Goal: Task Accomplishment & Management: Manage account settings

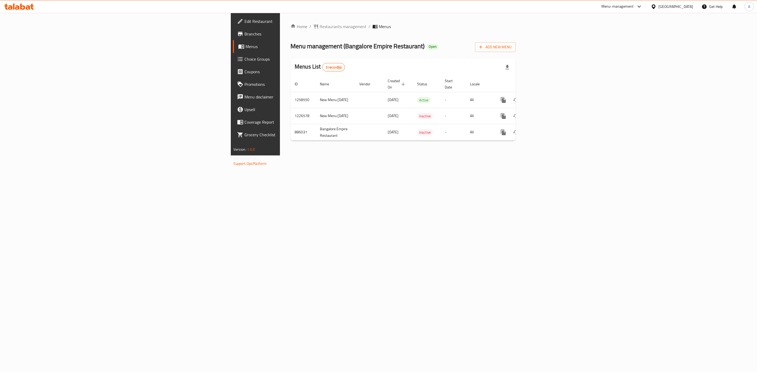
click at [473, 156] on div "Home / Restaurants management / Menus Menu management ( Bangalore Empire Restau…" at bounding box center [403, 84] width 246 height 143
click at [290, 95] on td "1258550" at bounding box center [302, 100] width 25 height 16
copy td "1258550"
click at [543, 98] on icon "enhanced table" at bounding box center [541, 100] width 5 height 5
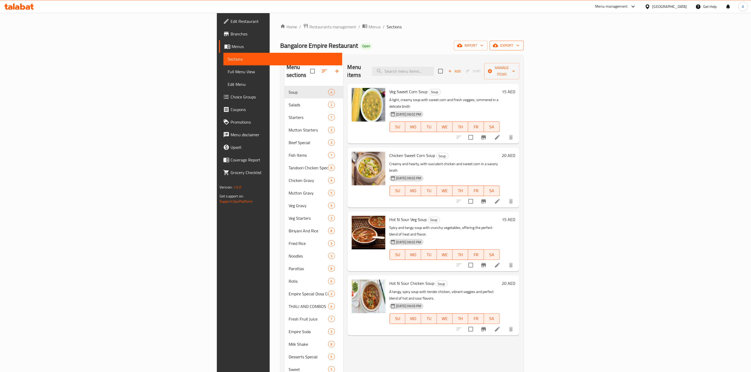
click at [519, 45] on span "export" at bounding box center [506, 45] width 25 height 7
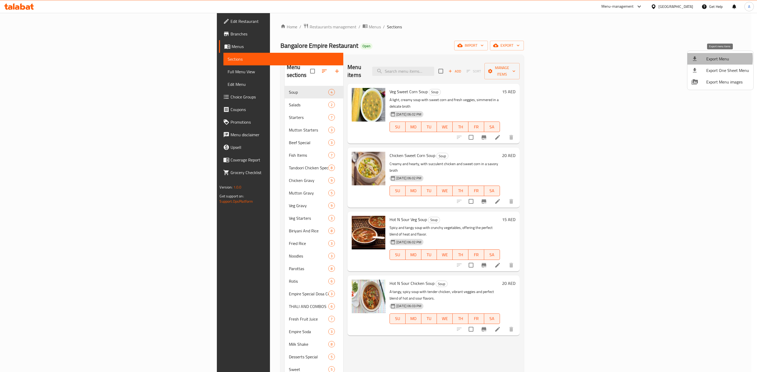
click at [702, 59] on div at bounding box center [698, 59] width 15 height 6
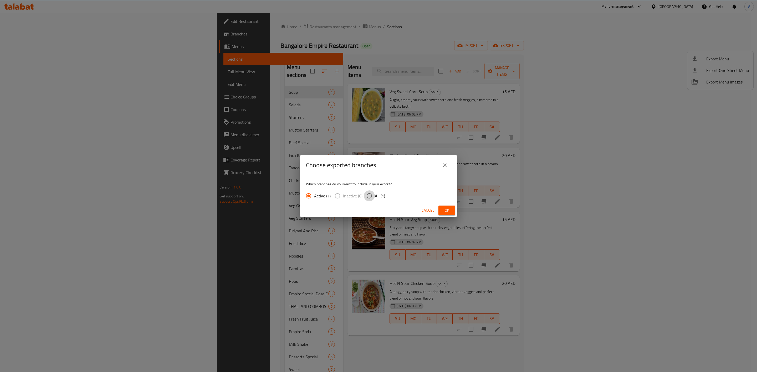
click at [368, 196] on input "All (1)" at bounding box center [369, 196] width 11 height 11
radio input "true"
click at [446, 212] on span "Ok" at bounding box center [447, 210] width 8 height 7
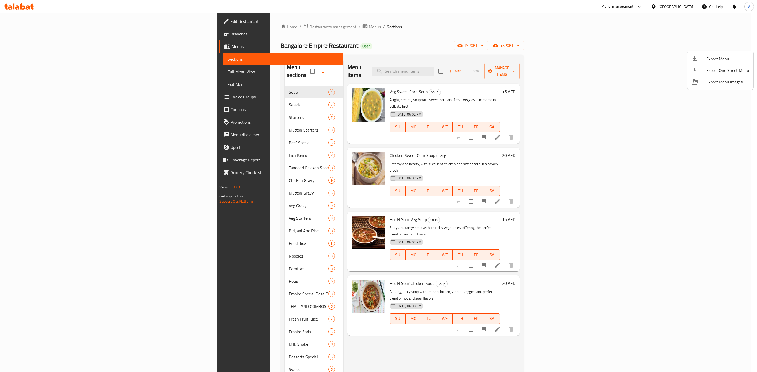
click at [385, 35] on div at bounding box center [378, 186] width 757 height 372
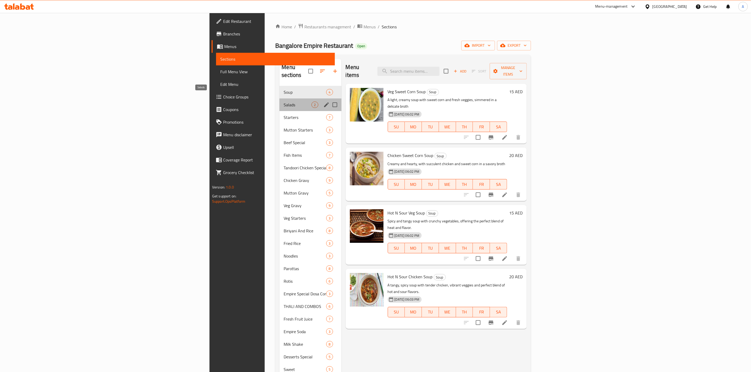
click at [284, 102] on span "Salads" at bounding box center [298, 105] width 28 height 6
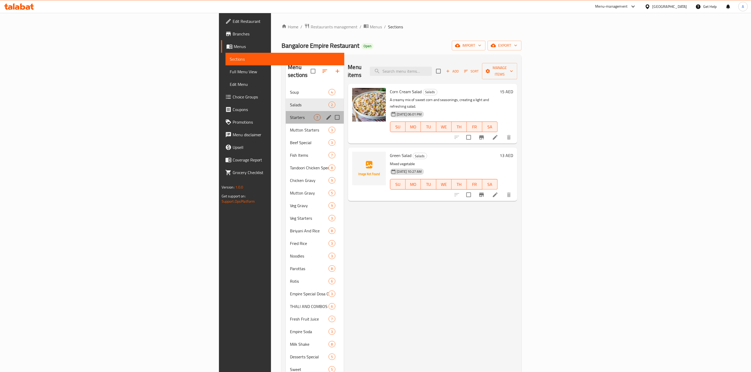
click at [286, 114] on div "Starters 7" at bounding box center [315, 117] width 58 height 13
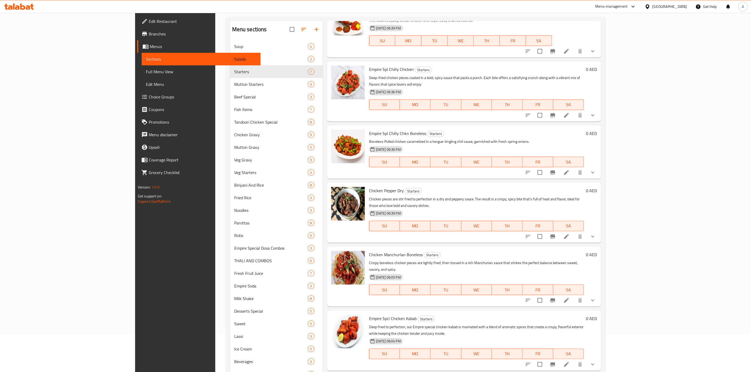
scroll to position [75, 0]
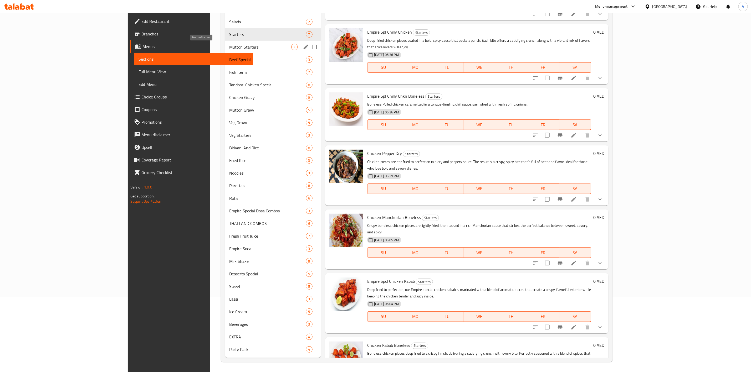
click at [229, 49] on span "Mutton Starters" at bounding box center [260, 47] width 62 height 6
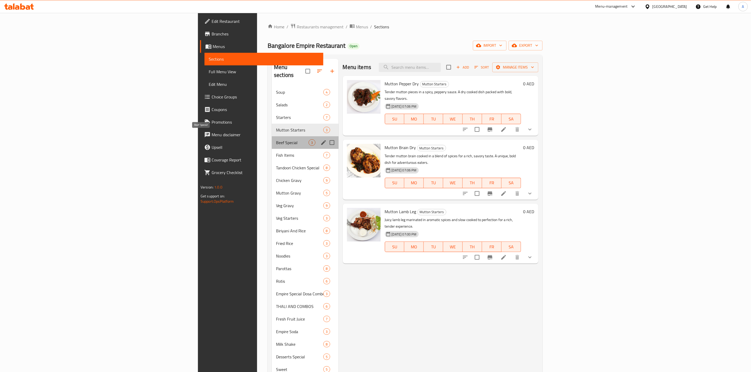
click at [276, 140] on span "Beef Special" at bounding box center [292, 143] width 33 height 6
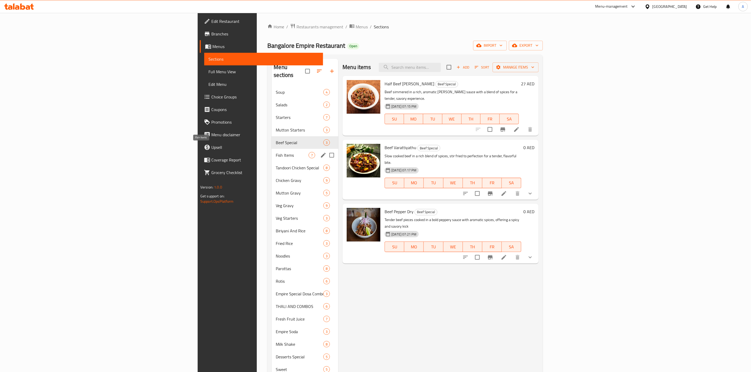
click at [276, 152] on span "Fish Items" at bounding box center [292, 155] width 33 height 6
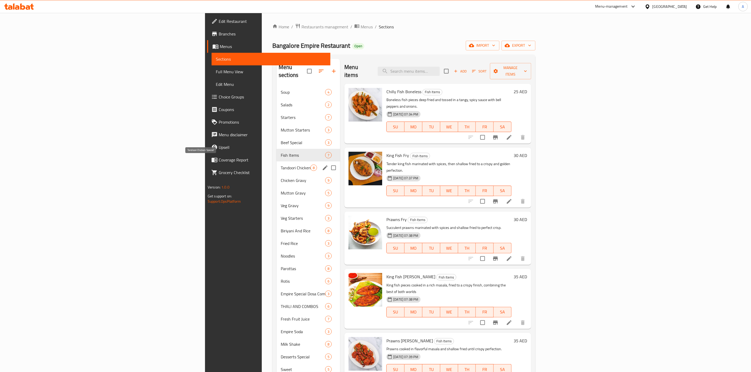
click at [281, 165] on span "Tandoori Chicken Special" at bounding box center [296, 168] width 30 height 6
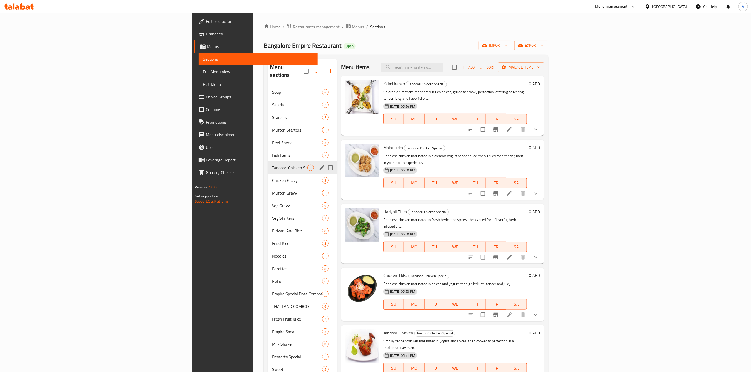
click at [268, 166] on div "Tandoori Chicken Special 8" at bounding box center [302, 168] width 69 height 13
click at [272, 177] on span "Chicken Gravy" at bounding box center [289, 180] width 35 height 6
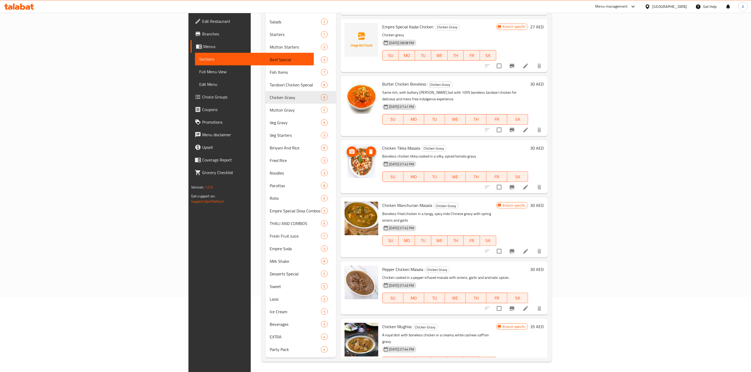
scroll to position [155, 0]
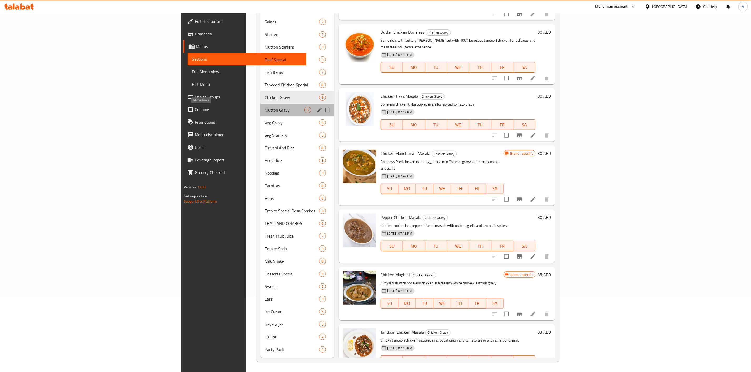
click at [265, 107] on span "Mutton Gravy" at bounding box center [285, 110] width 40 height 6
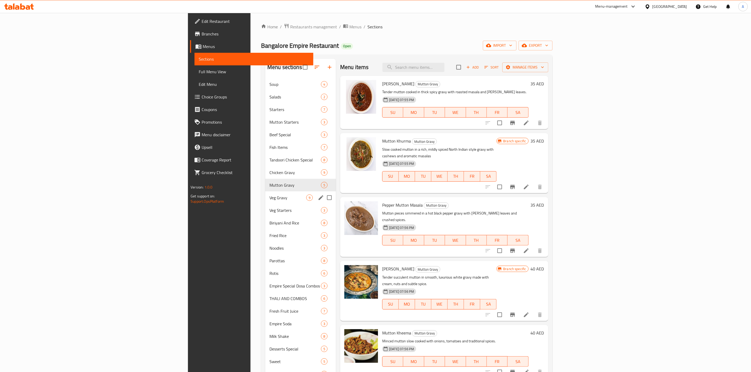
click at [265, 202] on div "Veg Gravy 9" at bounding box center [300, 198] width 71 height 13
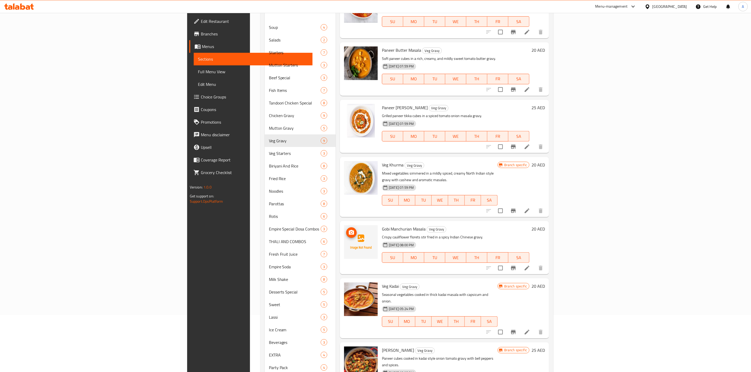
scroll to position [75, 0]
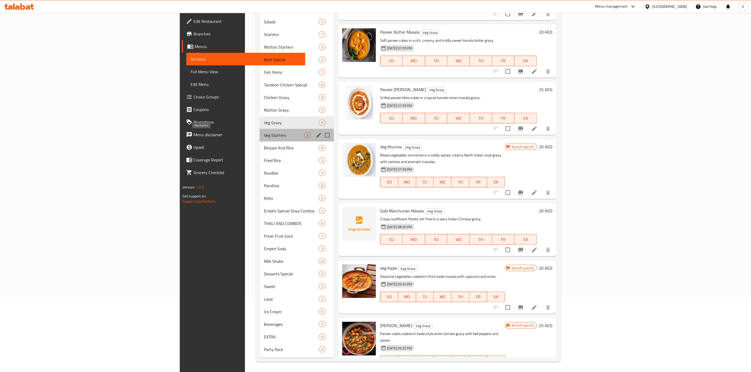
click at [264, 132] on span "Veg Starters" at bounding box center [284, 135] width 40 height 6
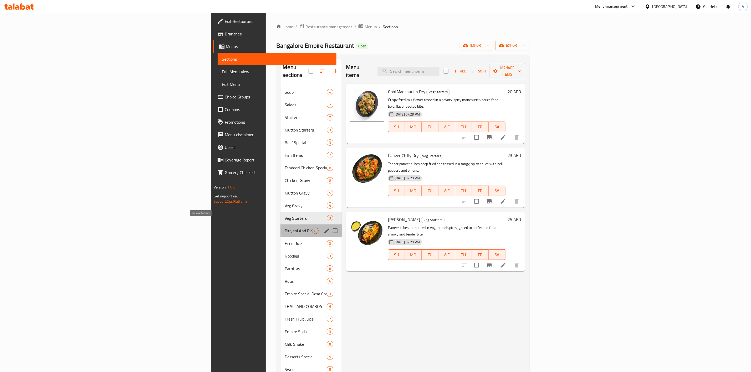
click at [285, 228] on span "Biriyani And Rice" at bounding box center [298, 231] width 27 height 6
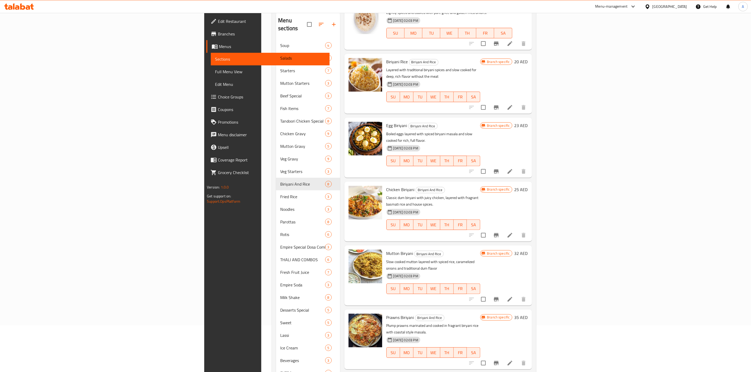
scroll to position [75, 0]
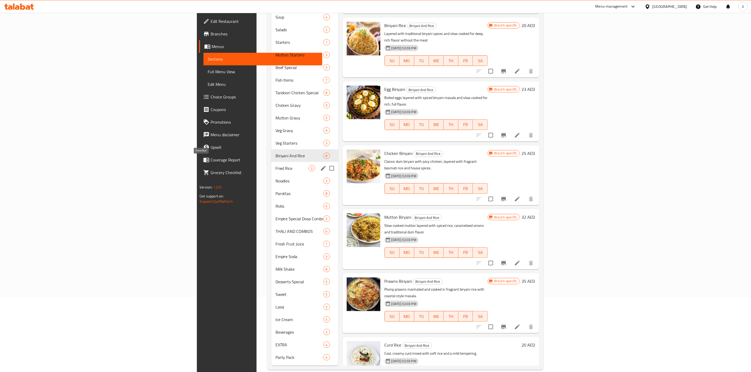
click at [275, 165] on span "Fried Rice" at bounding box center [291, 168] width 33 height 6
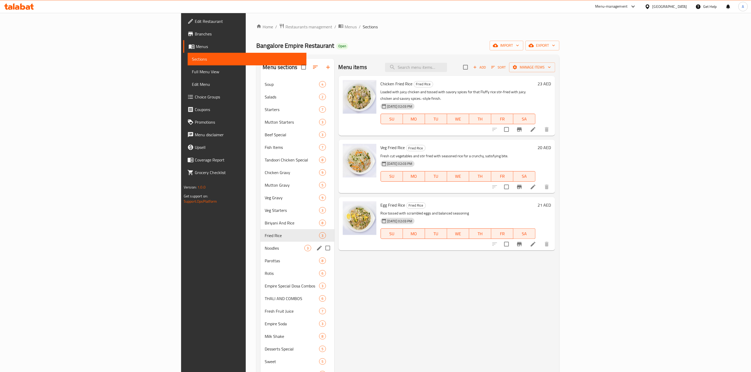
click at [260, 244] on div "Noodles 3" at bounding box center [297, 248] width 74 height 13
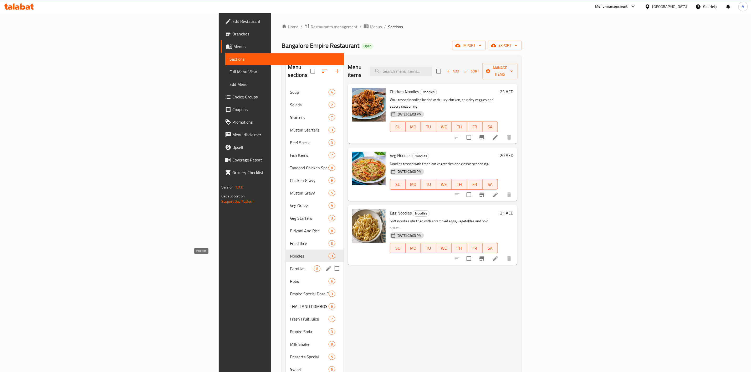
click at [290, 266] on span "Parottas" at bounding box center [302, 269] width 24 height 6
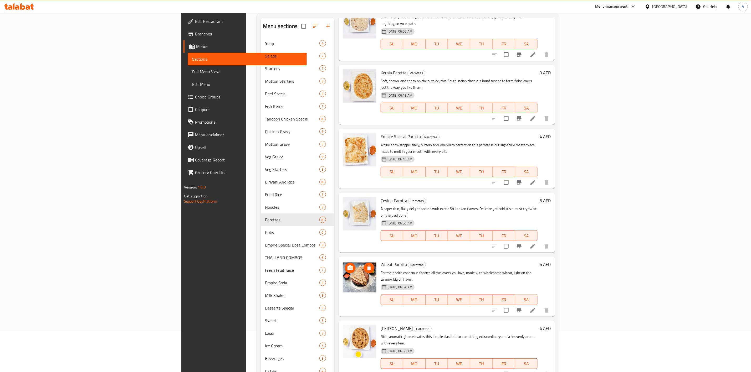
scroll to position [75, 0]
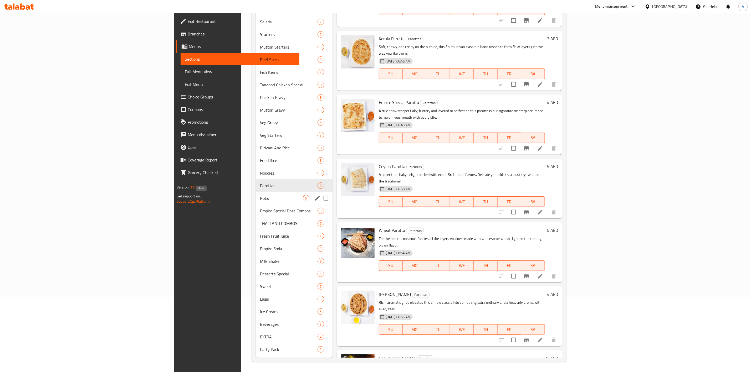
click at [260, 195] on span "Rotis" at bounding box center [281, 198] width 43 height 6
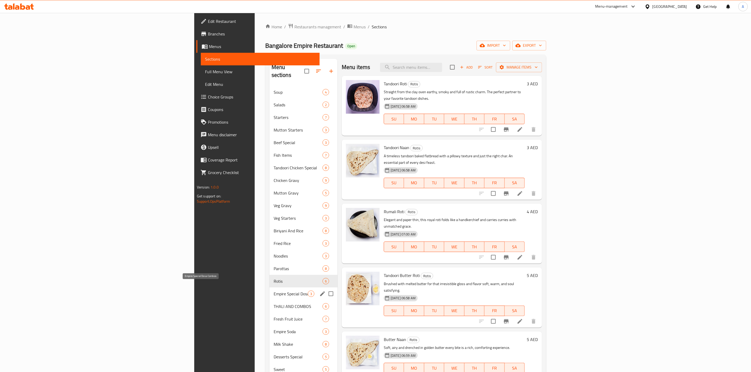
click at [274, 291] on span "Empire Special Dosa Combos" at bounding box center [291, 294] width 34 height 6
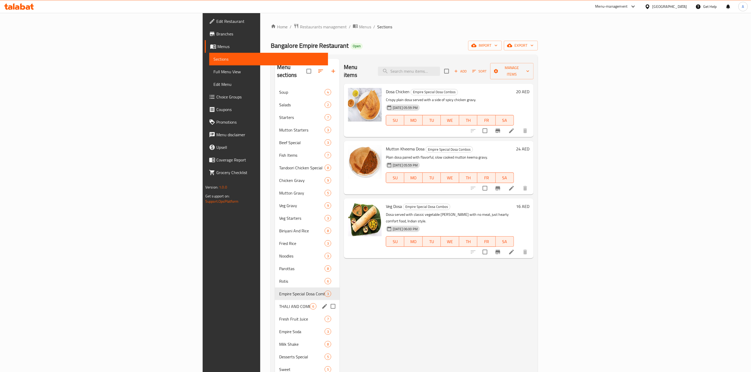
click at [275, 300] on div "THALI AND COMBOS 6" at bounding box center [307, 306] width 65 height 13
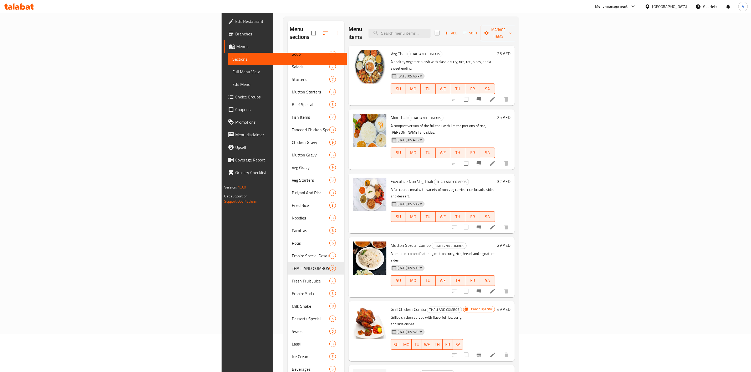
scroll to position [75, 0]
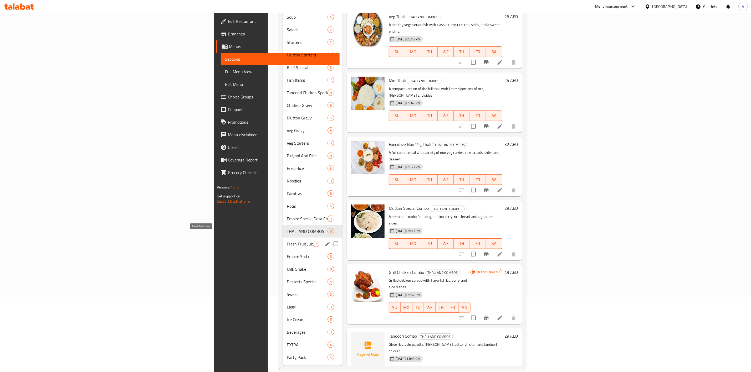
click at [287, 241] on span "Fresh Fruit Juice" at bounding box center [300, 244] width 26 height 6
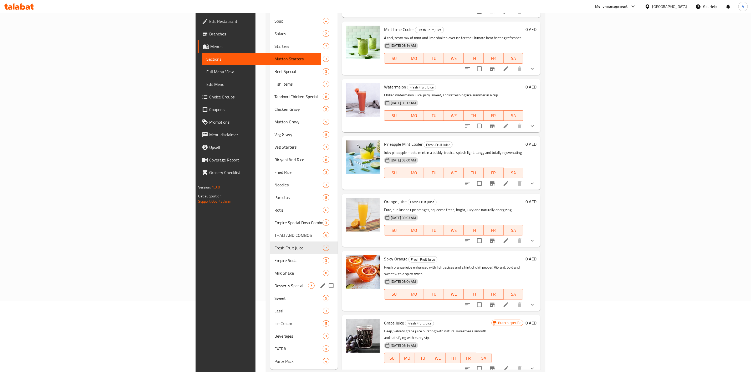
scroll to position [75, 0]
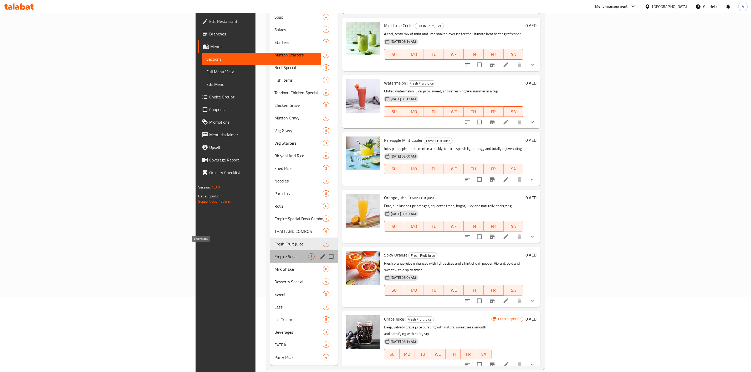
click at [274, 254] on span "Empire Soda" at bounding box center [291, 257] width 34 height 6
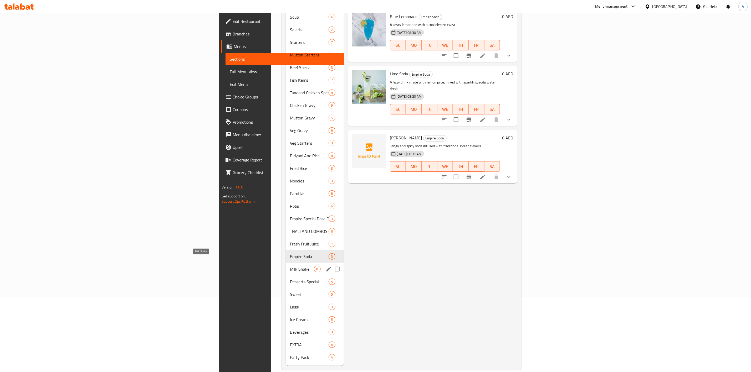
click at [290, 266] on span "Milk Shake" at bounding box center [302, 269] width 24 height 6
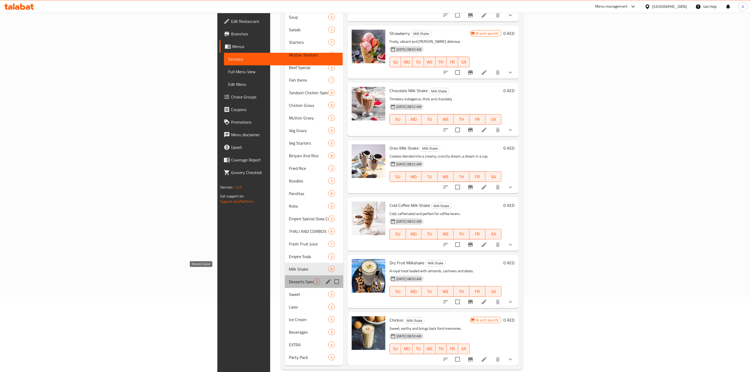
click at [289, 279] on span "Desserts Special" at bounding box center [301, 282] width 24 height 6
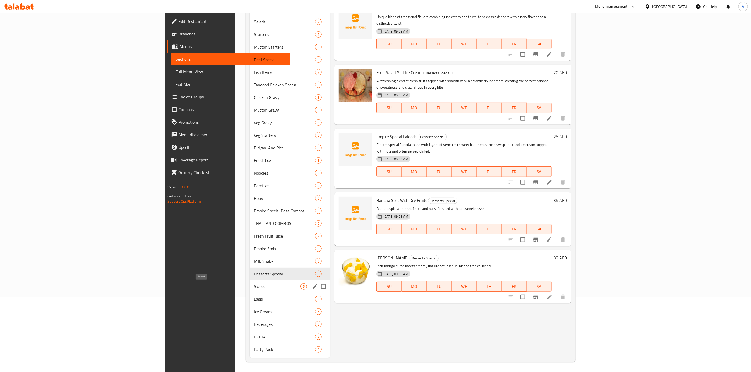
click at [254, 289] on span "Sweet" at bounding box center [277, 287] width 47 height 6
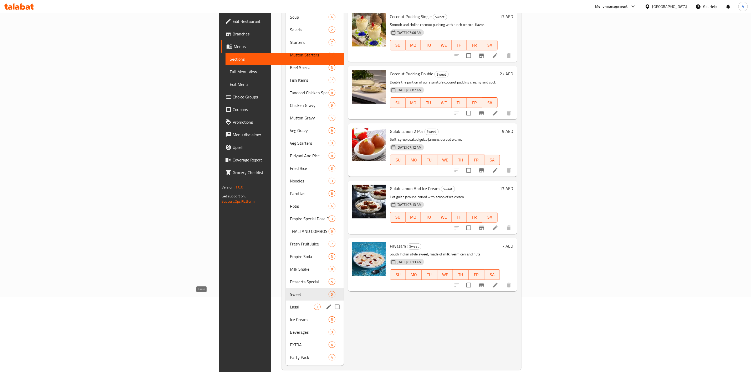
click at [290, 304] on span "Lassi" at bounding box center [302, 307] width 24 height 6
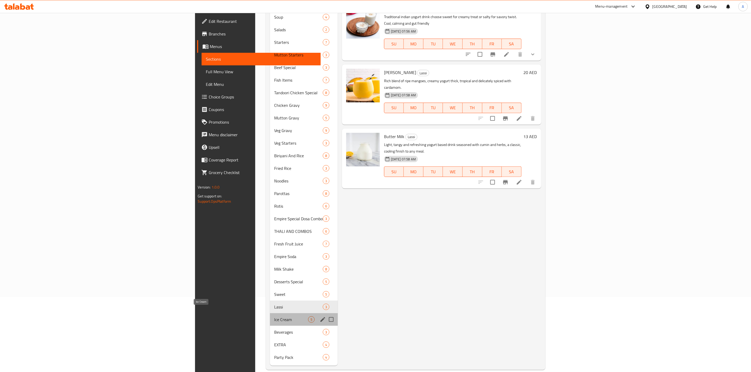
click at [274, 317] on span "Ice Cream" at bounding box center [291, 320] width 34 height 6
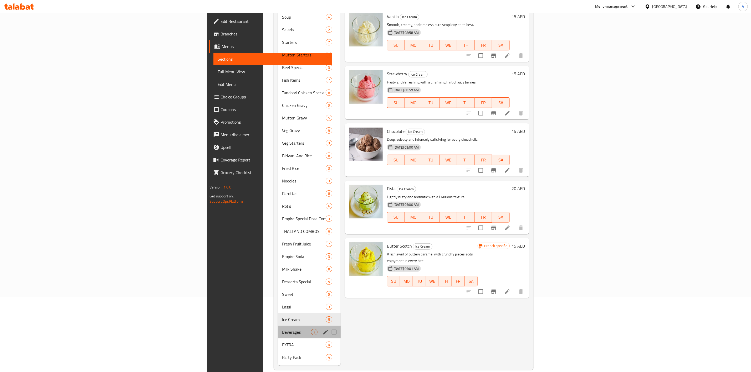
click at [278, 326] on div "Beverages 3" at bounding box center [309, 332] width 63 height 13
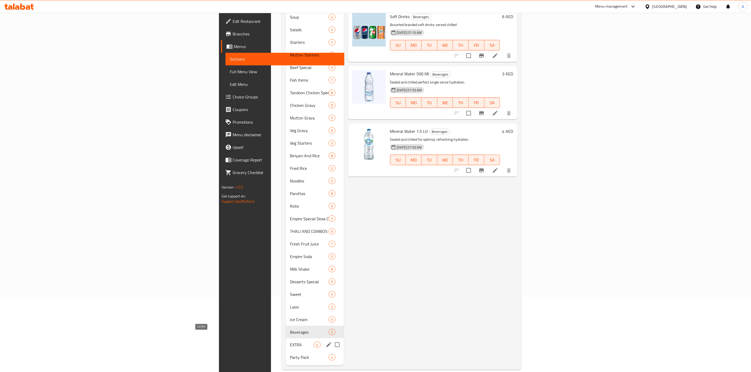
click at [290, 342] on span "EXTRA" at bounding box center [302, 345] width 24 height 6
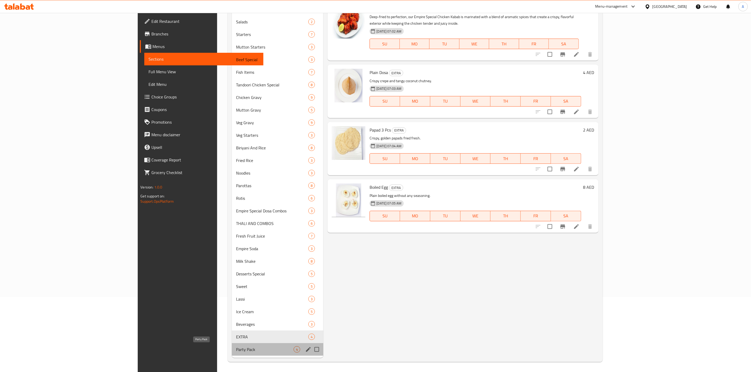
click at [236, 348] on span "Party Pack" at bounding box center [265, 350] width 58 height 6
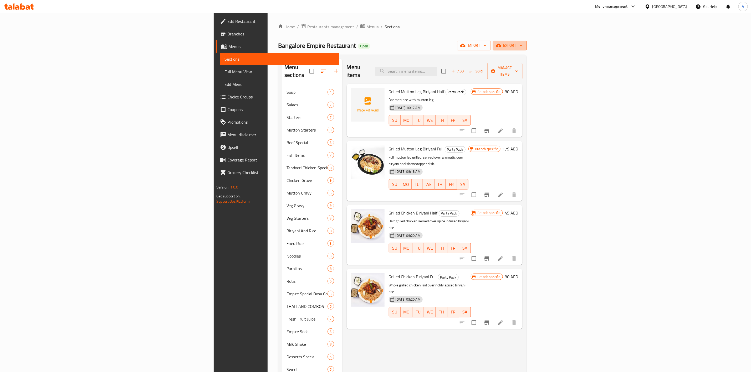
click at [522, 45] on span "export" at bounding box center [509, 45] width 25 height 7
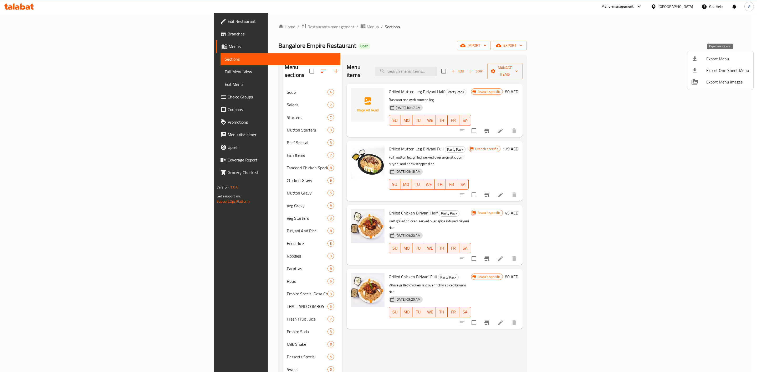
click at [706, 58] on div at bounding box center [698, 59] width 15 height 6
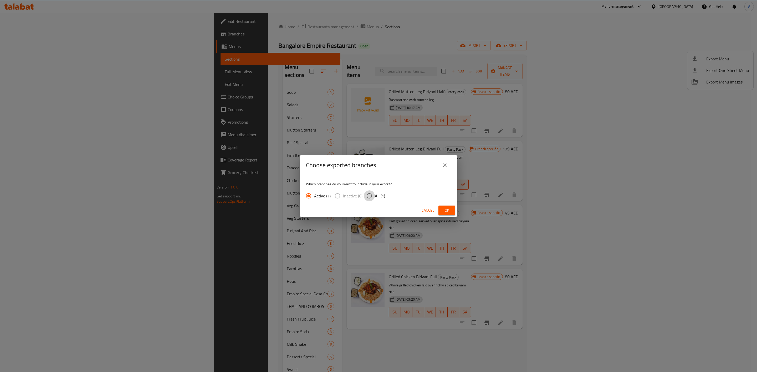
click at [368, 193] on input "All (1)" at bounding box center [369, 196] width 11 height 11
radio input "true"
click at [441, 212] on button "Ok" at bounding box center [446, 211] width 17 height 10
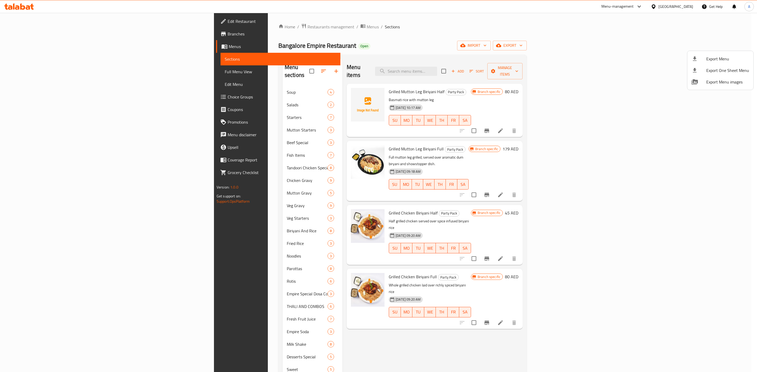
click at [305, 35] on div at bounding box center [378, 186] width 757 height 372
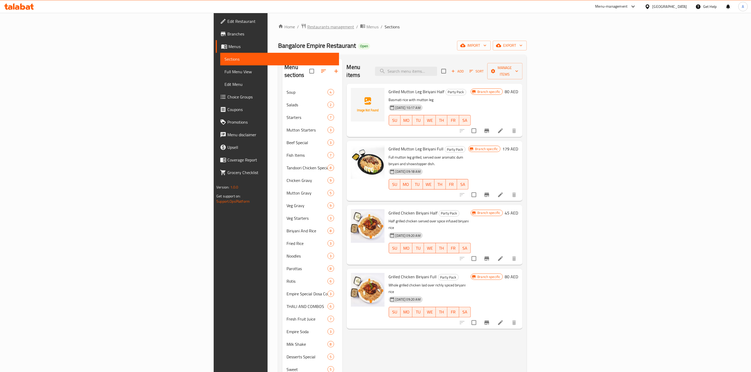
click at [307, 29] on span "Restaurants management" at bounding box center [330, 27] width 47 height 6
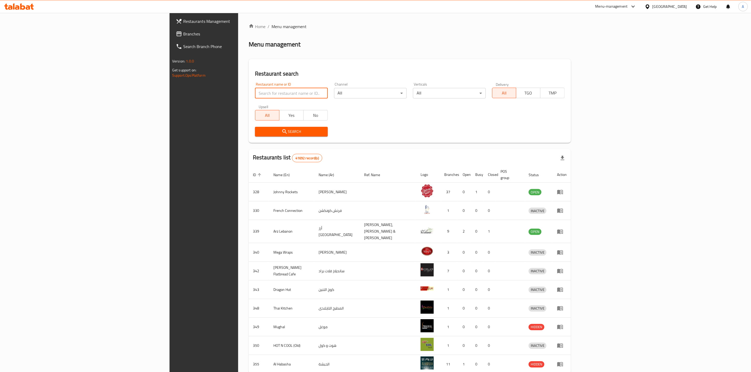
click at [255, 92] on input "search" at bounding box center [291, 93] width 73 height 11
paste input "683210"
type input "683210"
click at [259, 135] on span "Search" at bounding box center [291, 132] width 64 height 7
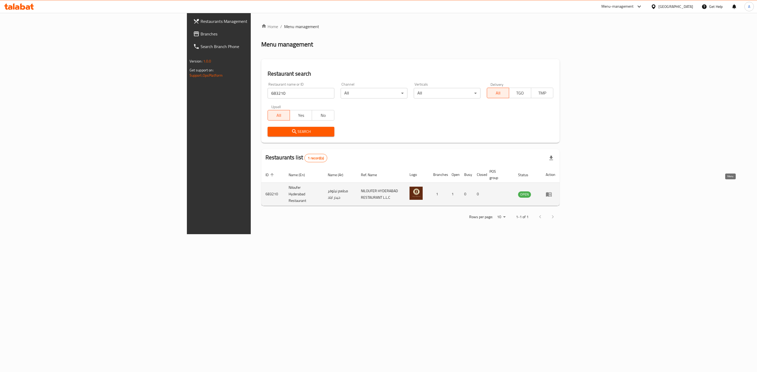
click at [552, 191] on icon "enhanced table" at bounding box center [549, 194] width 6 height 6
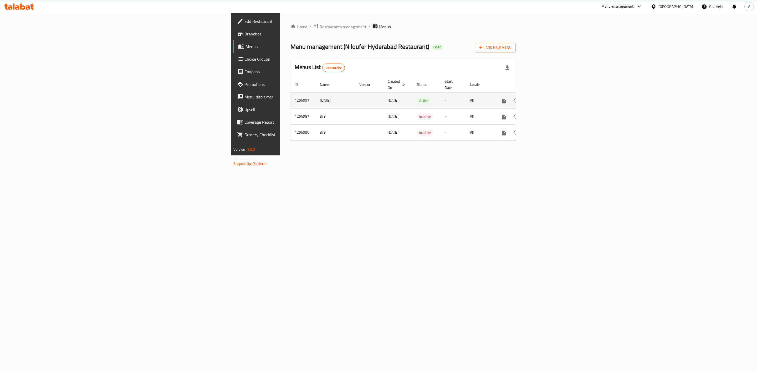
click at [290, 95] on td "1256997" at bounding box center [302, 101] width 25 height 16
copy td "1256997"
click at [526, 156] on div "Home / Restaurants management / Menus Menu management ( Niloufer Hyderabad Rest…" at bounding box center [403, 84] width 246 height 143
click at [290, 97] on td "1256997" at bounding box center [302, 101] width 25 height 16
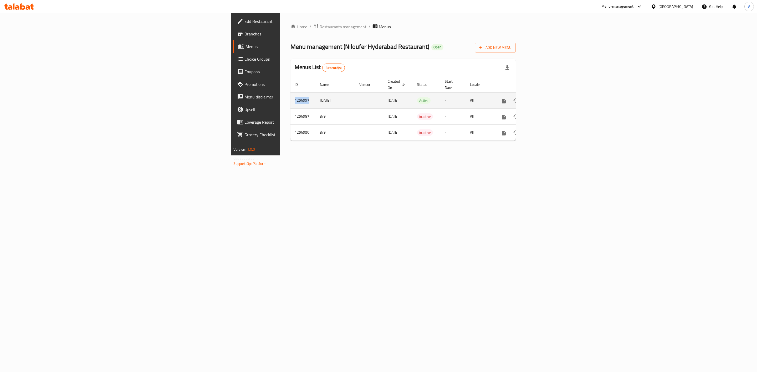
click at [290, 97] on td "1256997" at bounding box center [302, 101] width 25 height 16
copy td "1256997"
click at [526, 156] on div "Home / Restaurants management / Menus Menu management ( Niloufer Hyderabad Rest…" at bounding box center [403, 84] width 246 height 143
click at [543, 98] on icon "enhanced table" at bounding box center [541, 100] width 5 height 5
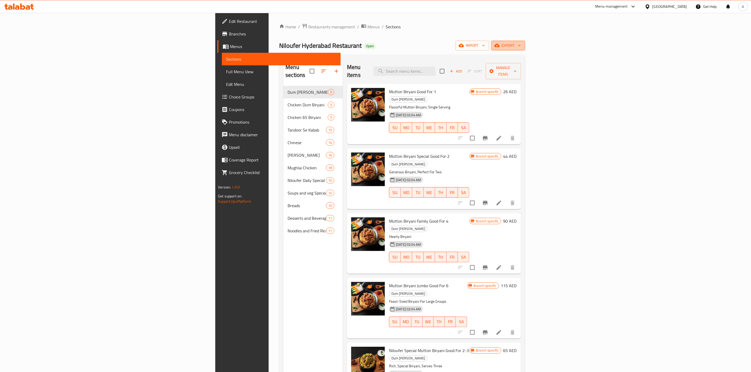
click at [521, 48] on span "export" at bounding box center [507, 45] width 25 height 7
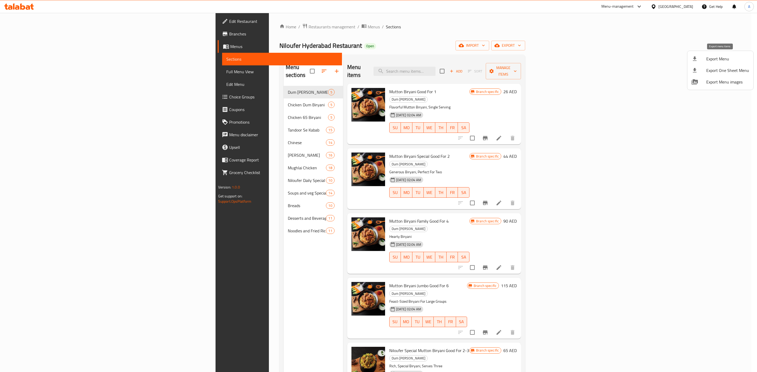
click at [699, 59] on div at bounding box center [698, 59] width 15 height 6
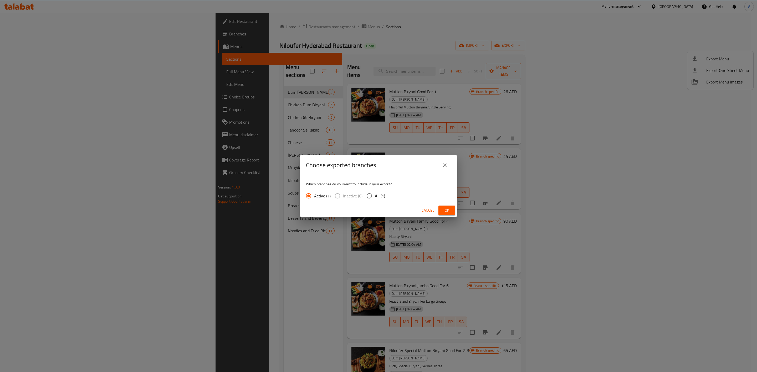
click at [369, 197] on input "All (1)" at bounding box center [369, 196] width 11 height 11
radio input "true"
click at [447, 210] on span "Ok" at bounding box center [447, 210] width 8 height 7
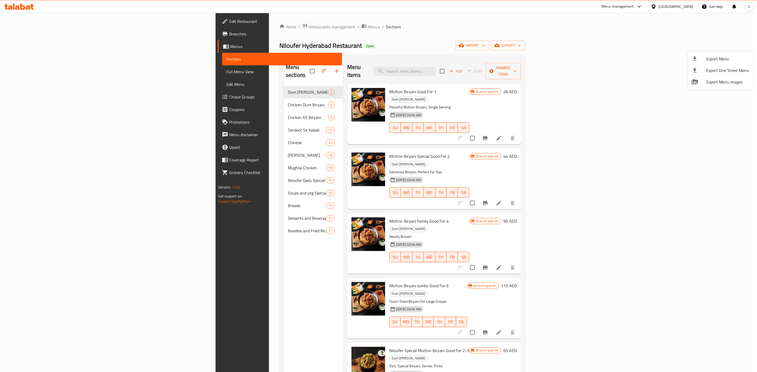
click at [408, 56] on div at bounding box center [378, 186] width 757 height 372
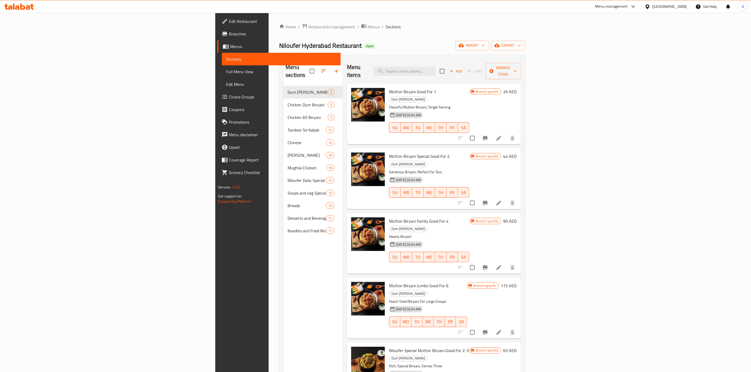
click at [504, 50] on div "Niloufer Hyderabad Restaurant Open import export" at bounding box center [402, 46] width 246 height 10
click at [521, 66] on div "Menu items Add Sort Manage items" at bounding box center [434, 71] width 174 height 25
click at [283, 325] on div "Menu sections Dum Biryani Mutton 5 Chicken Dum Biryani 5 Chicken 65 Biryani 5 T…" at bounding box center [312, 245] width 59 height 372
click at [283, 329] on div "Menu sections Dum Biryani Mutton 5 Chicken Dum Biryani 5 Chicken 65 Biryani 5 T…" at bounding box center [312, 245] width 59 height 372
click at [229, 33] on span "Branches" at bounding box center [282, 34] width 107 height 6
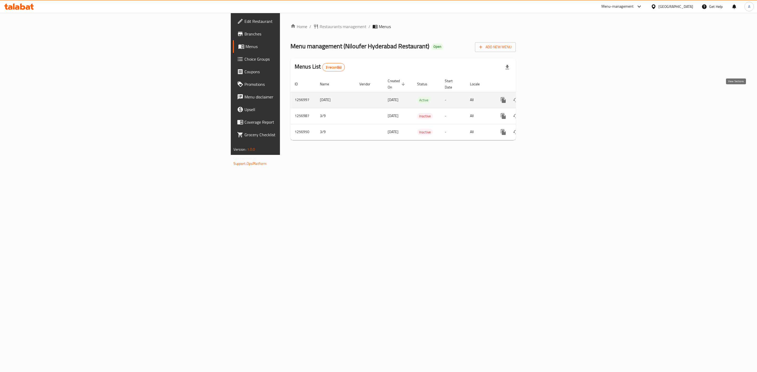
click at [547, 98] on link "enhanced table" at bounding box center [541, 100] width 13 height 13
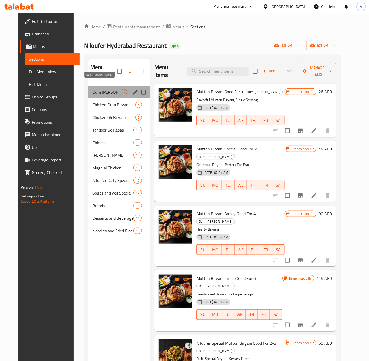
click at [93, 89] on span "Dum [PERSON_NAME]" at bounding box center [107, 92] width 28 height 6
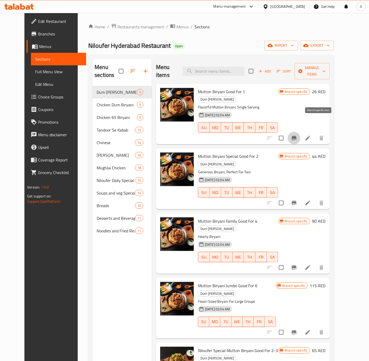
click at [301, 132] on button "Branch-specific-item" at bounding box center [294, 138] width 13 height 13
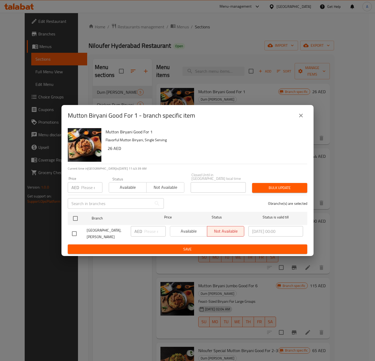
click at [303, 115] on icon "close" at bounding box center [301, 115] width 6 height 6
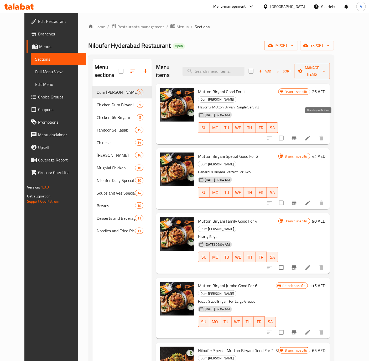
click at [297, 135] on icon "Branch-specific-item" at bounding box center [294, 138] width 6 height 6
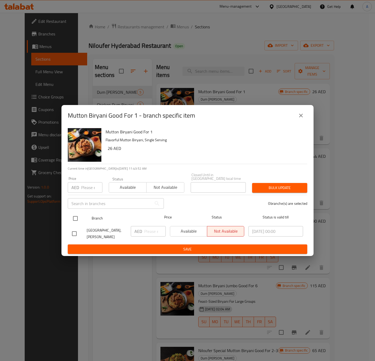
click at [74, 214] on input "checkbox" at bounding box center [75, 218] width 11 height 11
checkbox input "true"
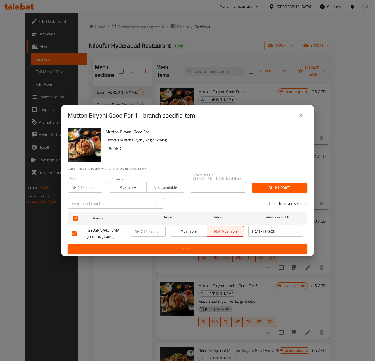
click at [80, 184] on div "AED Price" at bounding box center [85, 187] width 35 height 11
paste input "28"
type input "28"
click at [281, 189] on span "Bulk update" at bounding box center [279, 188] width 47 height 7
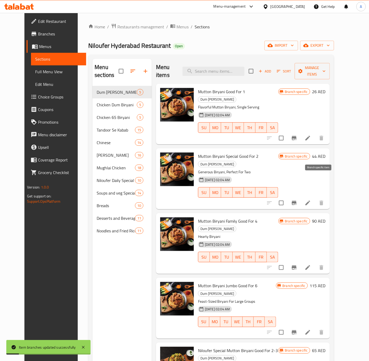
click at [297, 201] on icon "Branch-specific-item" at bounding box center [294, 203] width 5 height 4
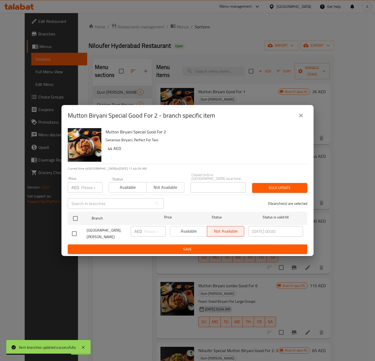
click at [82, 190] on input "number" at bounding box center [91, 187] width 21 height 11
paste input "46"
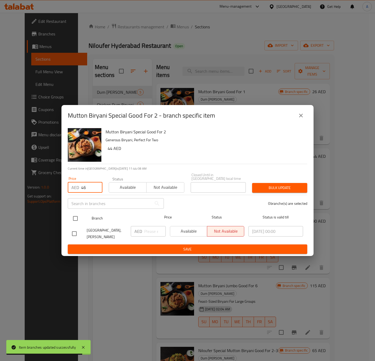
type input "46"
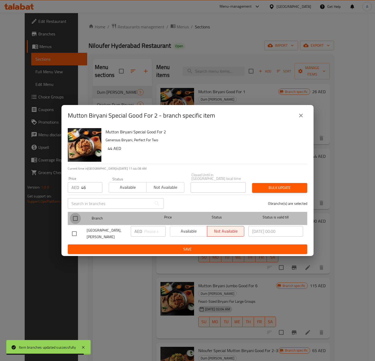
click at [74, 223] on input "checkbox" at bounding box center [75, 218] width 11 height 11
checkbox input "true"
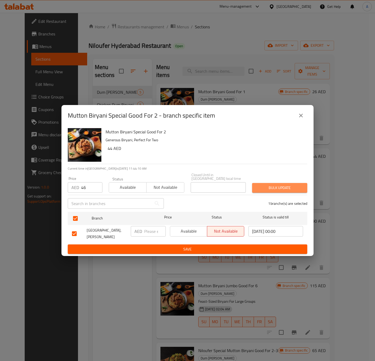
click at [268, 188] on span "Bulk update" at bounding box center [279, 188] width 47 height 7
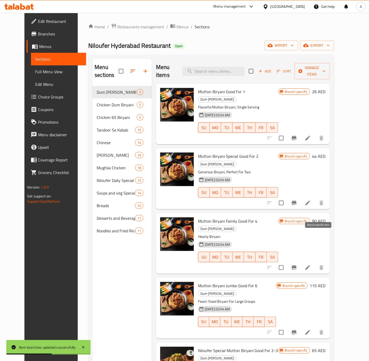
click at [297, 265] on icon "Branch-specific-item" at bounding box center [294, 268] width 6 height 6
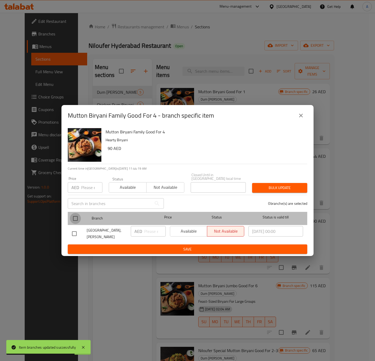
click at [78, 218] on input "checkbox" at bounding box center [75, 218] width 11 height 11
checkbox input "true"
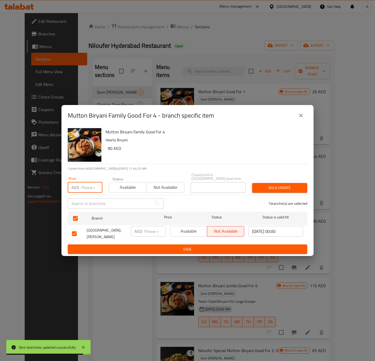
click at [88, 187] on input "number" at bounding box center [91, 187] width 21 height 11
paste input "92"
type input "92"
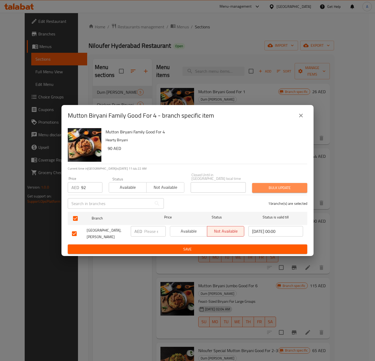
click at [258, 188] on span "Bulk update" at bounding box center [279, 188] width 47 height 7
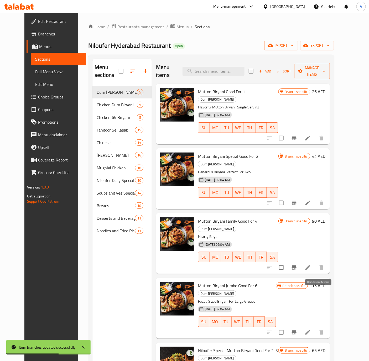
click at [297, 330] on icon "Branch-specific-item" at bounding box center [294, 333] width 6 height 6
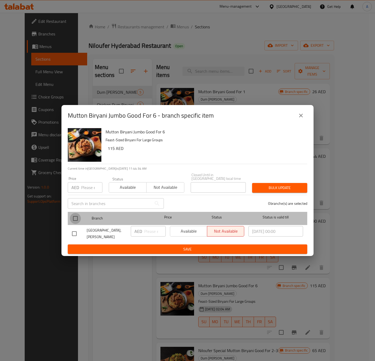
click at [75, 218] on input "checkbox" at bounding box center [75, 218] width 11 height 11
checkbox input "true"
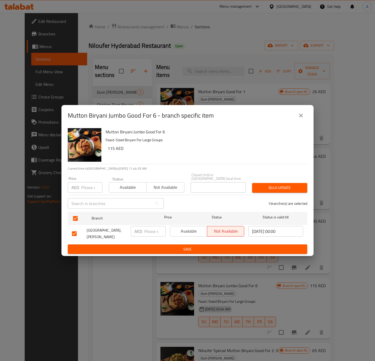
click at [81, 192] on input "number" at bounding box center [91, 187] width 21 height 11
paste input "116"
type input "116"
click at [274, 189] on span "Bulk update" at bounding box center [279, 188] width 47 height 7
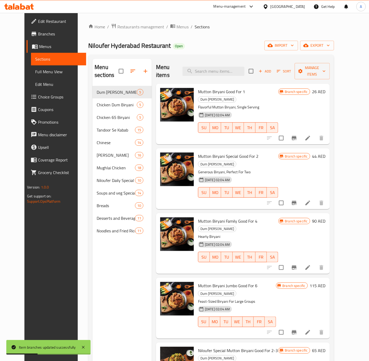
scroll to position [39, 0]
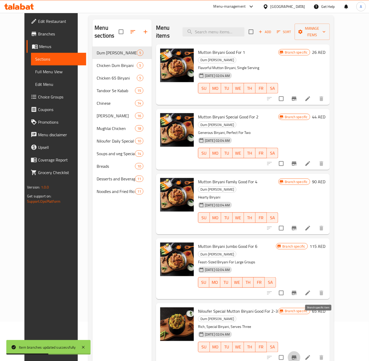
click at [297, 356] on icon "Branch-specific-item" at bounding box center [294, 358] width 5 height 4
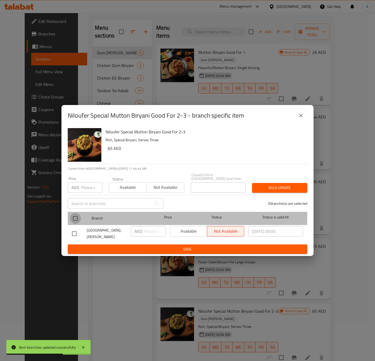
click at [79, 219] on input "checkbox" at bounding box center [75, 218] width 11 height 11
checkbox input "true"
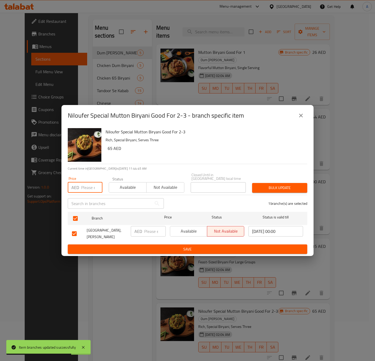
click at [88, 191] on input "number" at bounding box center [91, 187] width 21 height 11
paste input "67"
type input "67"
click at [272, 190] on span "Bulk update" at bounding box center [279, 188] width 47 height 7
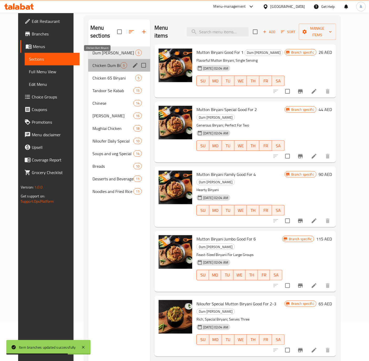
click at [93, 62] on span "Chicken Dum Biryani" at bounding box center [107, 65] width 28 height 6
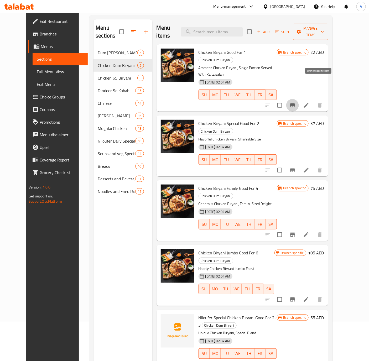
click at [295, 103] on icon "Branch-specific-item" at bounding box center [292, 105] width 5 height 4
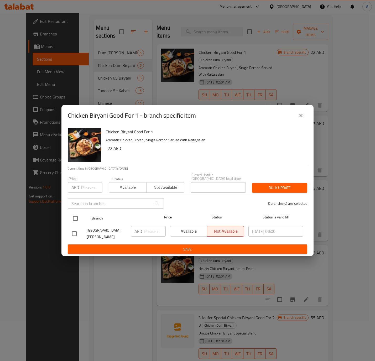
click at [74, 219] on input "checkbox" at bounding box center [75, 218] width 11 height 11
checkbox input "true"
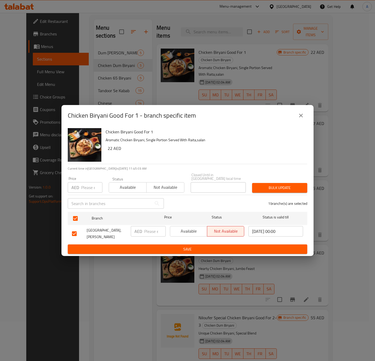
click at [85, 186] on input "number" at bounding box center [91, 187] width 21 height 11
paste input "24"
type input "24"
click at [269, 189] on span "Bulk update" at bounding box center [279, 188] width 47 height 7
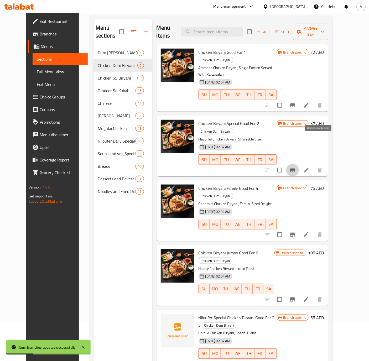
click at [295, 168] on icon "Branch-specific-item" at bounding box center [292, 170] width 5 height 4
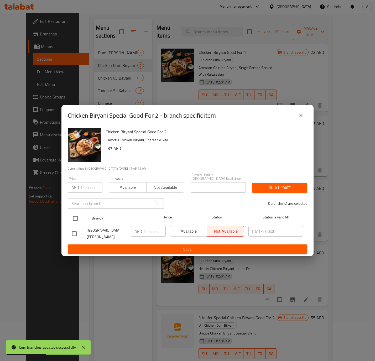
click at [74, 218] on input "checkbox" at bounding box center [75, 218] width 11 height 11
checkbox input "true"
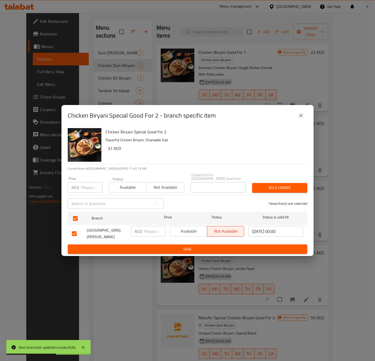
click at [92, 183] on input "number" at bounding box center [91, 187] width 21 height 11
paste input "39"
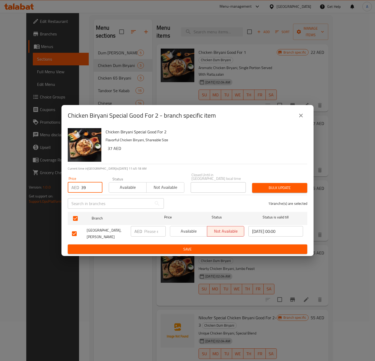
type input "39"
click at [266, 187] on span "Bulk update" at bounding box center [279, 188] width 47 height 7
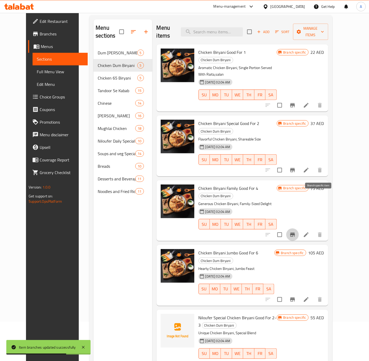
click at [295, 233] on icon "Branch-specific-item" at bounding box center [292, 235] width 5 height 4
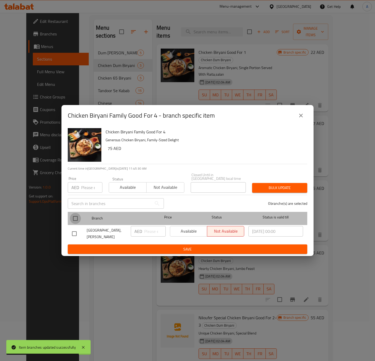
click at [77, 219] on input "checkbox" at bounding box center [75, 218] width 11 height 11
checkbox input "true"
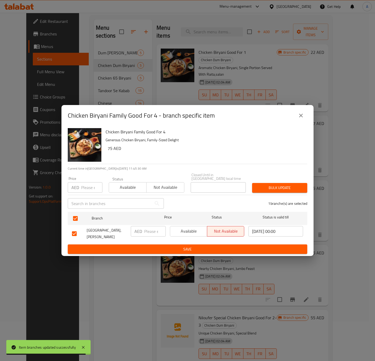
click at [84, 190] on input "number" at bounding box center [91, 187] width 21 height 11
paste input "77"
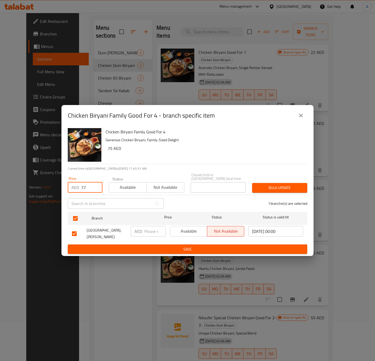
type input "77"
click at [260, 184] on button "Bulk update" at bounding box center [279, 188] width 55 height 10
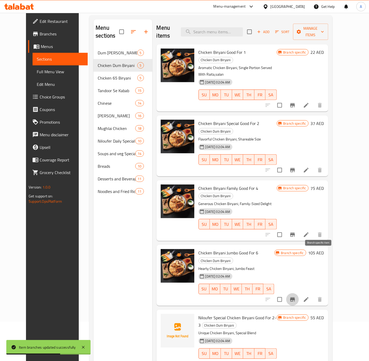
click at [296, 297] on icon "Branch-specific-item" at bounding box center [293, 300] width 6 height 6
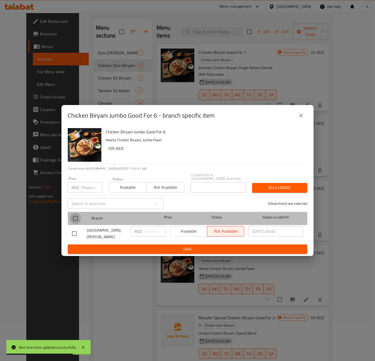
click at [76, 218] on input "checkbox" at bounding box center [75, 218] width 11 height 11
checkbox input "true"
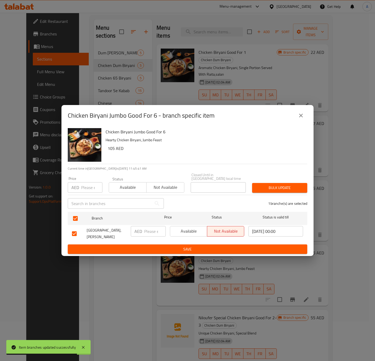
click at [89, 189] on input "number" at bounding box center [91, 187] width 21 height 11
paste input "107"
type input "107"
click at [272, 187] on span "Bulk update" at bounding box center [279, 188] width 47 height 7
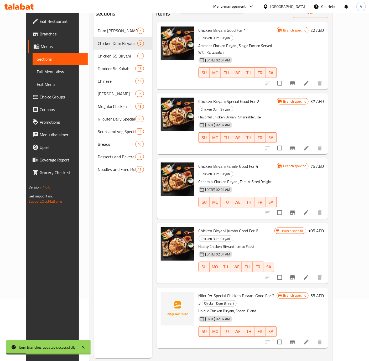
scroll to position [74, 0]
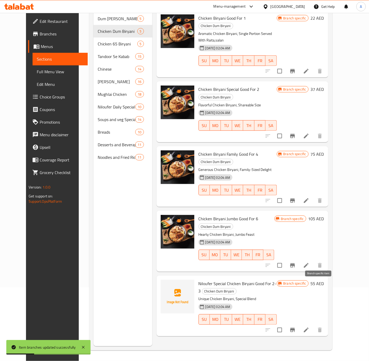
click at [295, 328] on icon "Branch-specific-item" at bounding box center [292, 330] width 5 height 4
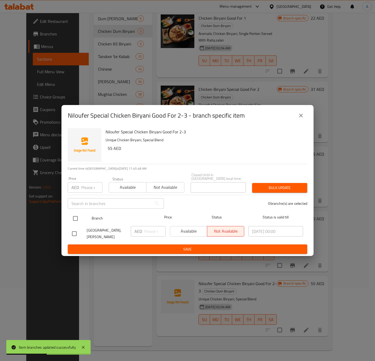
click at [74, 218] on input "checkbox" at bounding box center [75, 218] width 11 height 11
checkbox input "true"
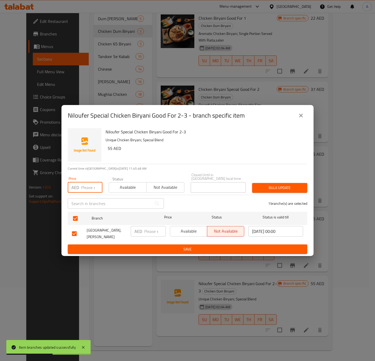
click at [87, 183] on input "number" at bounding box center [91, 187] width 21 height 11
paste input "57"
type input "57"
click at [295, 189] on span "Bulk update" at bounding box center [279, 188] width 47 height 7
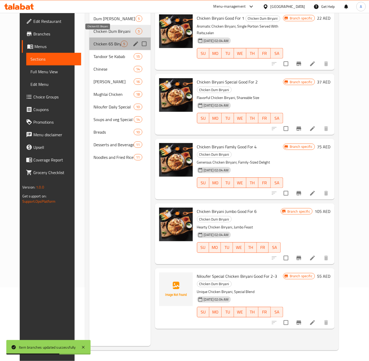
click at [94, 41] on span "Chicken 65 Biryani" at bounding box center [107, 44] width 27 height 6
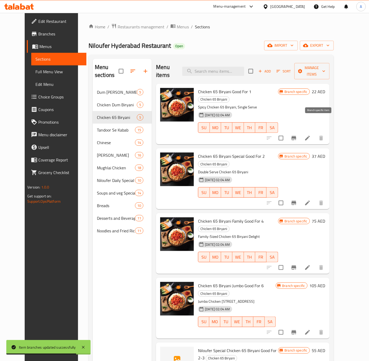
click at [296, 136] on icon "Branch-specific-item" at bounding box center [294, 138] width 5 height 4
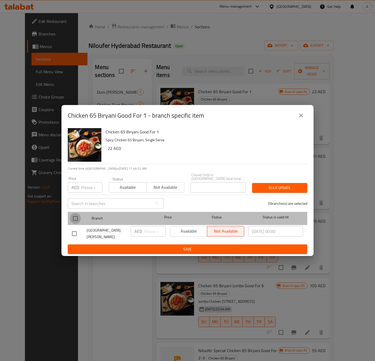
click at [78, 216] on input "checkbox" at bounding box center [75, 218] width 11 height 11
checkbox input "true"
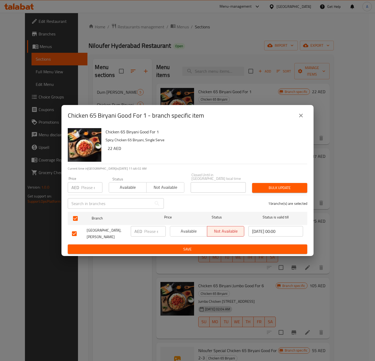
click at [88, 186] on input "number" at bounding box center [91, 187] width 21 height 11
paste input "24"
type input "24"
click at [301, 186] on span "Bulk update" at bounding box center [279, 188] width 47 height 7
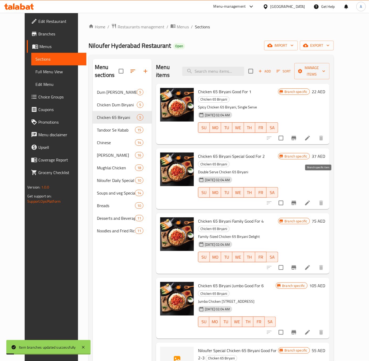
click at [297, 200] on icon "Branch-specific-item" at bounding box center [294, 203] width 6 height 6
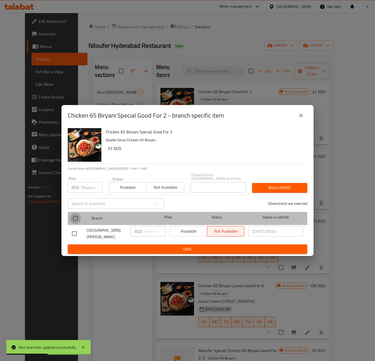
click at [71, 218] on input "checkbox" at bounding box center [75, 218] width 11 height 11
checkbox input "true"
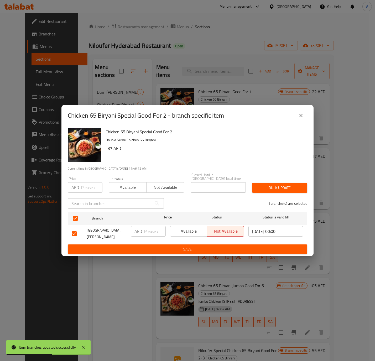
click at [82, 191] on input "number" at bounding box center [91, 187] width 21 height 11
paste input "39"
type input "39"
click at [286, 190] on span "Bulk update" at bounding box center [279, 188] width 47 height 7
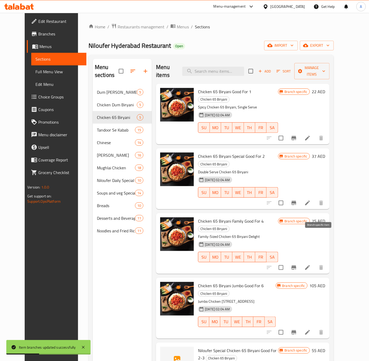
click at [296, 266] on icon "Branch-specific-item" at bounding box center [294, 268] width 5 height 4
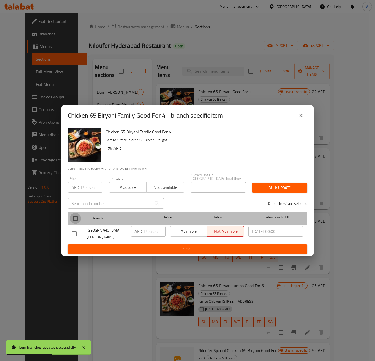
click at [75, 221] on input "checkbox" at bounding box center [75, 218] width 11 height 11
checkbox input "true"
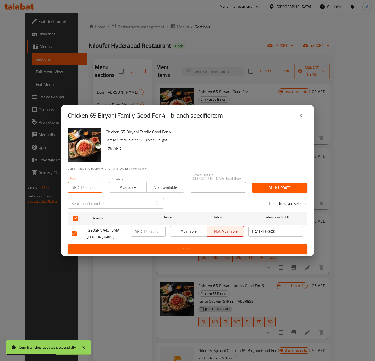
click at [86, 188] on input "number" at bounding box center [91, 187] width 21 height 11
paste input "77"
type input "77"
click at [298, 188] on span "Bulk update" at bounding box center [279, 188] width 47 height 7
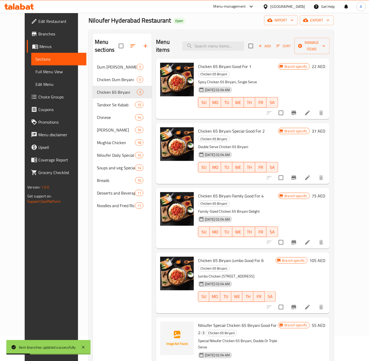
scroll to position [39, 0]
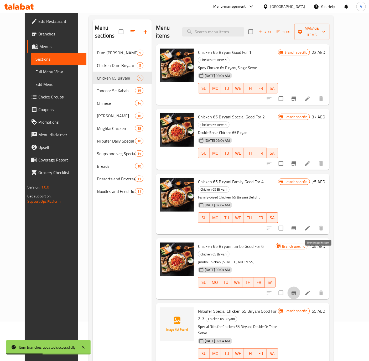
click at [296, 291] on icon "Branch-specific-item" at bounding box center [294, 293] width 5 height 4
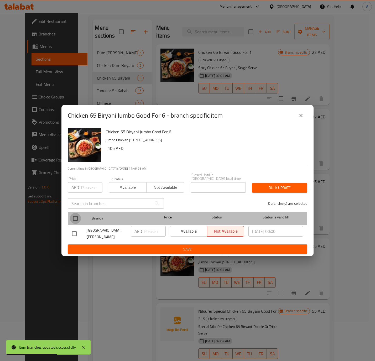
click at [77, 216] on input "checkbox" at bounding box center [75, 218] width 11 height 11
checkbox input "true"
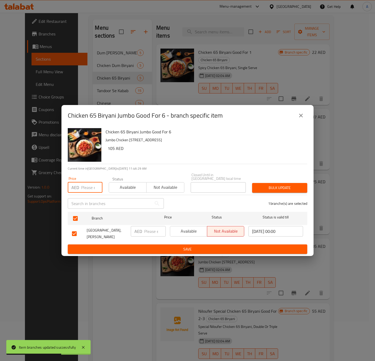
click at [90, 187] on input "number" at bounding box center [91, 187] width 21 height 11
paste input "107"
type input "107"
click at [283, 185] on span "Bulk update" at bounding box center [279, 188] width 47 height 7
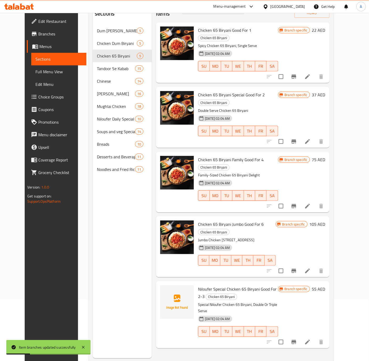
scroll to position [74, 0]
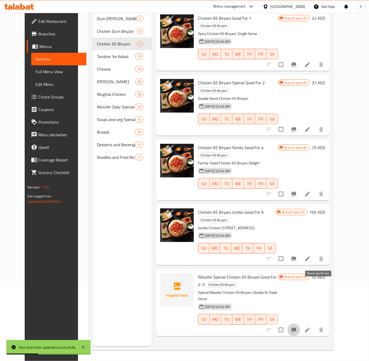
click at [296, 328] on icon "Branch-specific-item" at bounding box center [294, 330] width 5 height 4
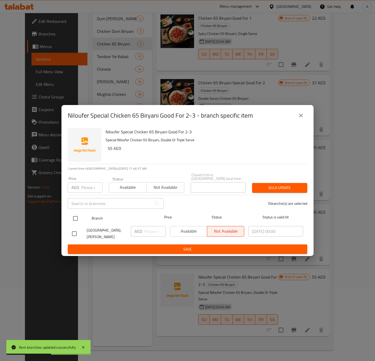
click at [78, 219] on input "checkbox" at bounding box center [75, 218] width 11 height 11
checkbox input "true"
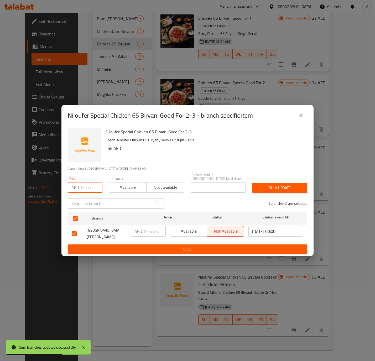
click at [89, 189] on input "number" at bounding box center [91, 187] width 21 height 11
paste input "57"
type input "57"
click at [286, 188] on span "Bulk update" at bounding box center [279, 188] width 47 height 7
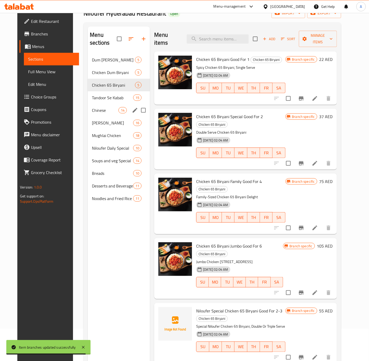
scroll to position [0, 0]
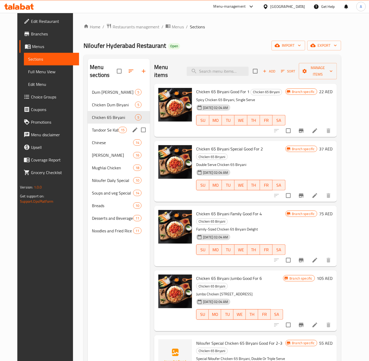
click at [96, 124] on div "Tandoor Se Kabab 15" at bounding box center [119, 130] width 62 height 13
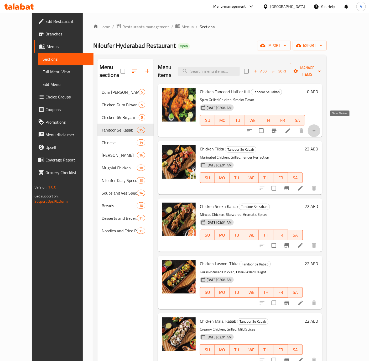
click at [317, 128] on icon "show more" at bounding box center [314, 131] width 6 height 6
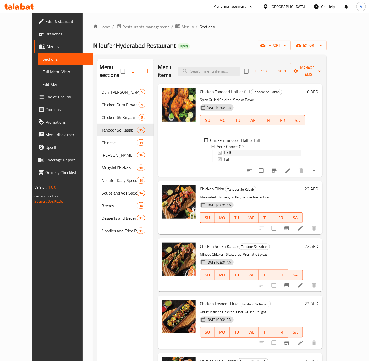
click at [224, 150] on span "Half" at bounding box center [227, 153] width 7 height 6
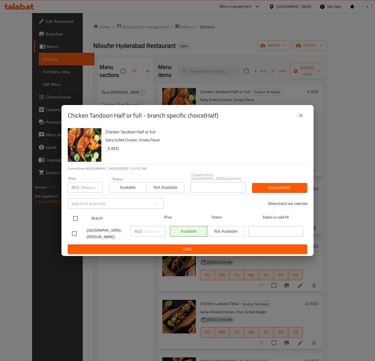
drag, startPoint x: 76, startPoint y: 219, endPoint x: 89, endPoint y: 190, distance: 31.4
click at [76, 219] on input "checkbox" at bounding box center [75, 218] width 11 height 11
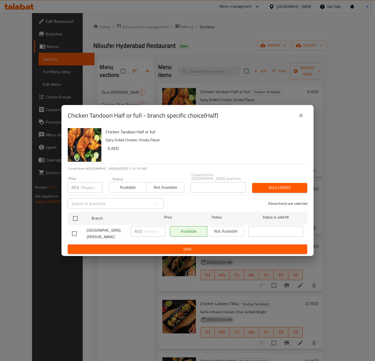
checkbox input "true"
click at [89, 189] on input "number" at bounding box center [91, 187] width 21 height 11
type input "24"
click at [284, 191] on span "Bulk update" at bounding box center [279, 188] width 47 height 7
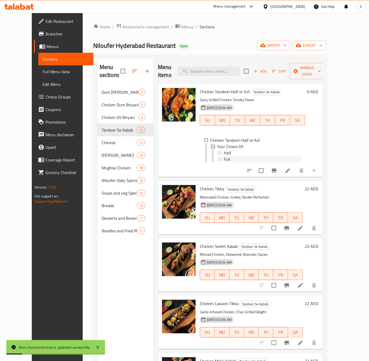
click at [224, 156] on span "Full" at bounding box center [227, 159] width 7 height 6
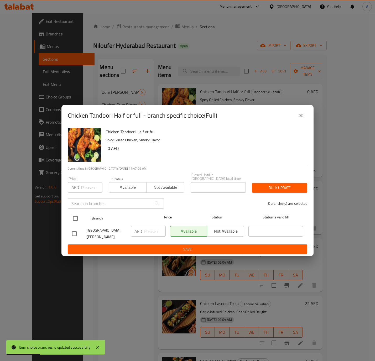
click at [79, 218] on input "checkbox" at bounding box center [75, 218] width 11 height 11
checkbox input "true"
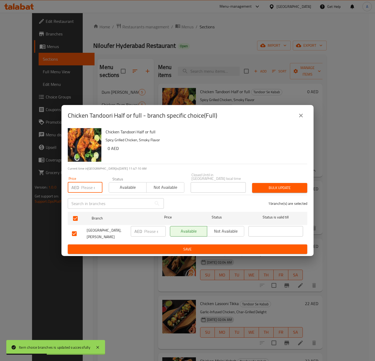
click at [83, 192] on input "number" at bounding box center [91, 187] width 21 height 11
type input "42"
click at [279, 188] on span "Bulk update" at bounding box center [279, 188] width 47 height 7
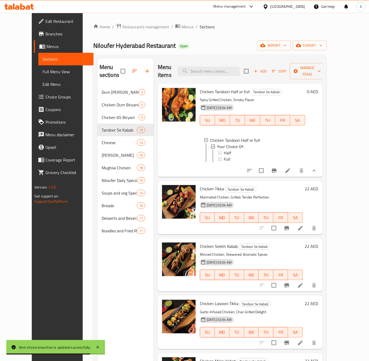
click at [319, 188] on h6 "22 AED" at bounding box center [311, 188] width 13 height 7
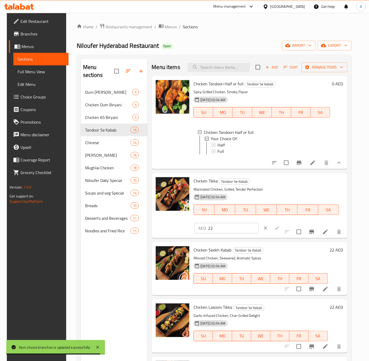
click at [224, 231] on input "22" at bounding box center [233, 228] width 51 height 11
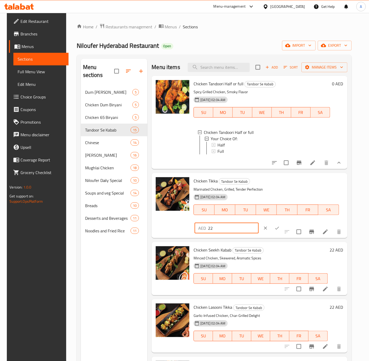
paste input "4"
type input "24"
click at [275, 231] on icon "ok" at bounding box center [277, 228] width 5 height 5
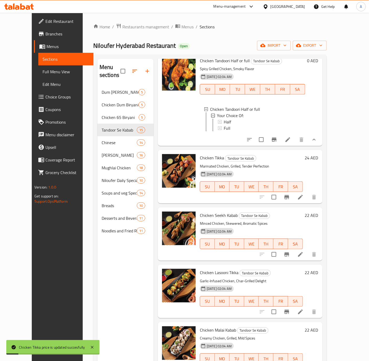
scroll to position [79, 0]
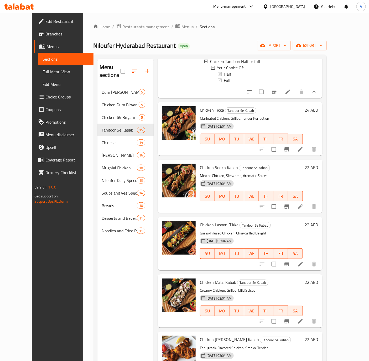
click at [319, 167] on h6 "22 AED" at bounding box center [311, 167] width 13 height 7
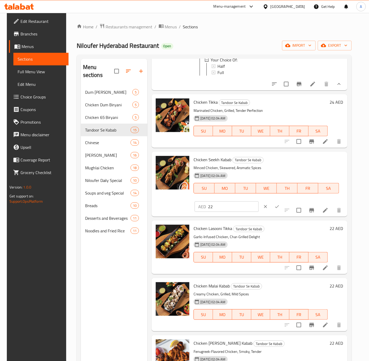
click at [230, 209] on input "22" at bounding box center [233, 207] width 51 height 11
paste input "4"
type input "24"
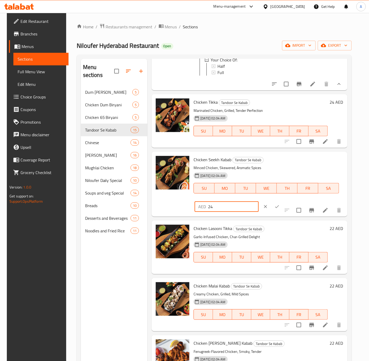
click at [271, 213] on button "ok" at bounding box center [277, 207] width 12 height 12
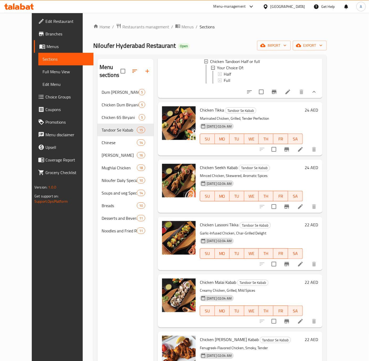
drag, startPoint x: 333, startPoint y: 222, endPoint x: 309, endPoint y: 235, distance: 27.1
click at [319, 222] on h6 "22 AED" at bounding box center [311, 224] width 13 height 7
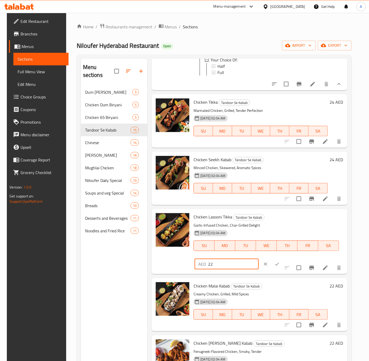
click at [220, 270] on input "22" at bounding box center [233, 264] width 51 height 11
paste input "4"
type input "24"
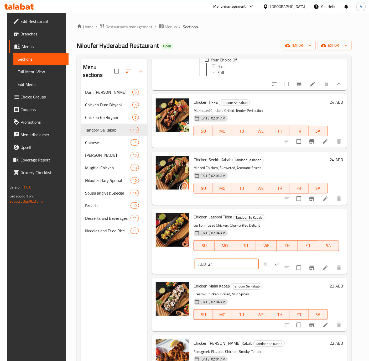
click at [275, 267] on icon "ok" at bounding box center [277, 264] width 5 height 5
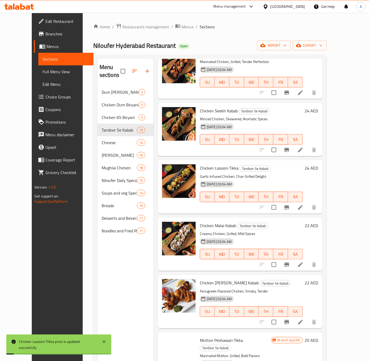
scroll to position [197, 0]
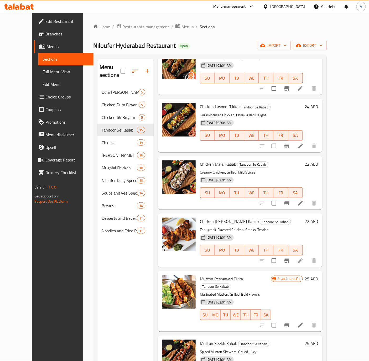
click at [319, 161] on h6 "22 AED" at bounding box center [311, 164] width 13 height 7
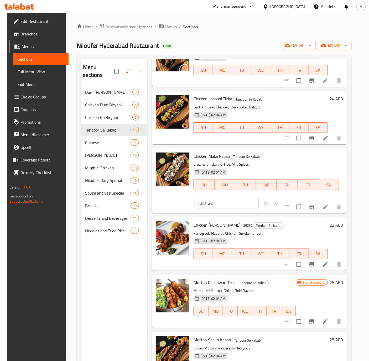
click at [230, 209] on input "22" at bounding box center [233, 203] width 51 height 11
paste input "4"
type input "24"
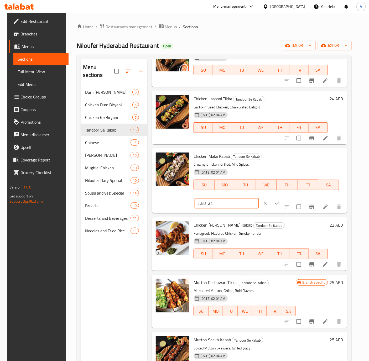
click at [275, 206] on icon "ok" at bounding box center [277, 203] width 5 height 5
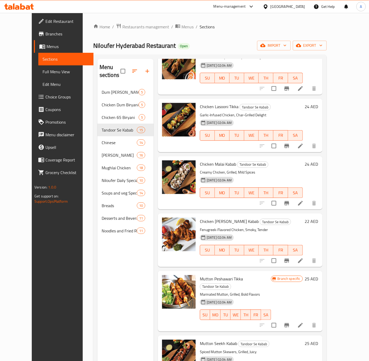
drag, startPoint x: 333, startPoint y: 219, endPoint x: 244, endPoint y: 280, distance: 107.7
click at [319, 219] on h6 "22 AED" at bounding box center [311, 221] width 13 height 7
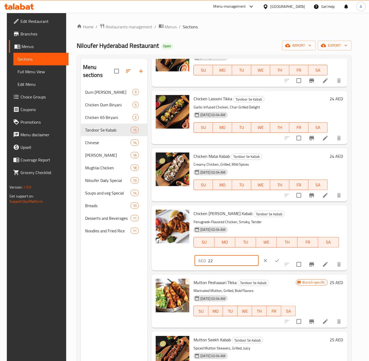
click at [229, 266] on input "22" at bounding box center [233, 261] width 51 height 11
paste input "4"
type input "24"
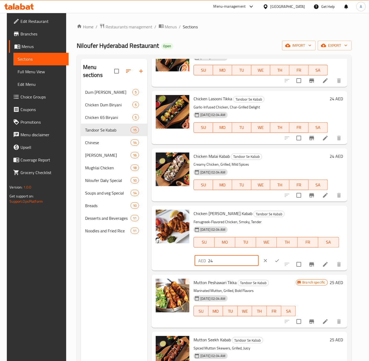
click at [275, 264] on icon "ok" at bounding box center [277, 260] width 5 height 5
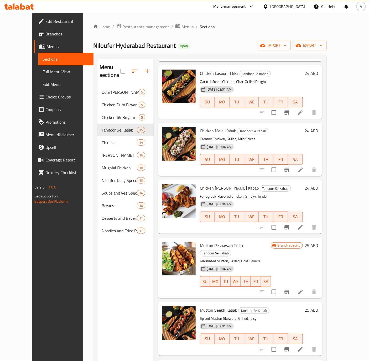
scroll to position [276, 0]
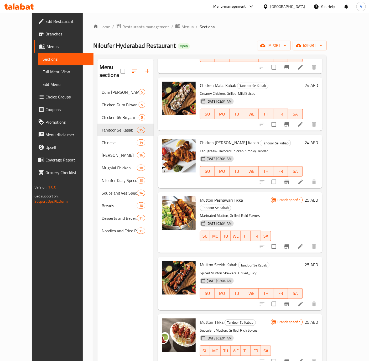
click at [319, 200] on h6 "25 AED" at bounding box center [311, 200] width 13 height 7
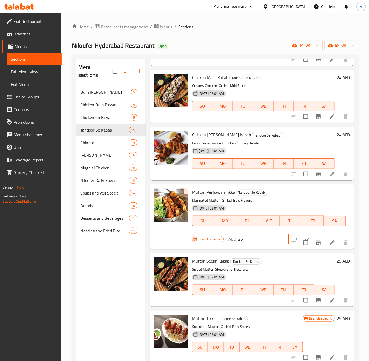
click at [244, 243] on input "25" at bounding box center [263, 239] width 51 height 11
paste input "7"
type input "27"
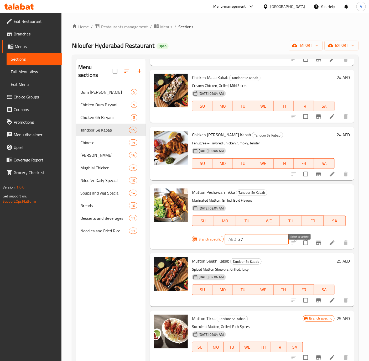
click at [303, 244] on input "checkbox" at bounding box center [305, 243] width 11 height 11
click at [300, 248] on input "checkbox" at bounding box center [305, 243] width 11 height 11
click at [300, 244] on input "checkbox" at bounding box center [305, 243] width 11 height 11
click at [300, 246] on input "checkbox" at bounding box center [305, 243] width 11 height 11
checkbox input "false"
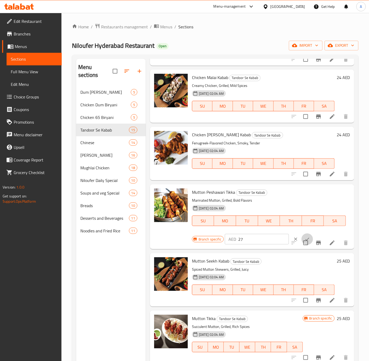
click at [305, 242] on button "ok" at bounding box center [308, 240] width 12 height 12
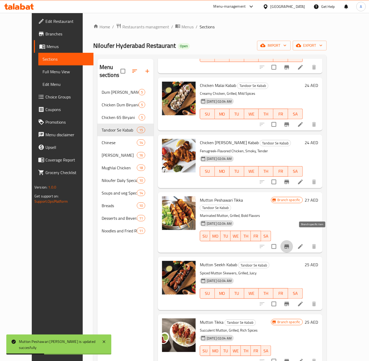
click at [290, 244] on icon "Branch-specific-item" at bounding box center [287, 247] width 6 height 6
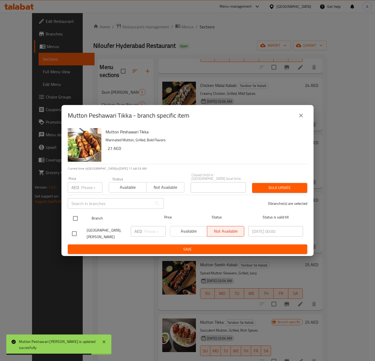
click at [73, 222] on input "checkbox" at bounding box center [75, 218] width 11 height 11
checkbox input "true"
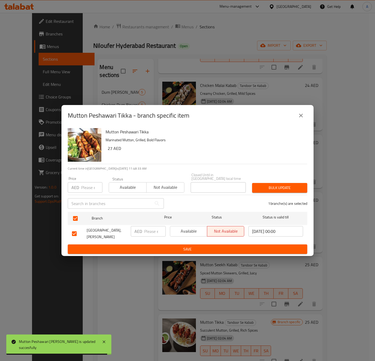
click at [85, 189] on input "number" at bounding box center [91, 187] width 21 height 11
paste input "27"
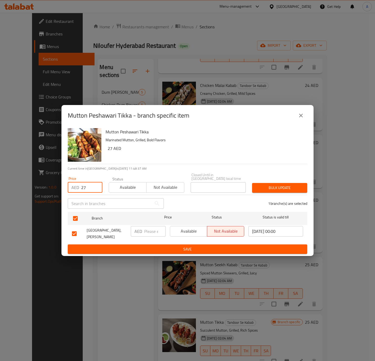
type input "27"
click at [276, 189] on span "Bulk update" at bounding box center [279, 188] width 47 height 7
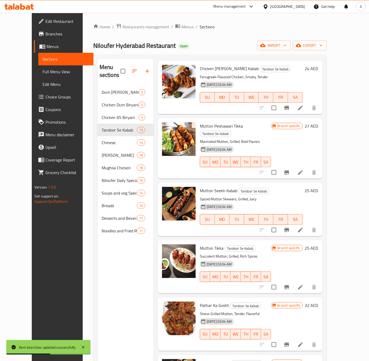
scroll to position [355, 0]
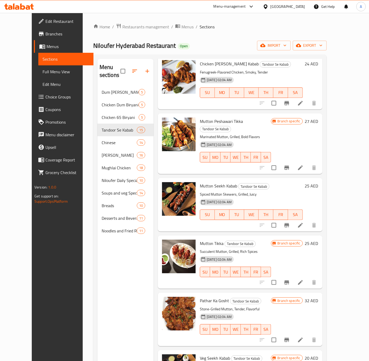
click at [319, 182] on h6 "25 AED" at bounding box center [311, 185] width 13 height 7
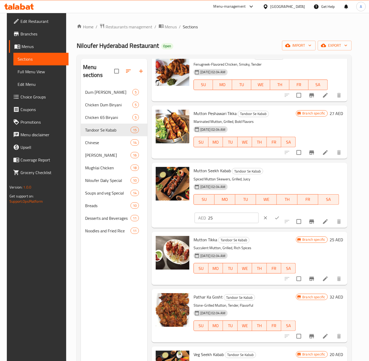
click at [219, 221] on input "25" at bounding box center [233, 218] width 51 height 11
paste input "7"
type input "27"
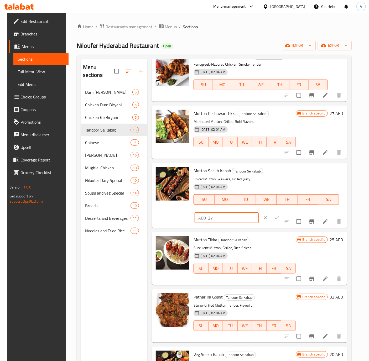
click at [275, 221] on icon "ok" at bounding box center [277, 217] width 5 height 5
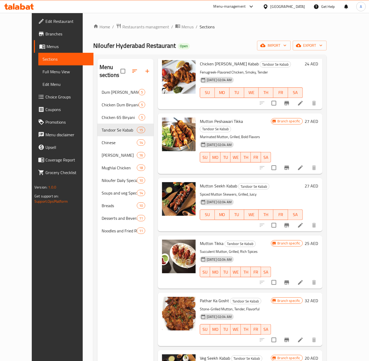
click at [319, 240] on h6 "25 AED" at bounding box center [311, 243] width 13 height 7
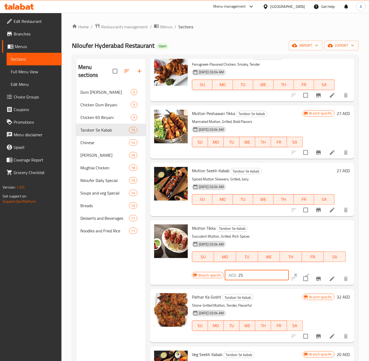
click at [241, 281] on input "25" at bounding box center [263, 275] width 51 height 11
paste input "7"
type input "27"
click at [302, 279] on input "checkbox" at bounding box center [305, 279] width 11 height 11
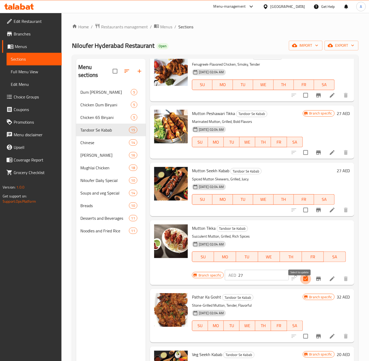
click at [300, 285] on input "checkbox" at bounding box center [305, 279] width 11 height 11
checkbox input "false"
click at [302, 278] on button "ok" at bounding box center [308, 276] width 12 height 12
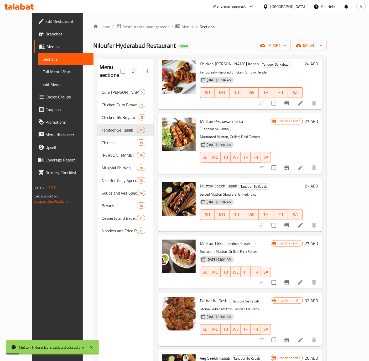
scroll to position [434, 0]
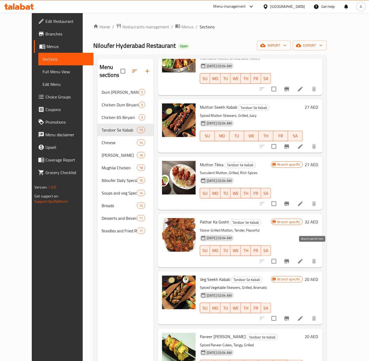
click at [290, 258] on icon "Branch-specific-item" at bounding box center [287, 261] width 6 height 6
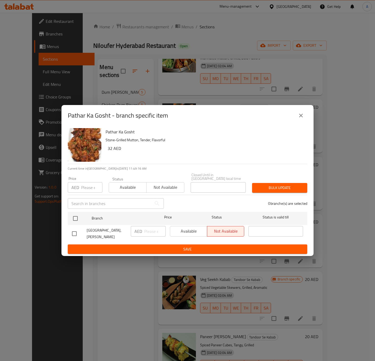
click at [298, 114] on icon "close" at bounding box center [301, 115] width 6 height 6
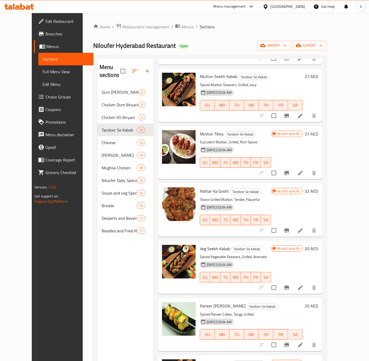
scroll to position [512, 0]
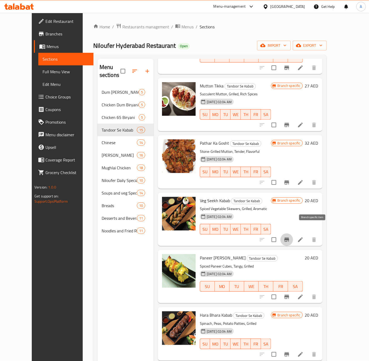
click at [293, 234] on button "Branch-specific-item" at bounding box center [287, 240] width 13 height 13
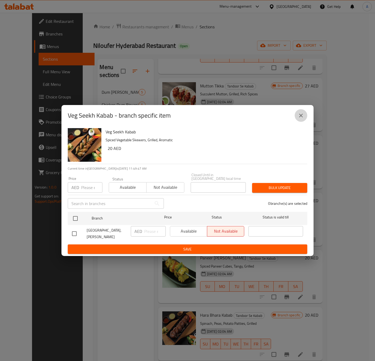
click at [302, 113] on icon "close" at bounding box center [301, 115] width 6 height 6
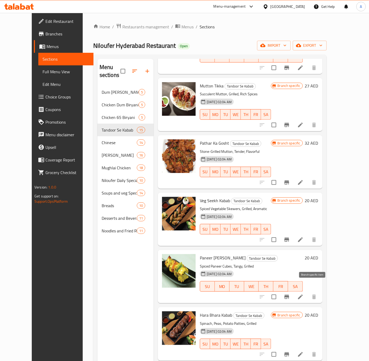
click at [290, 294] on icon "Branch-specific-item" at bounding box center [287, 297] width 6 height 6
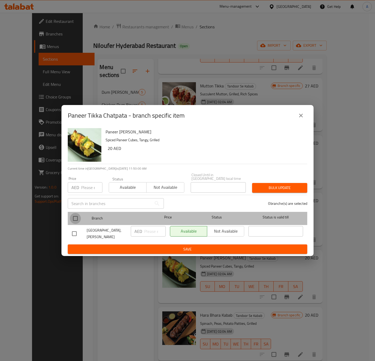
click at [72, 217] on input "checkbox" at bounding box center [75, 218] width 11 height 11
checkbox input "true"
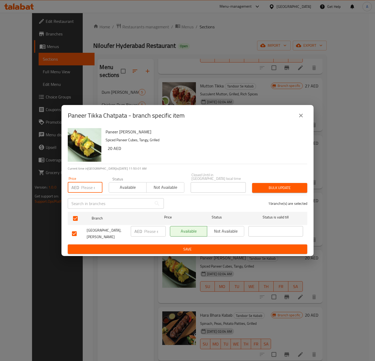
click at [90, 185] on input "number" at bounding box center [91, 187] width 21 height 11
paste input "22"
type input "22"
click at [266, 190] on span "Bulk update" at bounding box center [279, 188] width 47 height 7
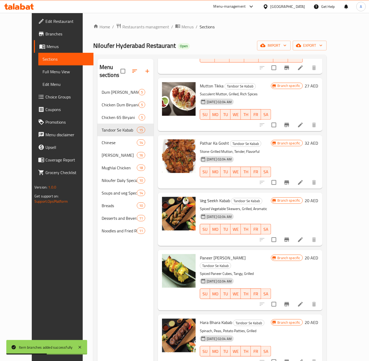
scroll to position [558, 0]
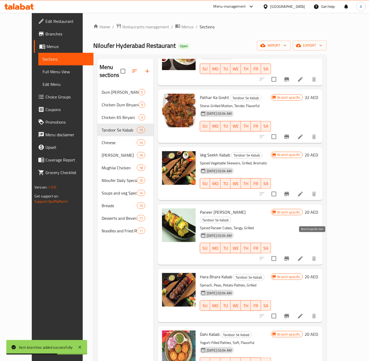
click at [293, 253] on button "Branch-specific-item" at bounding box center [287, 259] width 13 height 13
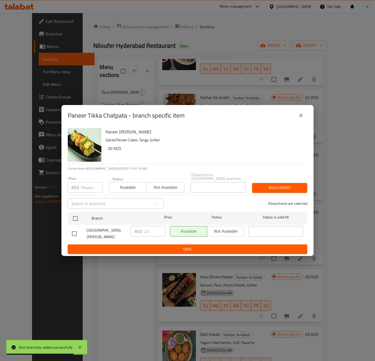
click at [301, 119] on icon "close" at bounding box center [301, 115] width 6 height 6
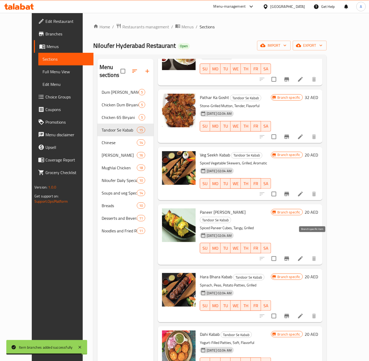
scroll to position [39, 0]
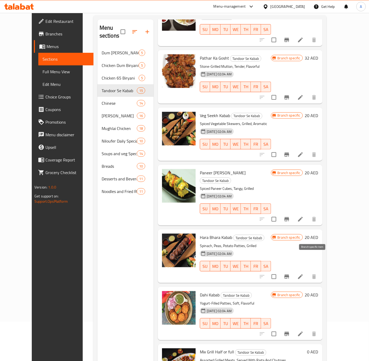
click at [290, 274] on icon "Branch-specific-item" at bounding box center [287, 277] width 6 height 6
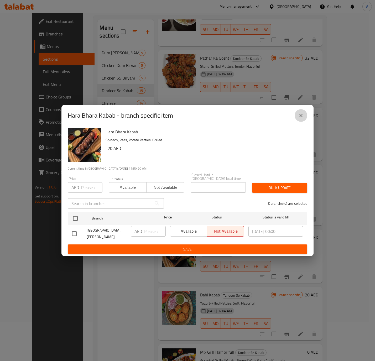
click at [300, 117] on icon "close" at bounding box center [301, 115] width 6 height 6
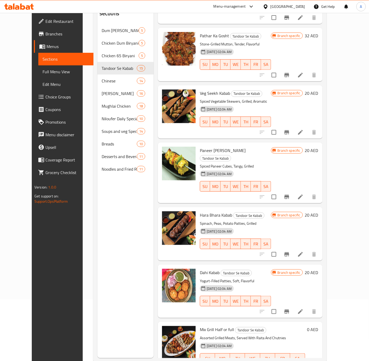
scroll to position [74, 0]
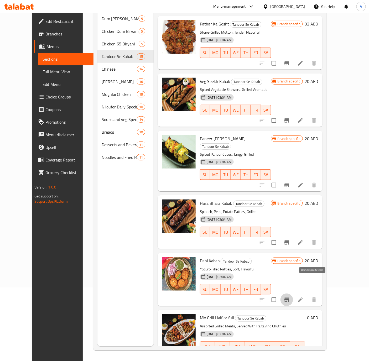
click at [289, 298] on icon "Branch-specific-item" at bounding box center [287, 300] width 5 height 4
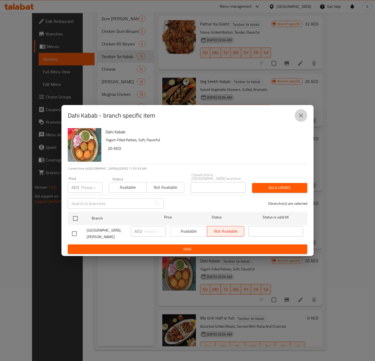
click at [300, 113] on icon "close" at bounding box center [301, 115] width 6 height 6
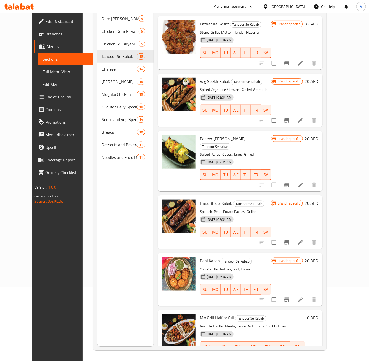
click at [321, 351] on button "show more" at bounding box center [314, 357] width 13 height 13
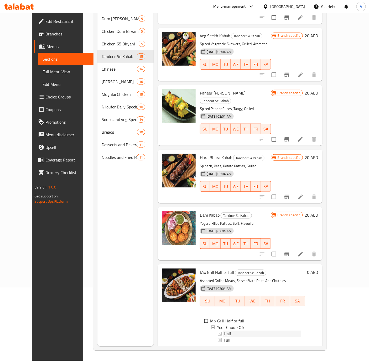
click at [224, 331] on span "Half" at bounding box center [227, 334] width 7 height 6
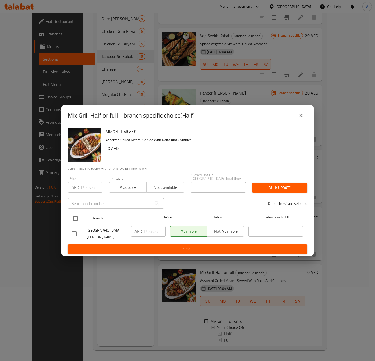
click at [81, 214] on input "checkbox" at bounding box center [75, 218] width 11 height 11
checkbox input "true"
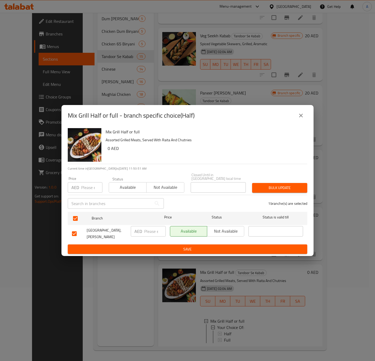
click at [85, 188] on input "number" at bounding box center [91, 187] width 21 height 11
type input "52"
click at [279, 186] on span "Bulk update" at bounding box center [279, 188] width 47 height 7
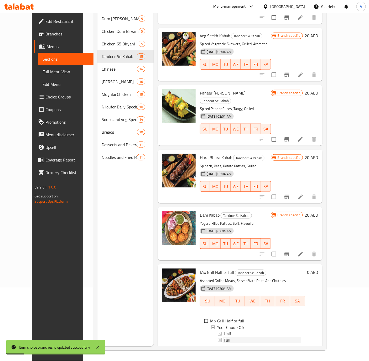
click at [223, 337] on div "Full" at bounding box center [262, 340] width 78 height 6
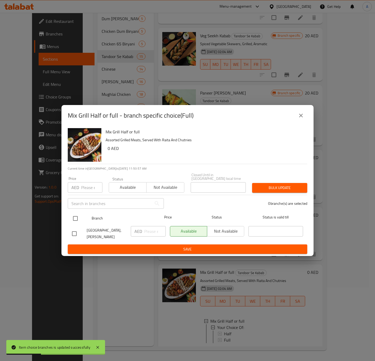
click at [76, 217] on input "checkbox" at bounding box center [75, 218] width 11 height 11
checkbox input "true"
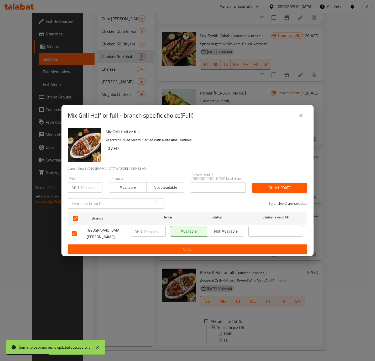
click at [90, 191] on input "number" at bounding box center [91, 187] width 21 height 11
type input "77"
click at [296, 189] on span "Bulk update" at bounding box center [279, 188] width 47 height 7
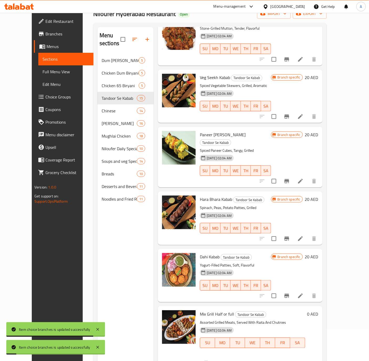
scroll to position [0, 0]
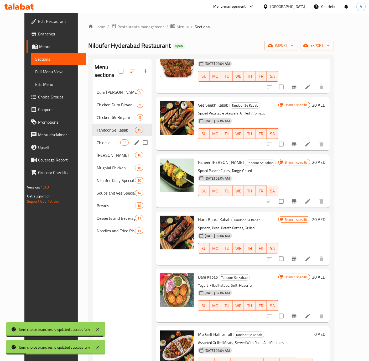
click at [99, 136] on div "Chinese 14" at bounding box center [122, 142] width 59 height 13
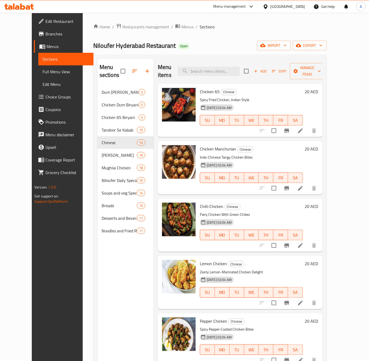
click at [319, 88] on h6 "20 AED" at bounding box center [311, 91] width 13 height 7
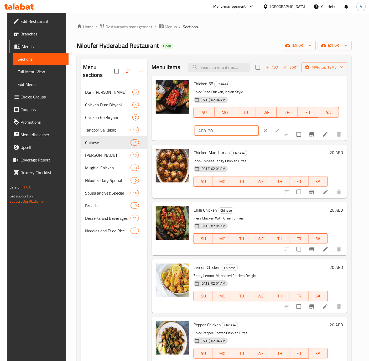
click at [227, 130] on input "20" at bounding box center [233, 131] width 51 height 11
paste input "2"
type input "22"
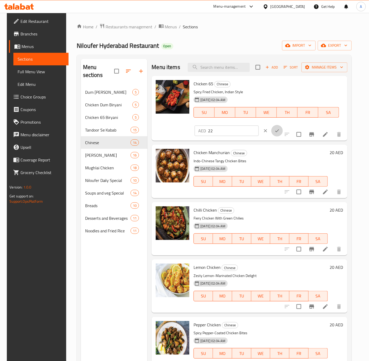
click at [275, 131] on icon "ok" at bounding box center [277, 130] width 5 height 5
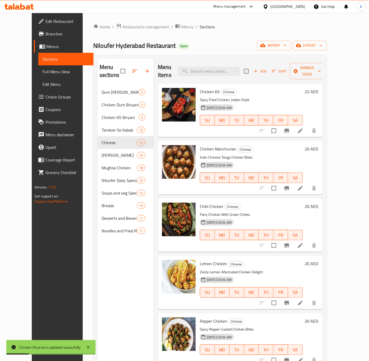
click at [319, 145] on h6 "20 AED" at bounding box center [311, 148] width 13 height 7
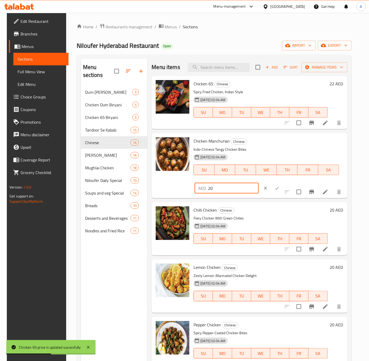
click at [216, 189] on input "20" at bounding box center [233, 188] width 51 height 11
paste input "2"
type input "22"
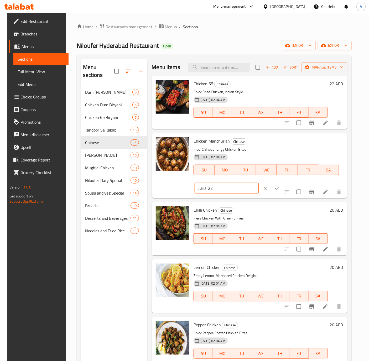
click at [275, 190] on icon "ok" at bounding box center [277, 188] width 5 height 5
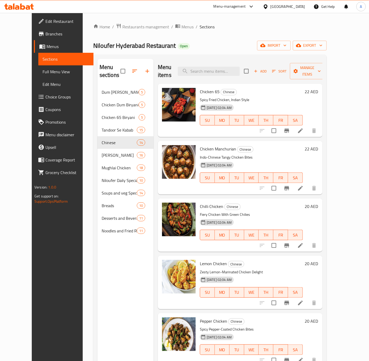
drag, startPoint x: 334, startPoint y: 199, endPoint x: 309, endPoint y: 211, distance: 27.4
click at [319, 203] on h6 "20 AED" at bounding box center [311, 206] width 13 height 7
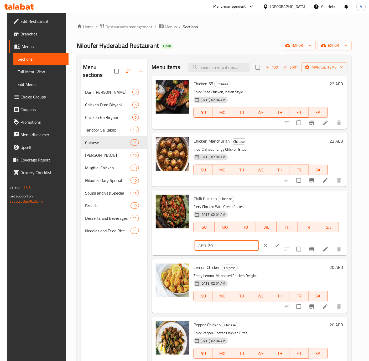
click at [233, 244] on input "20" at bounding box center [233, 245] width 51 height 11
paste input "2"
type input "22"
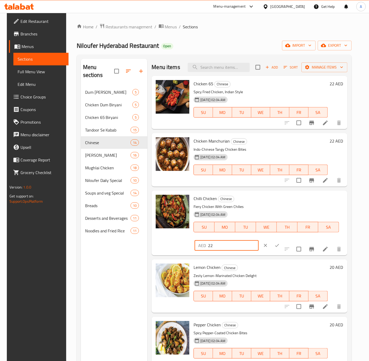
click at [271, 244] on button "ok" at bounding box center [277, 246] width 12 height 12
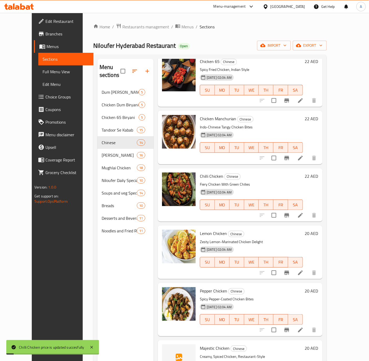
scroll to position [39, 0]
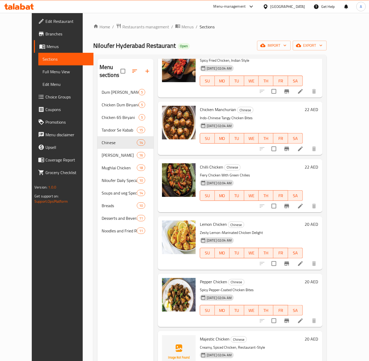
click at [319, 221] on h6 "20 AED" at bounding box center [311, 224] width 13 height 7
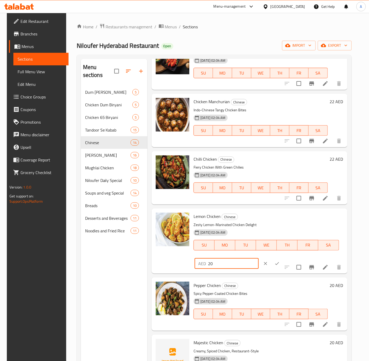
click at [238, 264] on input "20" at bounding box center [233, 264] width 51 height 11
paste input "2"
type input "22"
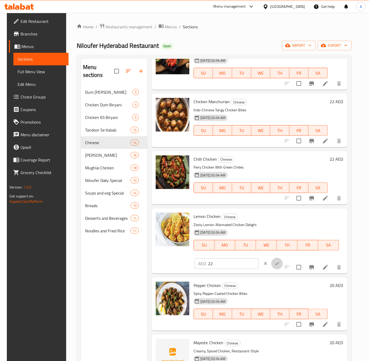
click at [275, 262] on icon "ok" at bounding box center [277, 263] width 5 height 5
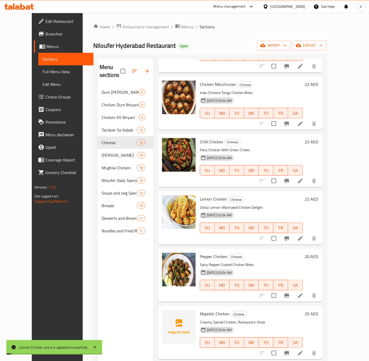
scroll to position [79, 0]
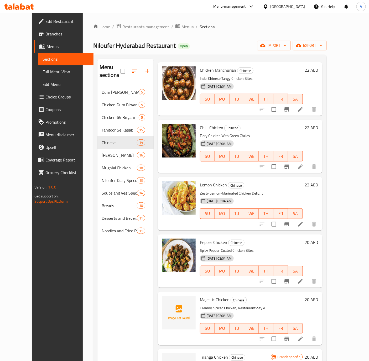
click at [319, 239] on h6 "20 AED" at bounding box center [311, 242] width 13 height 7
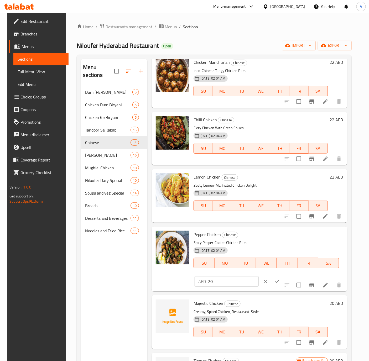
click at [225, 286] on input "20" at bounding box center [233, 281] width 51 height 11
paste input "2"
type input "22"
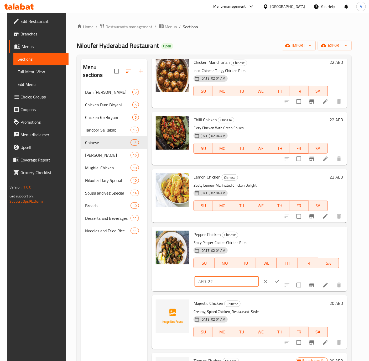
click at [275, 281] on icon "ok" at bounding box center [277, 281] width 5 height 5
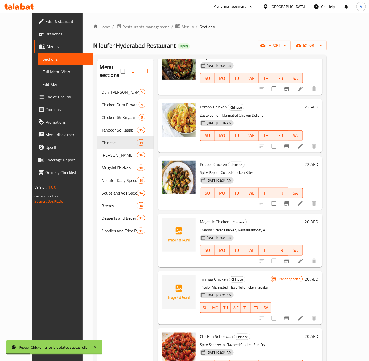
scroll to position [158, 0]
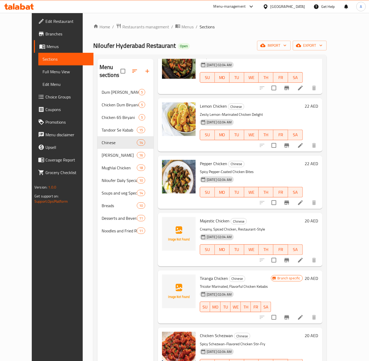
click at [319, 217] on h6 "20 AED" at bounding box center [311, 220] width 13 height 7
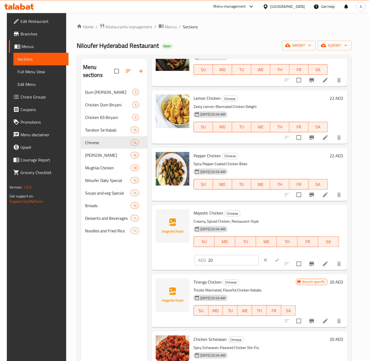
click at [214, 259] on input "20" at bounding box center [233, 260] width 51 height 11
paste input "2"
type input "22"
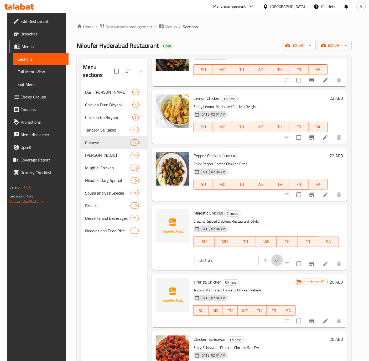
click at [275, 259] on icon "ok" at bounding box center [277, 260] width 5 height 5
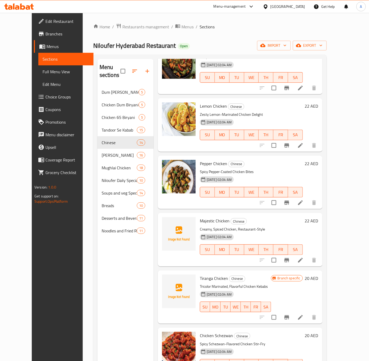
drag, startPoint x: 332, startPoint y: 271, endPoint x: 302, endPoint y: 307, distance: 46.2
click at [319, 275] on h6 "20 AED" at bounding box center [311, 278] width 13 height 7
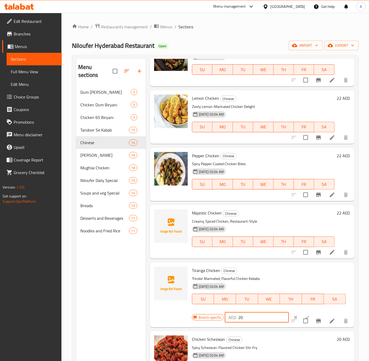
click at [259, 316] on input "20" at bounding box center [263, 317] width 51 height 11
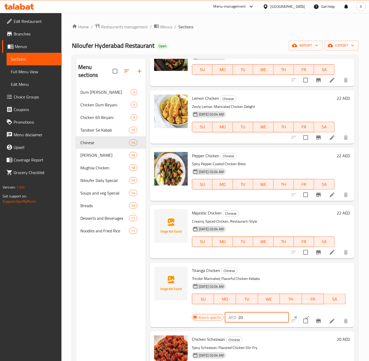
paste input "2"
type input "22"
click at [301, 316] on input "checkbox" at bounding box center [305, 321] width 11 height 11
click at [300, 321] on input "checkbox" at bounding box center [305, 321] width 11 height 11
checkbox input "false"
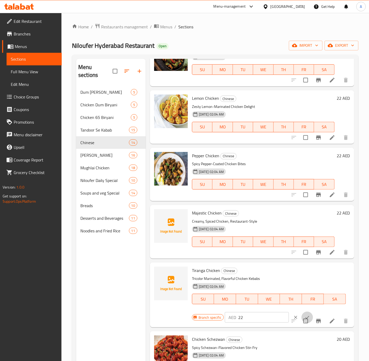
click at [302, 313] on button "ok" at bounding box center [308, 318] width 12 height 12
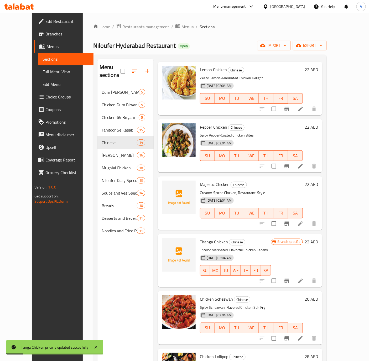
scroll to position [237, 0]
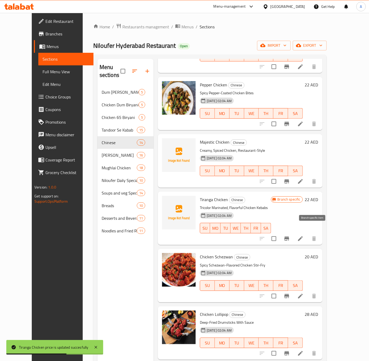
click at [290, 236] on icon "Branch-specific-item" at bounding box center [287, 239] width 6 height 6
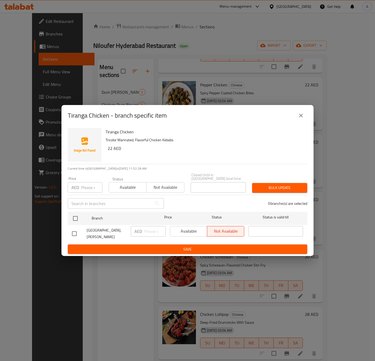
click at [297, 117] on button "close" at bounding box center [301, 115] width 13 height 13
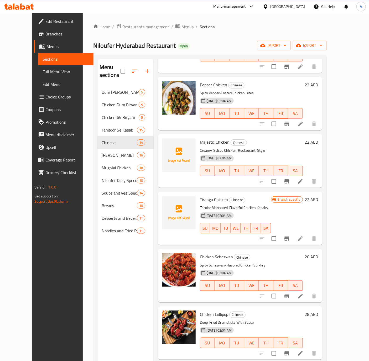
scroll to position [315, 0]
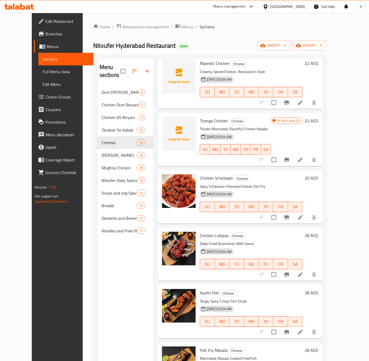
click at [319, 174] on h6 "20 AED" at bounding box center [311, 177] width 13 height 7
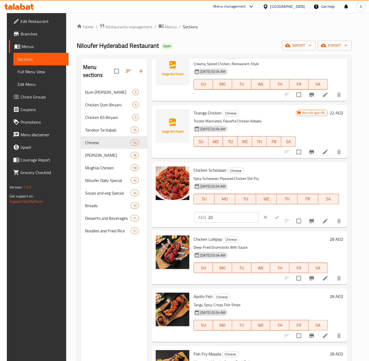
click at [218, 220] on input "20" at bounding box center [233, 217] width 51 height 11
paste input "2"
type input "22"
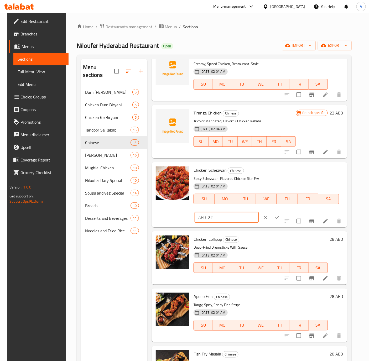
click at [275, 215] on icon "ok" at bounding box center [277, 217] width 5 height 5
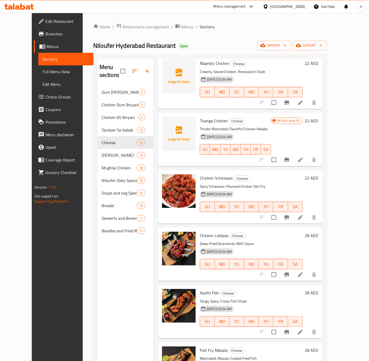
click at [319, 232] on h6 "28 AED" at bounding box center [311, 235] width 13 height 7
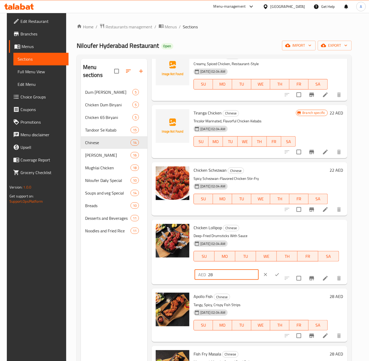
click at [233, 271] on input "28" at bounding box center [233, 275] width 51 height 11
paste input "30"
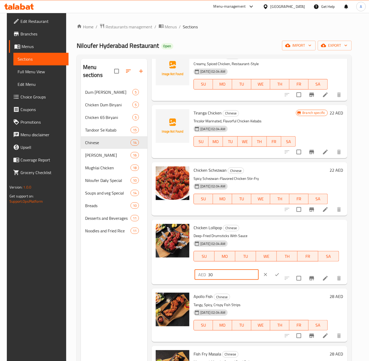
type input "30"
click at [271, 275] on button "ok" at bounding box center [277, 275] width 12 height 12
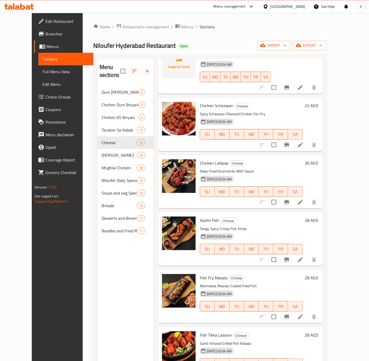
scroll to position [394, 0]
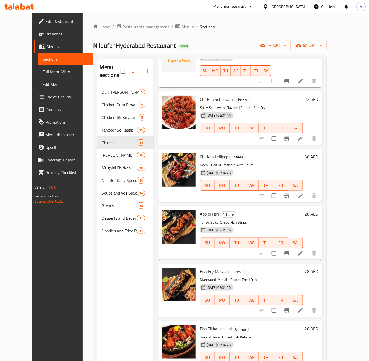
click at [319, 211] on h6 "28 AED" at bounding box center [311, 214] width 13 height 7
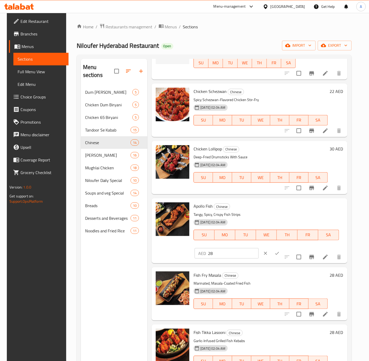
click at [225, 254] on input "28" at bounding box center [233, 253] width 51 height 11
paste input "30"
type input "30"
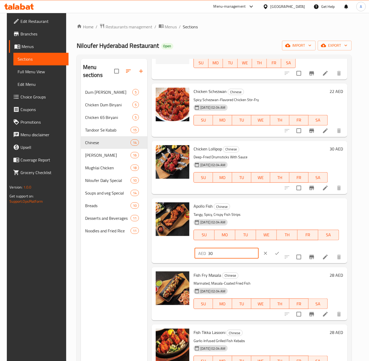
click at [275, 255] on icon "ok" at bounding box center [277, 253] width 5 height 5
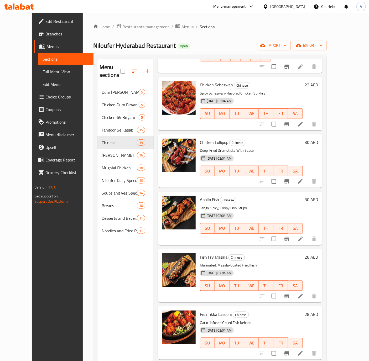
scroll to position [434, 0]
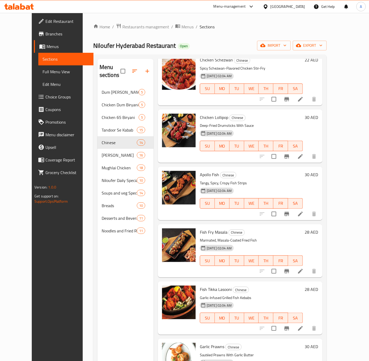
click at [319, 229] on h6 "28 AED" at bounding box center [311, 232] width 13 height 7
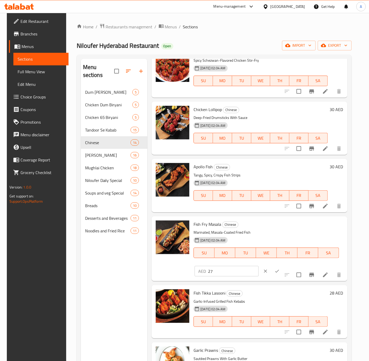
click at [244, 271] on input "27" at bounding box center [233, 271] width 51 height 11
click at [230, 272] on input "27" at bounding box center [233, 271] width 51 height 11
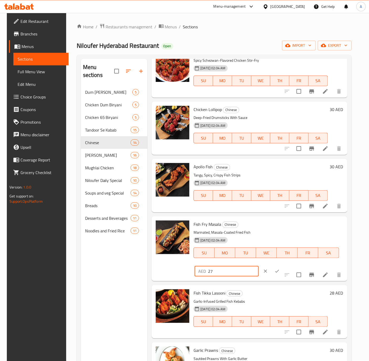
paste input "30"
type input "30"
click at [275, 272] on icon "ok" at bounding box center [277, 271] width 5 height 5
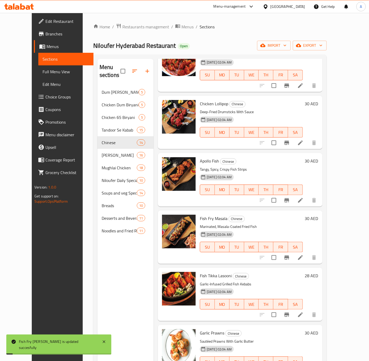
scroll to position [455, 0]
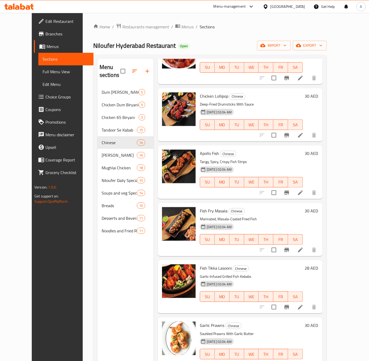
click at [319, 265] on h6 "28 AED" at bounding box center [311, 268] width 13 height 7
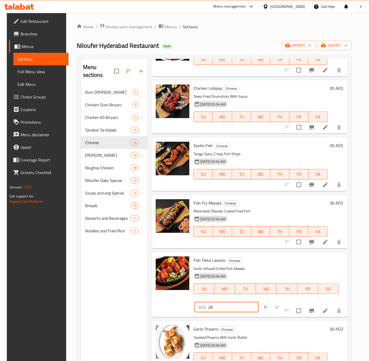
click at [223, 305] on input "28" at bounding box center [233, 307] width 51 height 11
paste input "30"
type input "30"
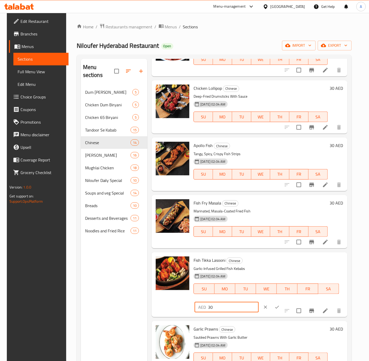
click at [275, 307] on icon "ok" at bounding box center [277, 307] width 5 height 5
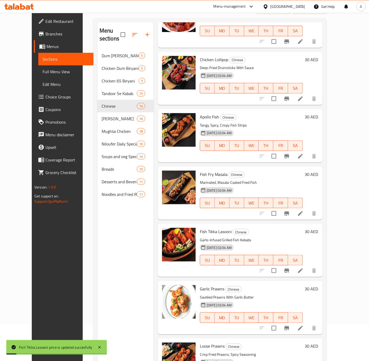
scroll to position [74, 0]
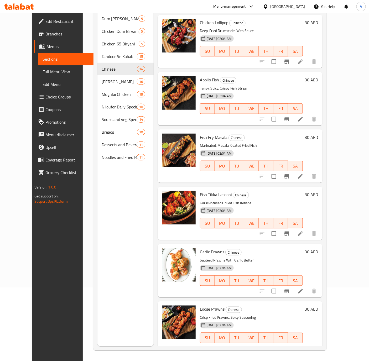
click at [319, 248] on h6 "30 AED" at bounding box center [311, 251] width 13 height 7
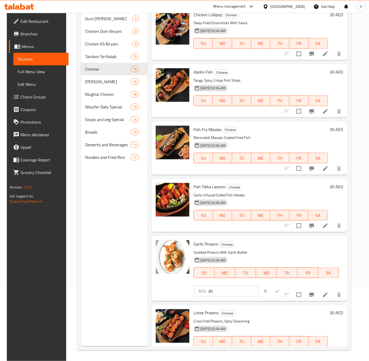
click at [214, 290] on input "30" at bounding box center [233, 291] width 51 height 11
paste input "2"
type input "32"
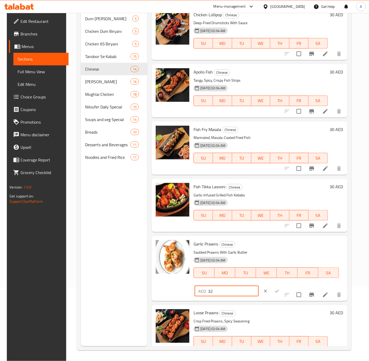
click at [271, 288] on button "ok" at bounding box center [277, 292] width 12 height 12
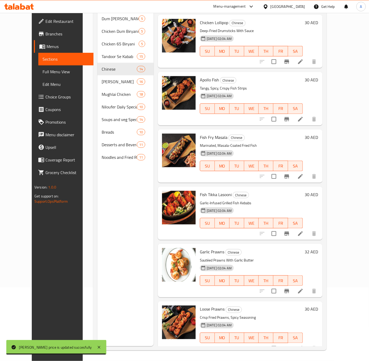
click at [319, 306] on h6 "30 AED" at bounding box center [311, 309] width 13 height 7
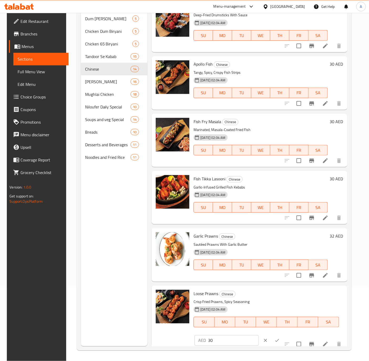
scroll to position [467, 0]
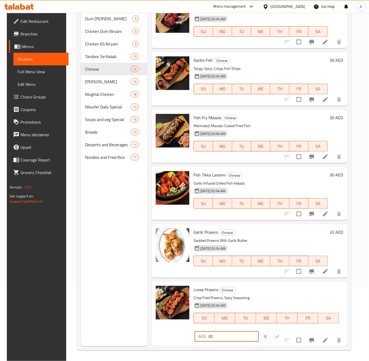
click at [225, 332] on input "30" at bounding box center [233, 337] width 51 height 11
paste input "2"
type input "32"
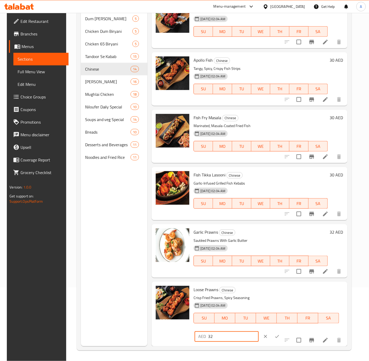
click at [275, 337] on icon "ok" at bounding box center [277, 336] width 5 height 5
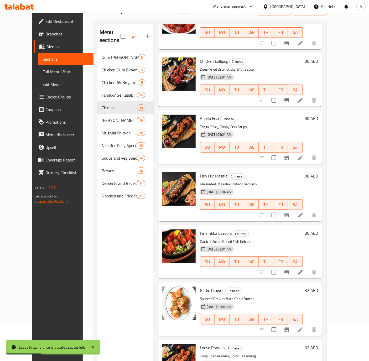
scroll to position [0, 0]
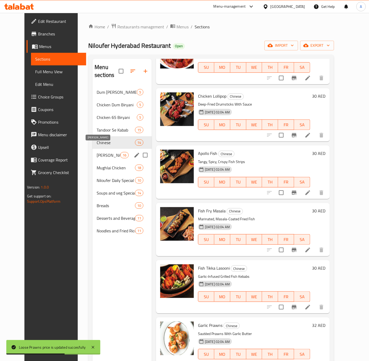
click at [105, 152] on span "Mughlai Mutton" at bounding box center [109, 155] width 24 height 6
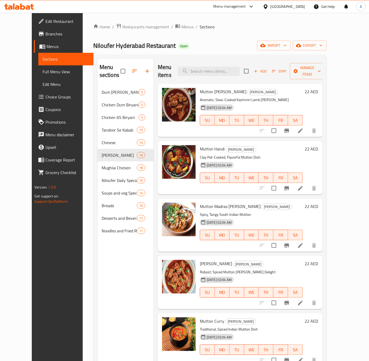
click at [319, 88] on h6 "22 AED" at bounding box center [311, 91] width 13 height 7
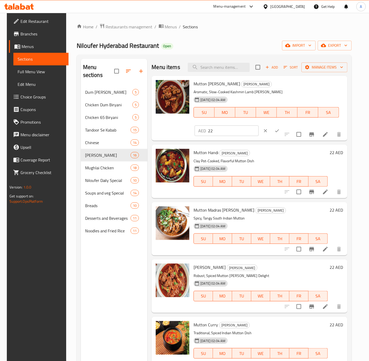
click at [222, 134] on input "22" at bounding box center [233, 131] width 51 height 11
paste input "4"
type input "24"
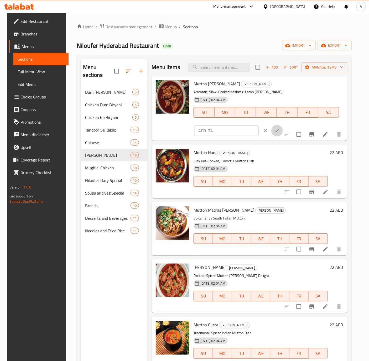
click at [275, 132] on icon "ok" at bounding box center [277, 130] width 5 height 5
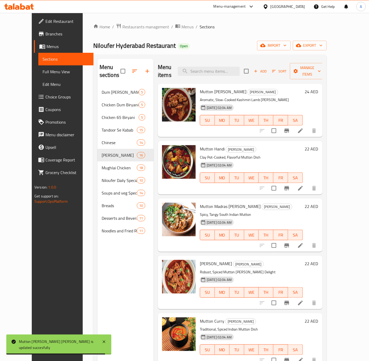
click at [319, 145] on h6 "22 AED" at bounding box center [311, 148] width 13 height 7
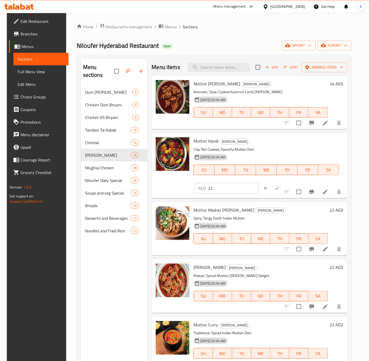
click at [229, 185] on input "22" at bounding box center [233, 188] width 51 height 11
paste input "4"
type input "24"
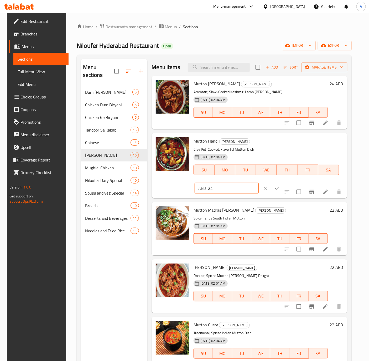
click at [275, 186] on icon "ok" at bounding box center [277, 188] width 5 height 5
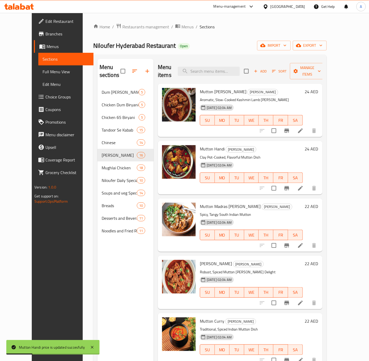
click at [319, 203] on h6 "22 AED" at bounding box center [311, 206] width 13 height 7
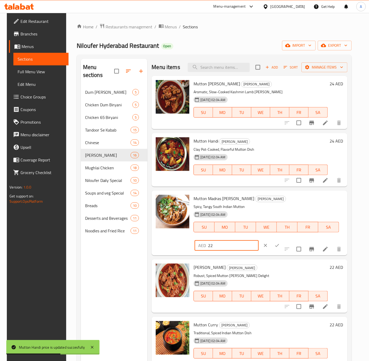
click at [232, 247] on input "22" at bounding box center [233, 245] width 51 height 11
paste input "4"
type input "24"
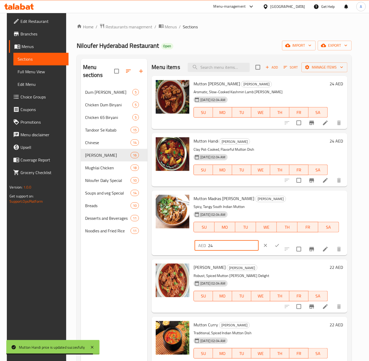
click at [275, 244] on icon "ok" at bounding box center [277, 245] width 5 height 5
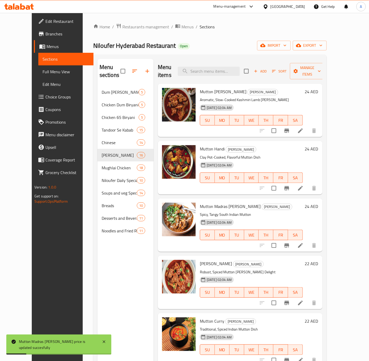
click at [319, 260] on h6 "22 AED" at bounding box center [311, 263] width 13 height 7
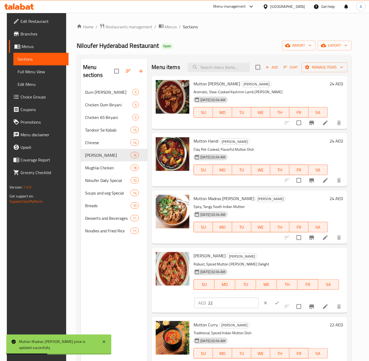
click at [218, 301] on input "22" at bounding box center [233, 303] width 51 height 11
paste input "4"
type input "24"
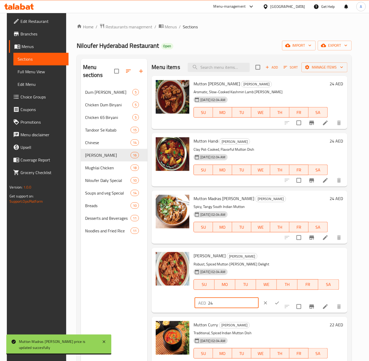
click at [272, 301] on button "ok" at bounding box center [277, 303] width 12 height 12
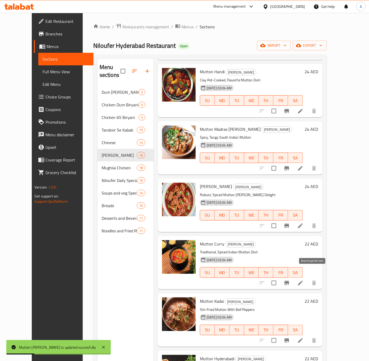
scroll to position [79, 0]
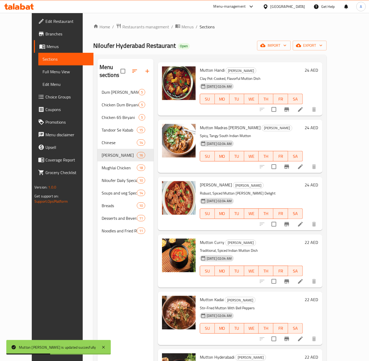
click at [319, 239] on h6 "22 AED" at bounding box center [311, 242] width 13 height 7
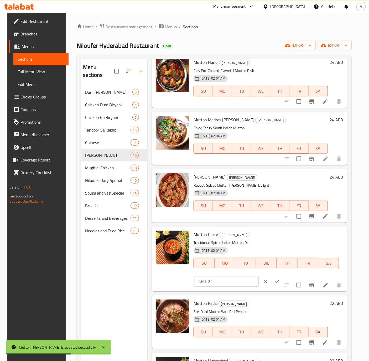
click at [222, 286] on input "22" at bounding box center [233, 281] width 51 height 11
paste input "4"
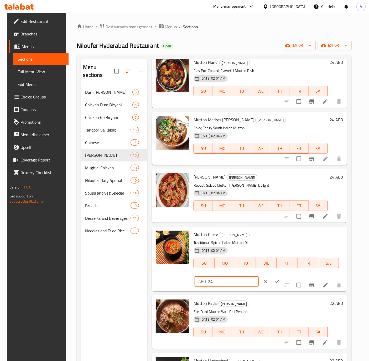
type input "24"
click at [271, 279] on button "ok" at bounding box center [277, 282] width 12 height 12
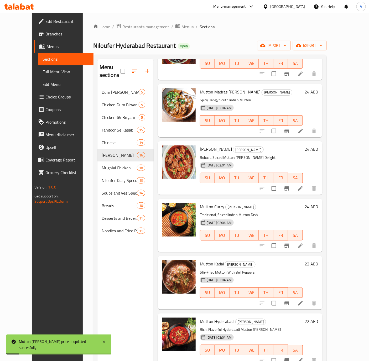
scroll to position [158, 0]
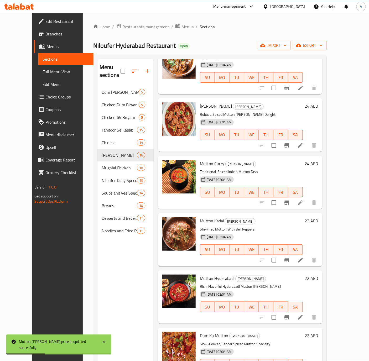
click at [321, 215] on div "Mutton Kadai Mughlai Mutton Stir-Fried Mutton With Bell Peppers 04-09-2024 02:0…" at bounding box center [259, 239] width 123 height 49
click at [319, 217] on h6 "22 AED" at bounding box center [311, 220] width 13 height 7
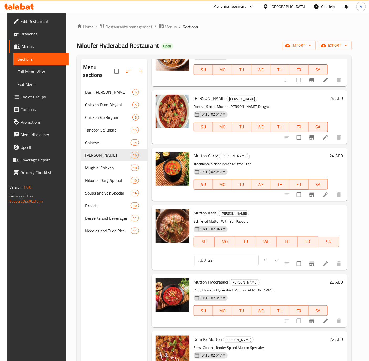
click at [212, 259] on input "22" at bounding box center [233, 260] width 51 height 11
paste input "4"
type input "24"
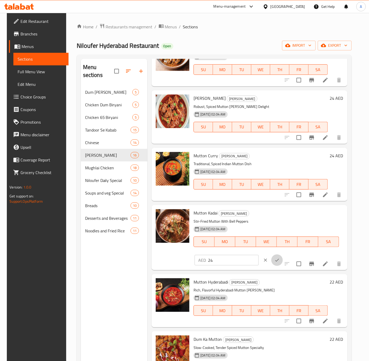
click at [275, 261] on icon "ok" at bounding box center [277, 260] width 5 height 5
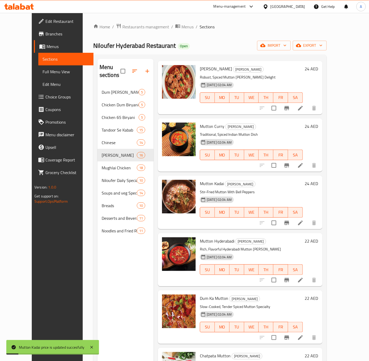
scroll to position [237, 0]
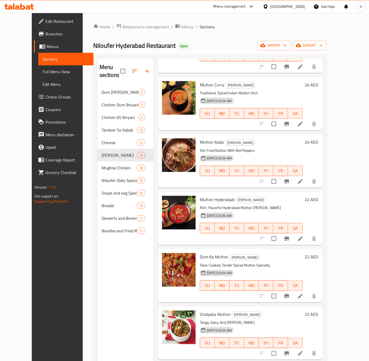
click at [319, 196] on h6 "22 AED" at bounding box center [311, 199] width 13 height 7
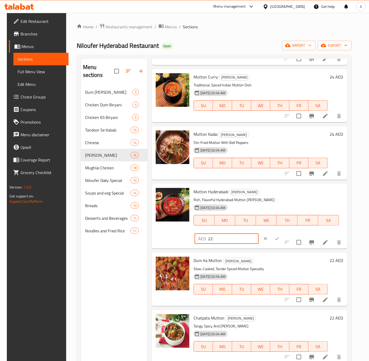
click at [219, 244] on input "22" at bounding box center [233, 239] width 51 height 11
paste input "4"
type input "24"
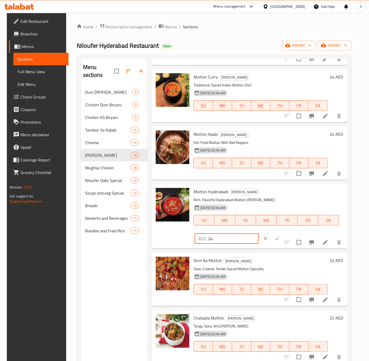
click at [275, 240] on icon "ok" at bounding box center [277, 239] width 4 height 3
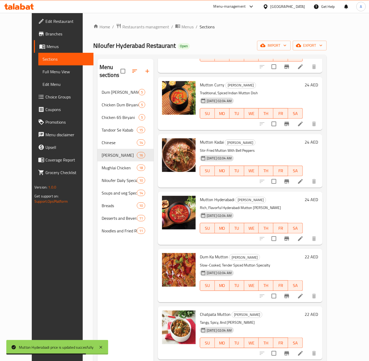
click at [319, 253] on h6 "22 AED" at bounding box center [311, 256] width 13 height 7
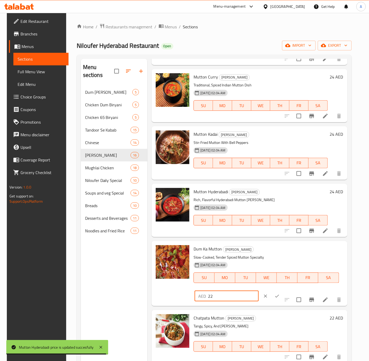
click at [222, 297] on input "22" at bounding box center [233, 296] width 51 height 11
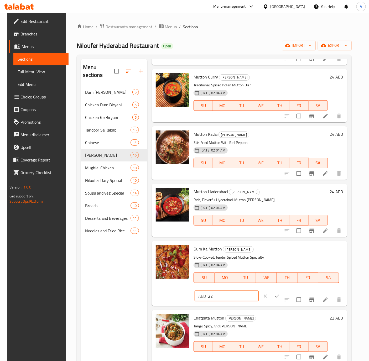
click at [222, 297] on input "22" at bounding box center [233, 296] width 51 height 11
paste input "4"
type input "24"
click at [275, 297] on icon "ok" at bounding box center [277, 296] width 5 height 5
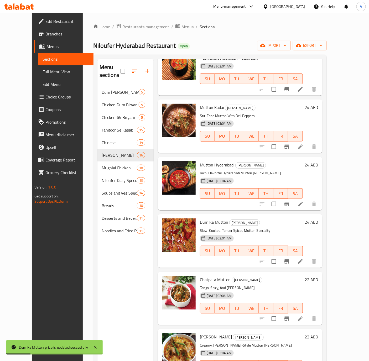
scroll to position [315, 0]
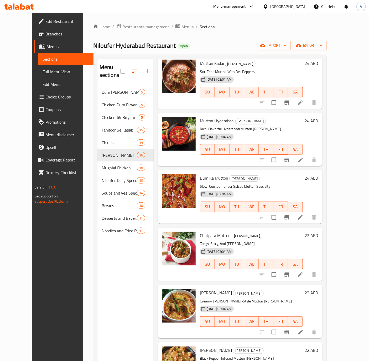
click at [319, 232] on h6 "22 AED" at bounding box center [311, 235] width 13 height 7
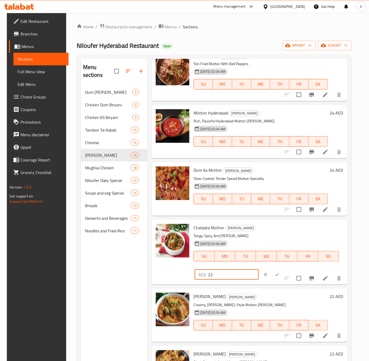
click at [219, 273] on input "22" at bounding box center [233, 275] width 51 height 11
paste input "4"
type input "24"
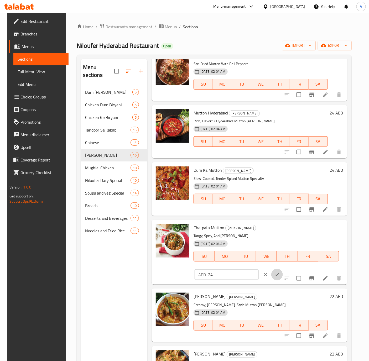
click at [275, 276] on icon "ok" at bounding box center [277, 274] width 5 height 5
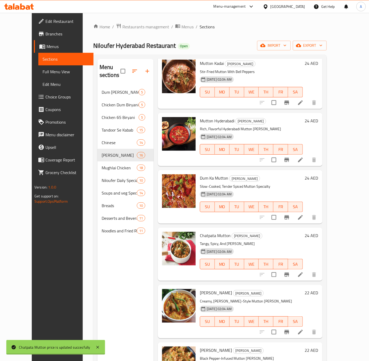
scroll to position [355, 0]
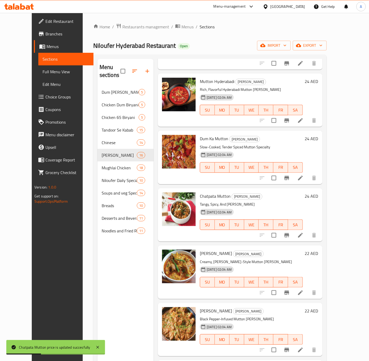
click at [319, 250] on h6 "22 AED" at bounding box center [311, 253] width 13 height 7
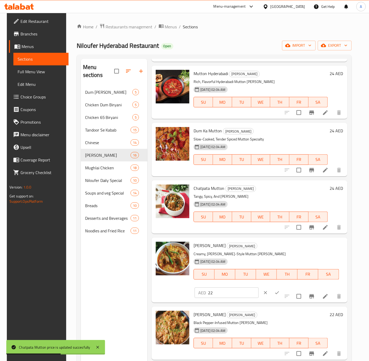
click at [237, 292] on input "22" at bounding box center [233, 293] width 51 height 11
paste input "4"
type input "24"
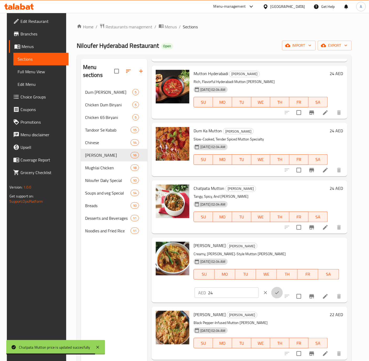
click at [275, 291] on icon "ok" at bounding box center [277, 292] width 5 height 5
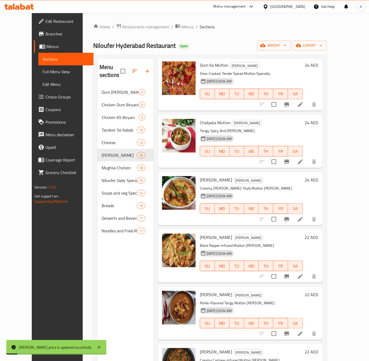
scroll to position [473, 0]
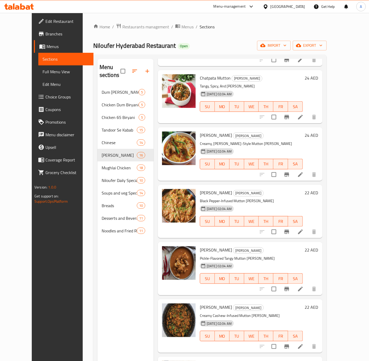
click at [319, 189] on h6 "22 AED" at bounding box center [311, 192] width 13 height 7
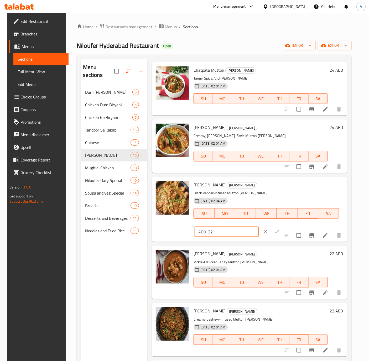
click at [227, 236] on input "22" at bounding box center [233, 232] width 51 height 11
paste input "4"
type input "24"
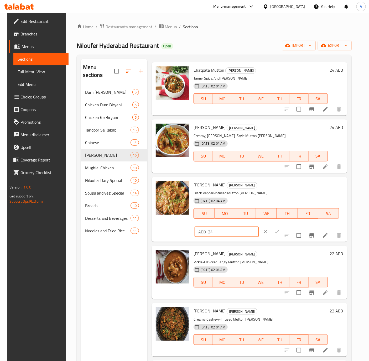
click at [271, 229] on button "ok" at bounding box center [277, 232] width 12 height 12
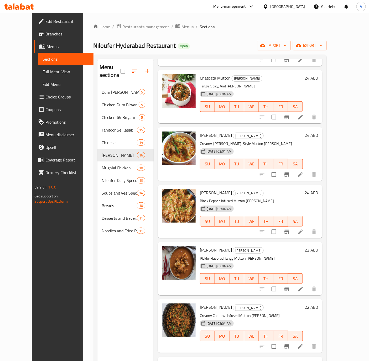
click at [319, 247] on h6 "22 AED" at bounding box center [311, 250] width 13 height 7
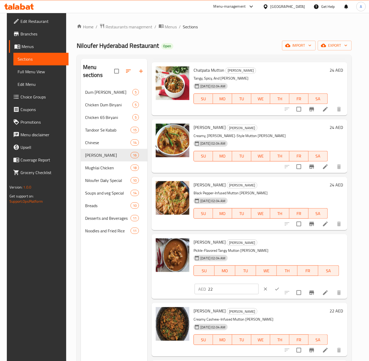
click at [224, 288] on input "22" at bounding box center [233, 289] width 51 height 11
paste input "4"
type input "24"
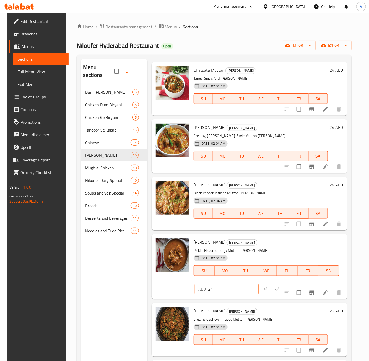
click at [275, 287] on icon "ok" at bounding box center [277, 289] width 5 height 5
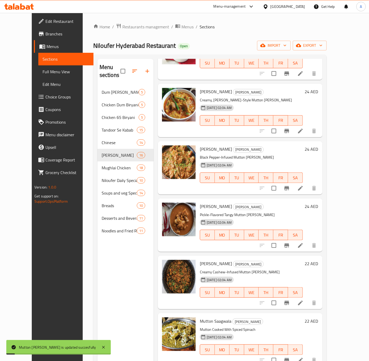
scroll to position [552, 0]
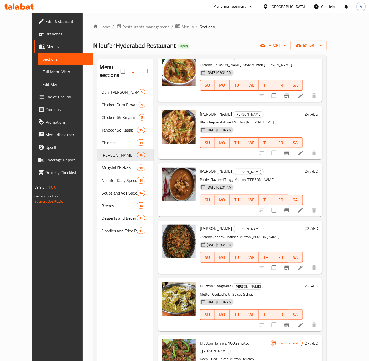
click at [319, 225] on h6 "22 AED" at bounding box center [311, 228] width 13 height 7
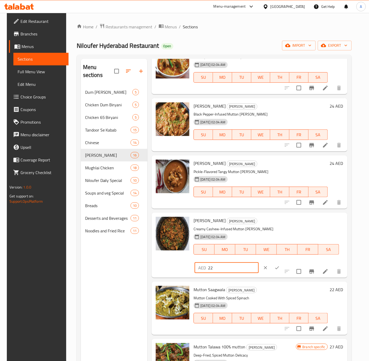
click at [222, 272] on input "22" at bounding box center [233, 268] width 51 height 11
paste input "4"
type input "24"
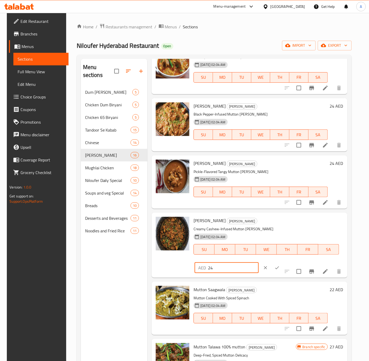
click at [275, 267] on icon "ok" at bounding box center [277, 267] width 5 height 5
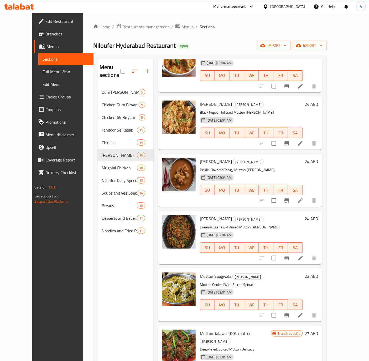
scroll to position [569, 0]
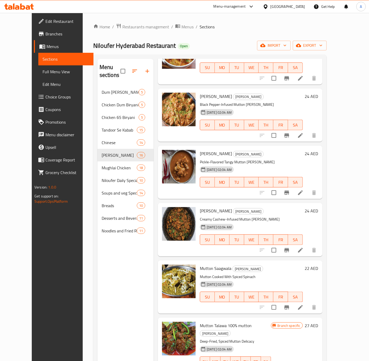
click at [319, 265] on h6 "22 AED" at bounding box center [311, 268] width 13 height 7
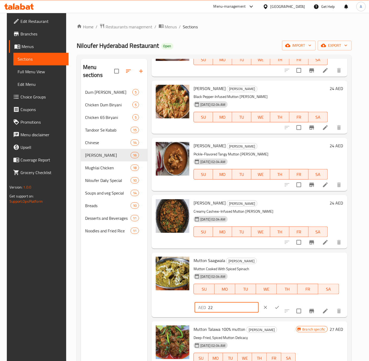
click at [221, 306] on input "22" at bounding box center [233, 307] width 51 height 11
paste input "4"
type input "24"
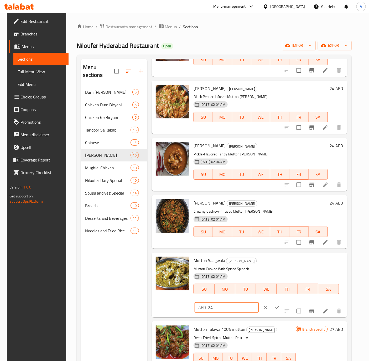
click at [275, 307] on icon "ok" at bounding box center [277, 307] width 5 height 5
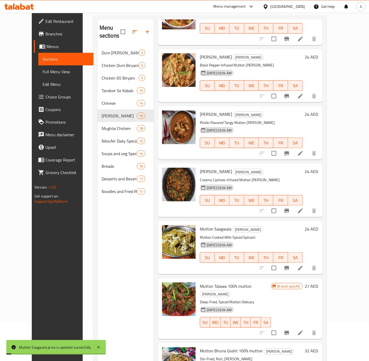
scroll to position [74, 0]
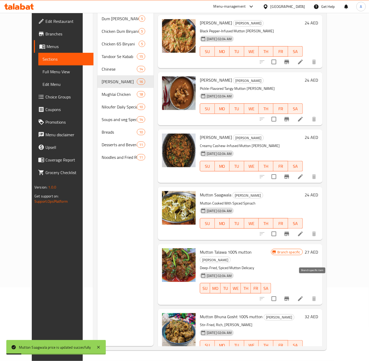
click at [290, 296] on icon "Branch-specific-item" at bounding box center [287, 299] width 6 height 6
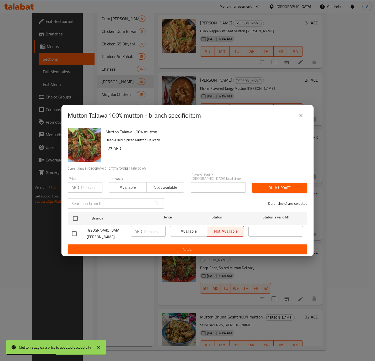
click at [298, 116] on icon "close" at bounding box center [301, 115] width 6 height 6
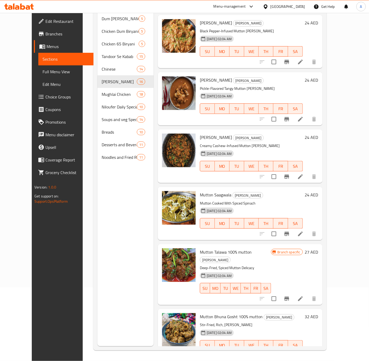
click at [319, 314] on h6 "32 AED" at bounding box center [311, 317] width 13 height 7
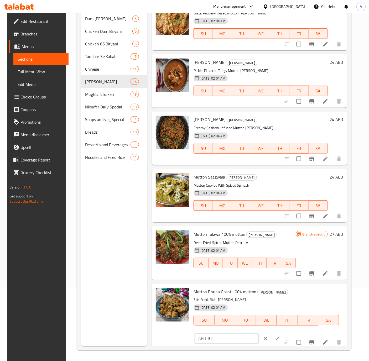
scroll to position [581, 0]
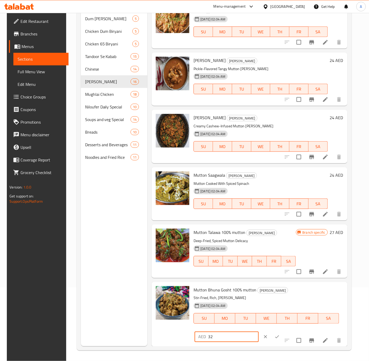
click at [233, 335] on input "32" at bounding box center [233, 337] width 51 height 11
paste input "24"
click at [213, 335] on input "24" at bounding box center [233, 337] width 51 height 11
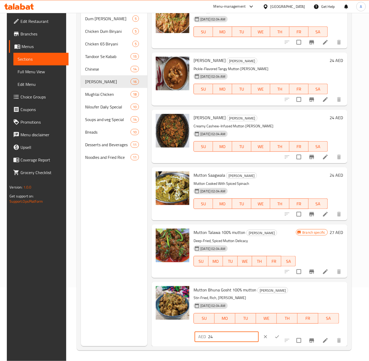
click at [213, 335] on input "24" at bounding box center [233, 337] width 51 height 11
paste input "3"
type input "34"
click at [275, 335] on icon "ok" at bounding box center [277, 337] width 5 height 5
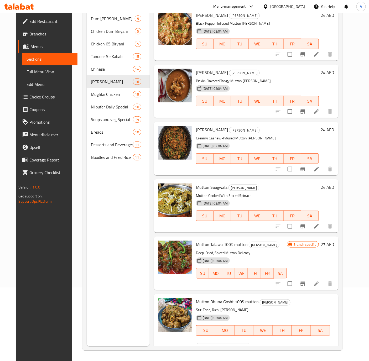
scroll to position [569, 0]
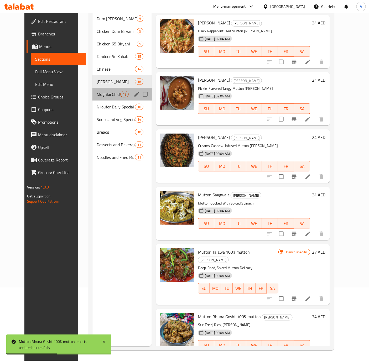
click at [96, 90] on div "Mughlai Chicken 18" at bounding box center [122, 94] width 59 height 13
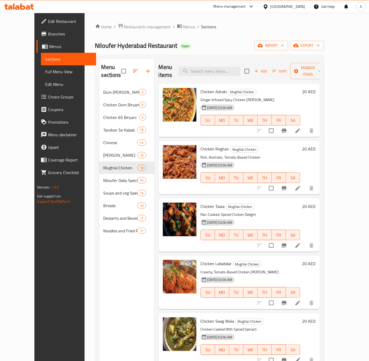
click at [316, 88] on h6 "20 AED" at bounding box center [308, 91] width 13 height 7
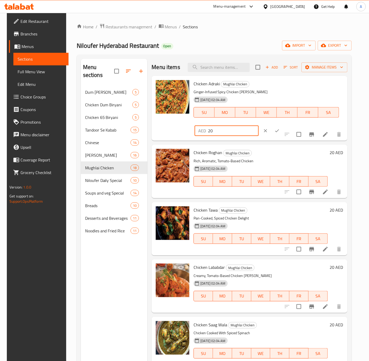
click at [222, 130] on input "20" at bounding box center [233, 131] width 51 height 11
paste input "2"
type input "22"
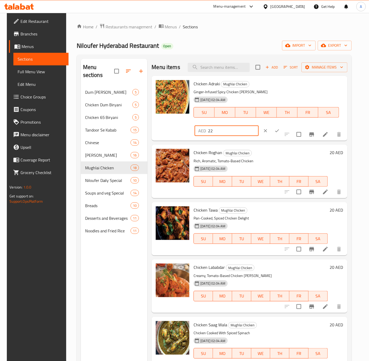
click at [275, 132] on icon "ok" at bounding box center [277, 130] width 5 height 5
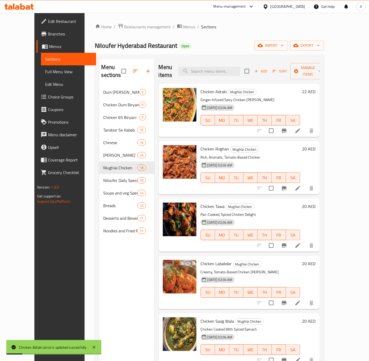
click at [316, 145] on h6 "20 AED" at bounding box center [308, 148] width 13 height 7
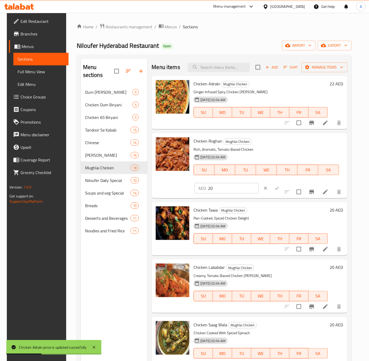
click at [228, 184] on input "20" at bounding box center [233, 188] width 51 height 11
paste input "2"
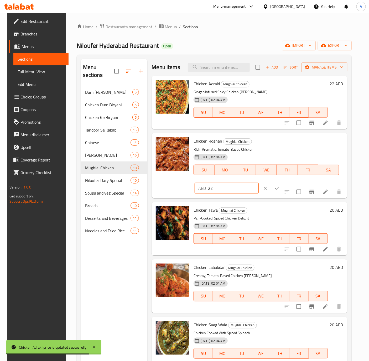
type input "22"
click at [275, 187] on icon "ok" at bounding box center [277, 188] width 5 height 5
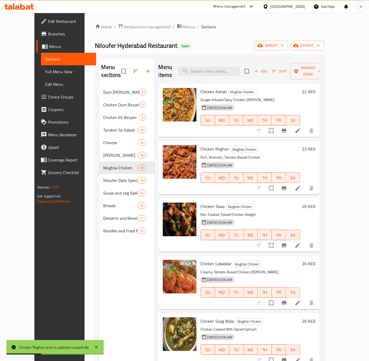
click at [316, 203] on h6 "20 AED" at bounding box center [308, 206] width 13 height 7
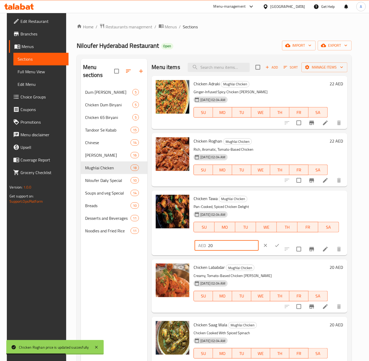
click at [223, 247] on input "20" at bounding box center [233, 245] width 51 height 11
paste input "2"
type input "22"
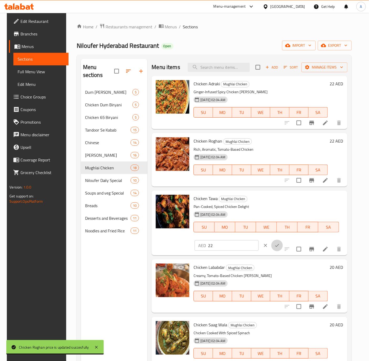
click at [275, 244] on icon "ok" at bounding box center [277, 245] width 5 height 5
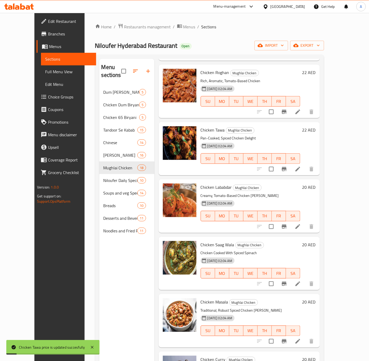
scroll to position [79, 0]
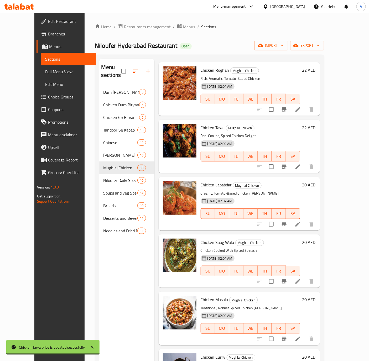
click at [316, 181] on h6 "20 AED" at bounding box center [308, 184] width 13 height 7
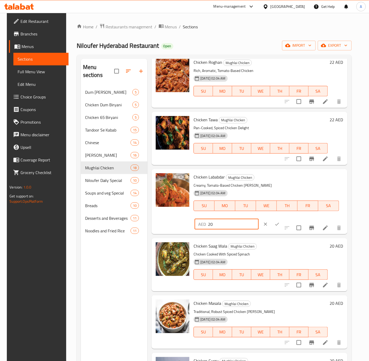
click at [223, 226] on input "20" at bounding box center [233, 224] width 51 height 11
paste input "2"
type input "22"
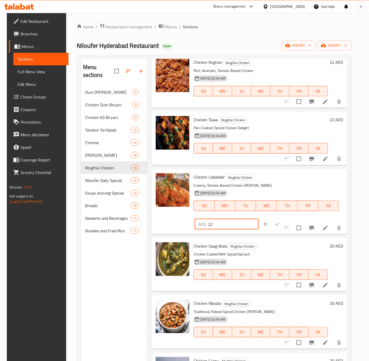
click at [275, 224] on icon "ok" at bounding box center [277, 224] width 5 height 5
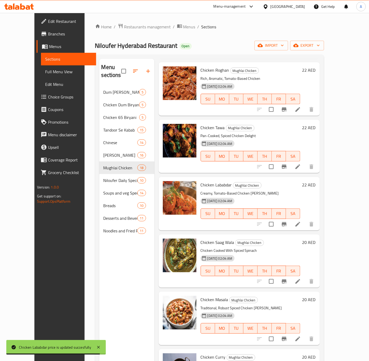
click at [316, 239] on h6 "20 AED" at bounding box center [308, 242] width 13 height 7
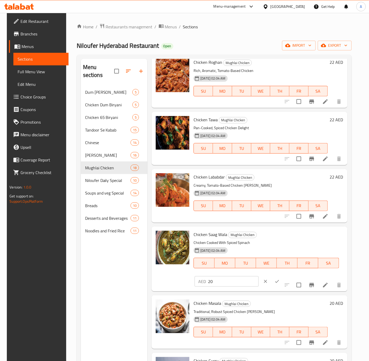
click at [215, 275] on div "Chicken Saag Wala Mughlai Chicken Chicken Cooked With Spiced Spinach 04-09-2024…" at bounding box center [267, 253] width 150 height 49
click at [215, 279] on input "20" at bounding box center [233, 281] width 51 height 11
paste input "2"
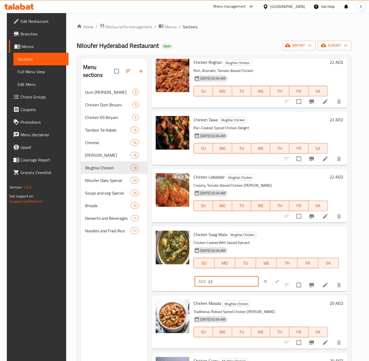
type input "22"
click at [275, 283] on icon "ok" at bounding box center [277, 281] width 5 height 5
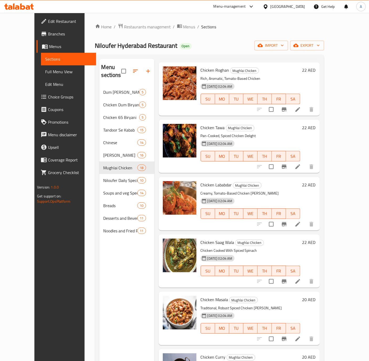
scroll to position [118, 0]
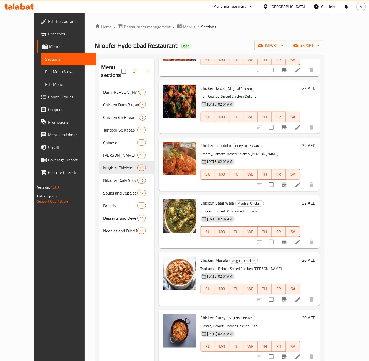
click at [316, 257] on h6 "20 AED" at bounding box center [308, 260] width 13 height 7
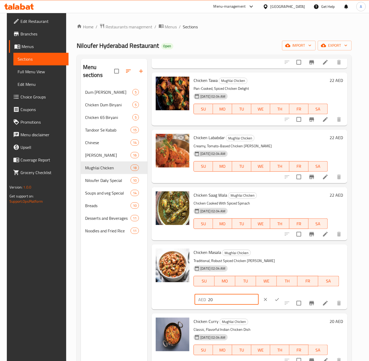
click at [212, 304] on input "20" at bounding box center [233, 300] width 51 height 11
paste input "2"
type input "22"
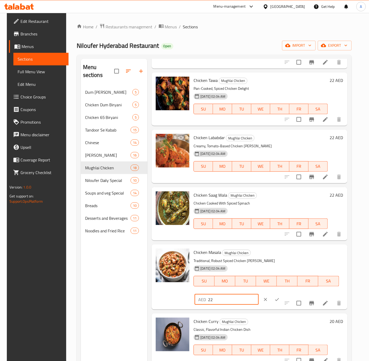
click at [275, 299] on icon "ok" at bounding box center [277, 299] width 5 height 5
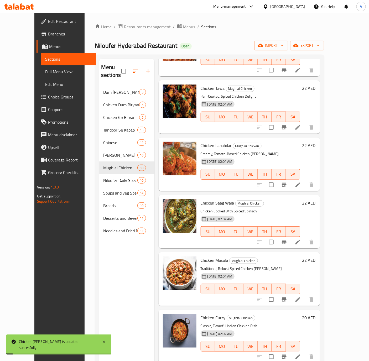
scroll to position [197, 0]
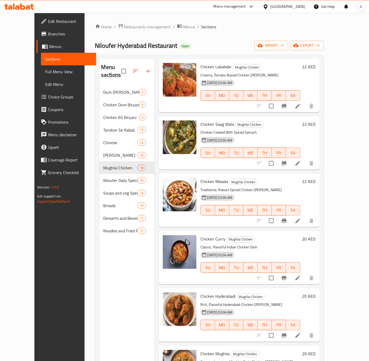
click at [316, 235] on h6 "20 AED" at bounding box center [308, 238] width 13 height 7
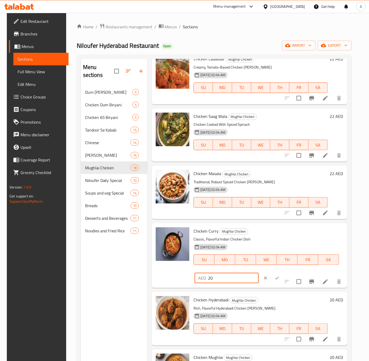
click at [216, 276] on input "20" at bounding box center [233, 278] width 51 height 11
paste input "2"
type input "22"
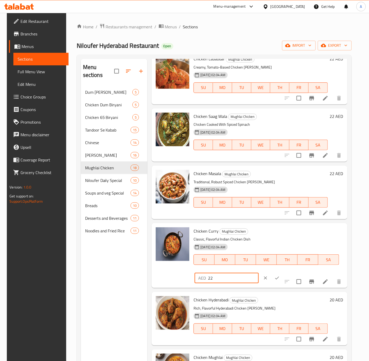
click at [275, 279] on icon "ok" at bounding box center [277, 278] width 5 height 5
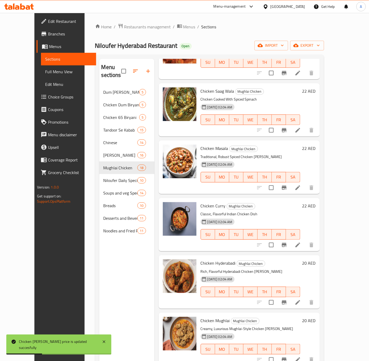
scroll to position [276, 0]
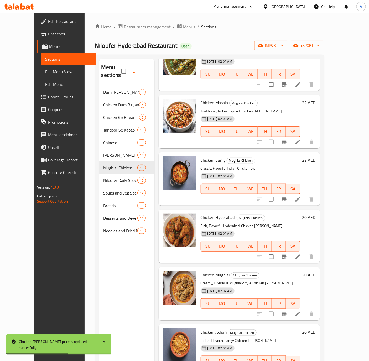
click at [316, 214] on h6 "20 AED" at bounding box center [308, 217] width 13 height 7
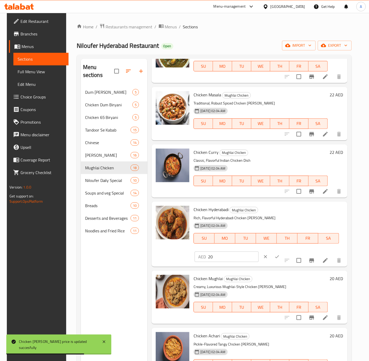
click at [226, 256] on input "20" at bounding box center [233, 257] width 51 height 11
paste input "2"
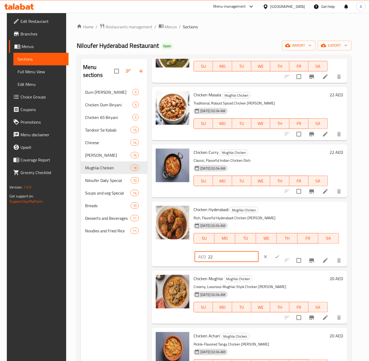
type input "22"
click at [275, 255] on icon "ok" at bounding box center [277, 256] width 5 height 5
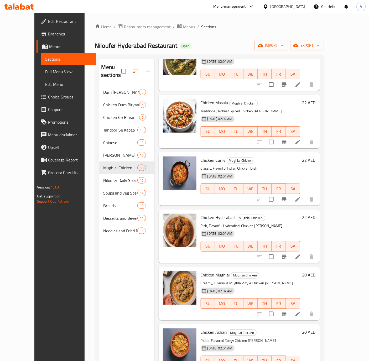
click at [316, 271] on h6 "20 AED" at bounding box center [308, 274] width 13 height 7
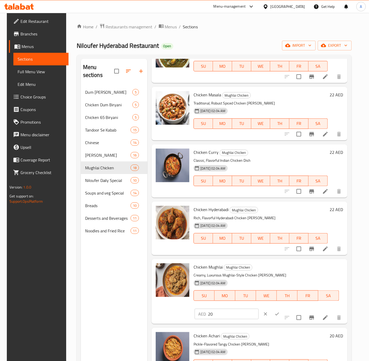
click at [240, 316] on input "20" at bounding box center [233, 314] width 51 height 11
paste input "2"
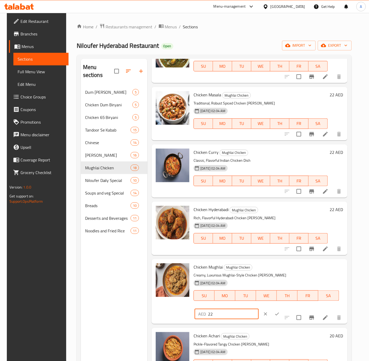
type input "22"
click at [273, 312] on button "ok" at bounding box center [277, 315] width 12 height 12
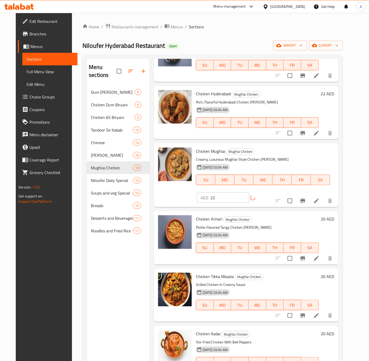
scroll to position [355, 0]
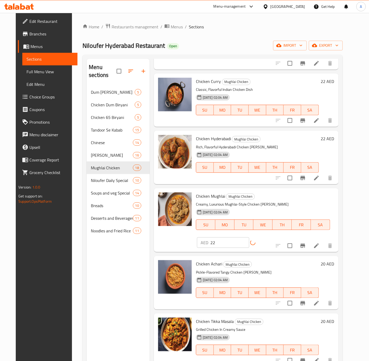
click at [333, 260] on h6 "20 AED" at bounding box center [327, 263] width 13 height 7
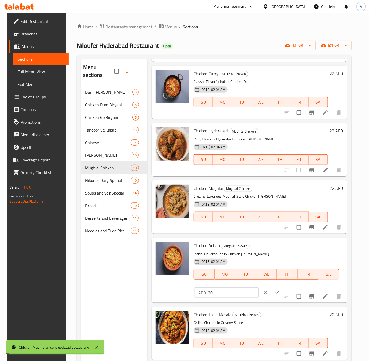
click at [224, 291] on input "20" at bounding box center [233, 293] width 51 height 11
paste input "2"
type input "22"
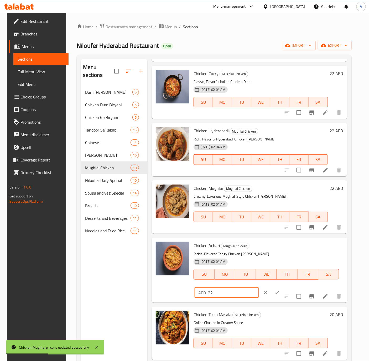
click at [275, 293] on icon "ok" at bounding box center [277, 292] width 5 height 5
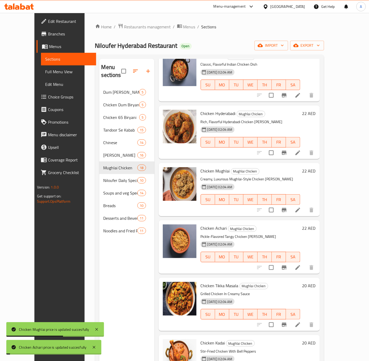
scroll to position [394, 0]
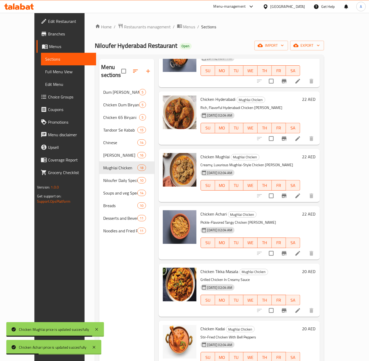
click at [316, 268] on h6 "20 AED" at bounding box center [308, 271] width 13 height 7
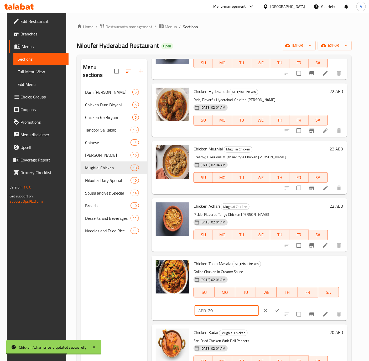
click at [230, 309] on input "20" at bounding box center [233, 311] width 51 height 11
paste input "2"
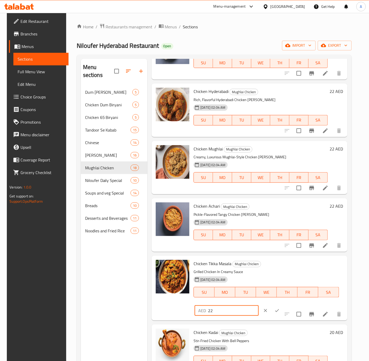
type input "22"
click at [275, 309] on icon "ok" at bounding box center [277, 310] width 5 height 5
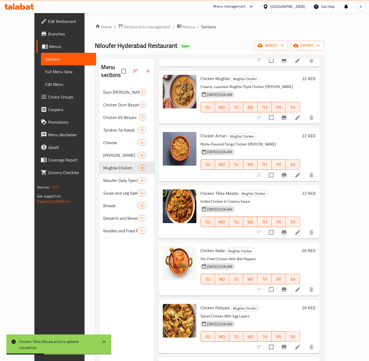
scroll to position [473, 0]
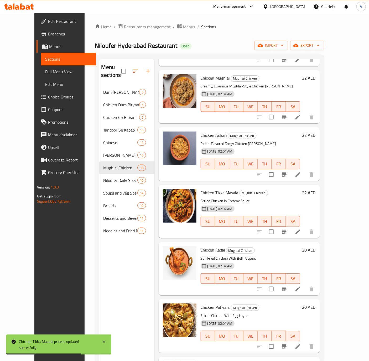
click at [316, 247] on h6 "20 AED" at bounding box center [308, 250] width 13 height 7
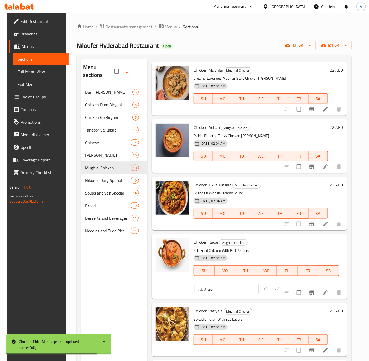
click at [216, 289] on input "20" at bounding box center [233, 289] width 51 height 11
paste input "2"
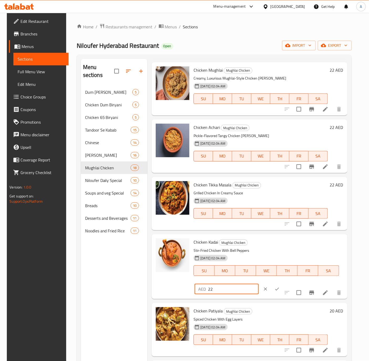
type input "22"
click at [275, 287] on icon "ok" at bounding box center [277, 289] width 5 height 5
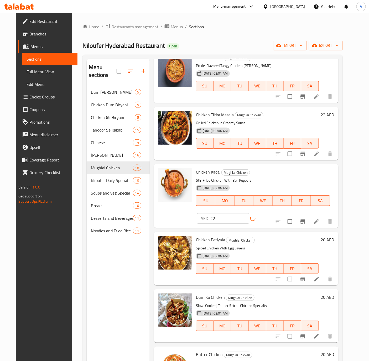
scroll to position [552, 0]
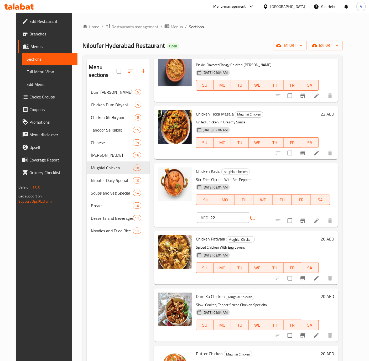
click at [333, 235] on h6 "20 AED" at bounding box center [327, 238] width 13 height 7
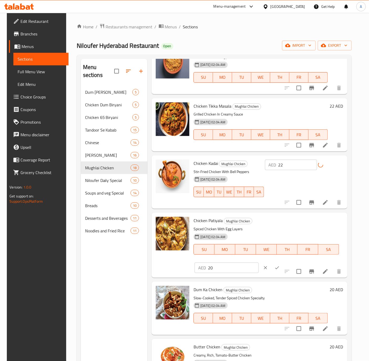
click at [223, 272] on input "20" at bounding box center [233, 268] width 51 height 11
paste input "2"
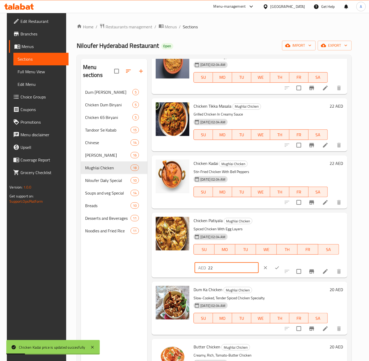
type input "22"
click at [275, 268] on icon "ok" at bounding box center [277, 267] width 5 height 5
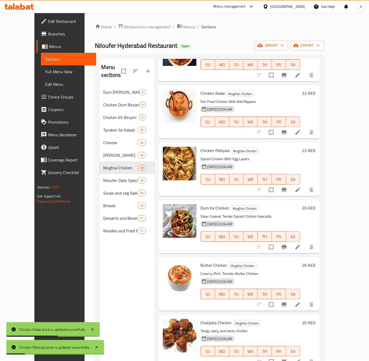
scroll to position [631, 0]
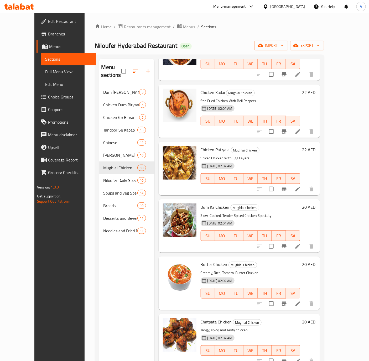
click at [316, 204] on h6 "20 AED" at bounding box center [308, 207] width 13 height 7
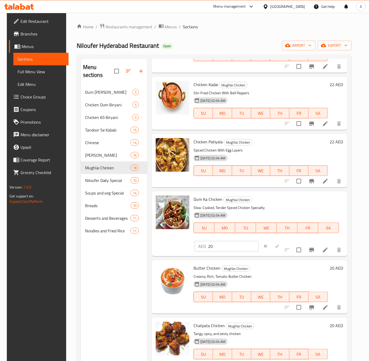
click at [215, 247] on input "20" at bounding box center [233, 246] width 51 height 11
paste input "2"
type input "22"
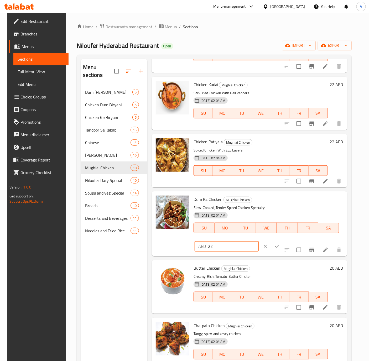
click at [275, 245] on icon "ok" at bounding box center [277, 246] width 5 height 5
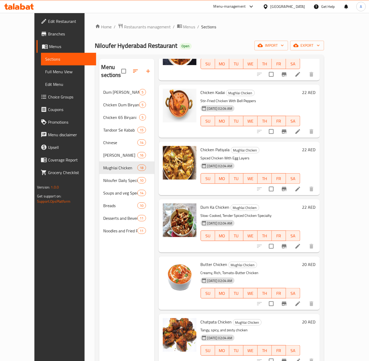
drag, startPoint x: 333, startPoint y: 257, endPoint x: 313, endPoint y: 278, distance: 29.4
click at [316, 261] on h6 "20 AED" at bounding box center [308, 264] width 13 height 7
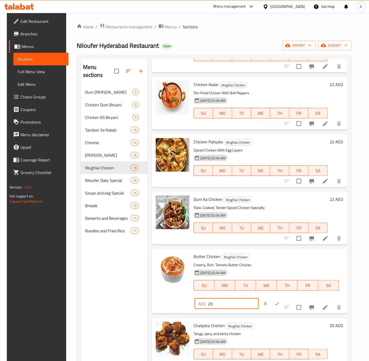
click at [229, 301] on input "20" at bounding box center [233, 304] width 51 height 11
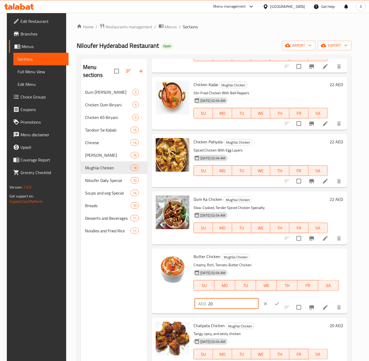
paste input "2"
type input "22"
click at [275, 303] on icon "ok" at bounding box center [277, 303] width 5 height 5
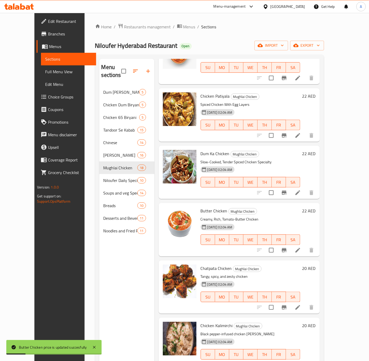
scroll to position [685, 0]
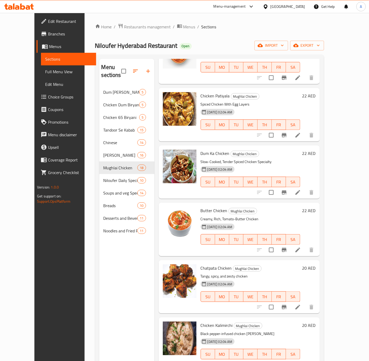
click at [316, 265] on h6 "20 AED" at bounding box center [308, 268] width 13 height 7
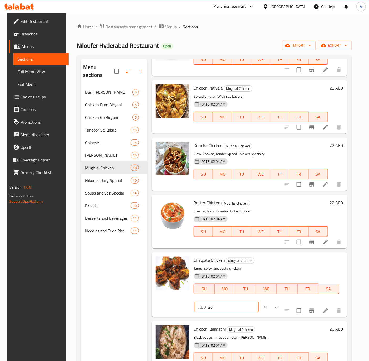
click at [223, 308] on input "20" at bounding box center [233, 307] width 51 height 11
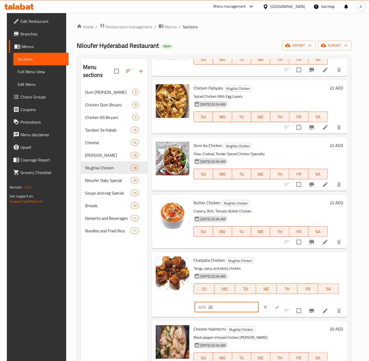
paste input "2"
type input "22"
click at [272, 305] on button "ok" at bounding box center [277, 308] width 12 height 12
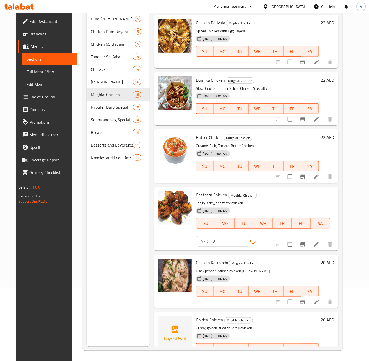
scroll to position [74, 0]
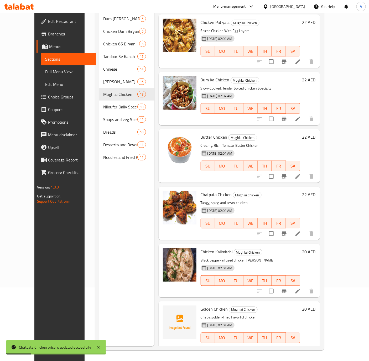
click at [316, 248] on h6 "20 AED" at bounding box center [308, 251] width 13 height 7
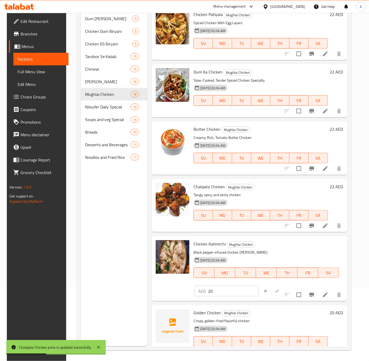
click at [233, 293] on input "20" at bounding box center [233, 291] width 51 height 11
paste input "2"
type input "22"
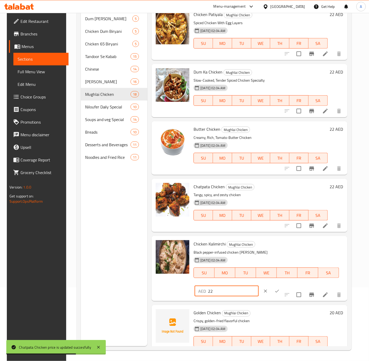
click at [273, 287] on button "ok" at bounding box center [277, 292] width 12 height 12
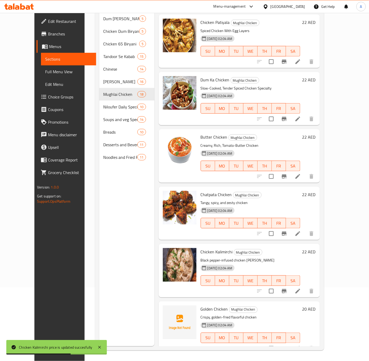
click at [316, 306] on h6 "20 AED" at bounding box center [308, 309] width 13 height 7
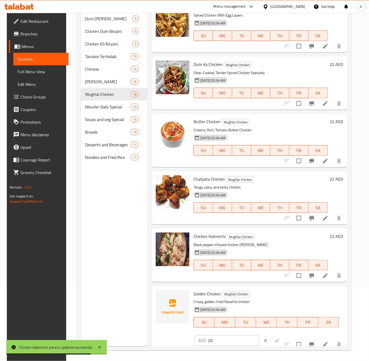
scroll to position [696, 0]
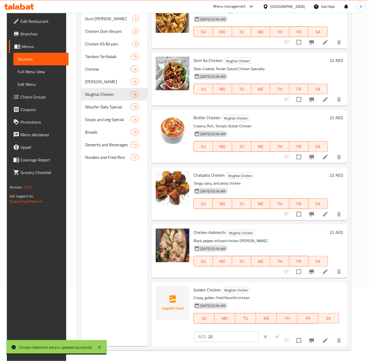
click at [221, 340] on input "20" at bounding box center [233, 337] width 51 height 11
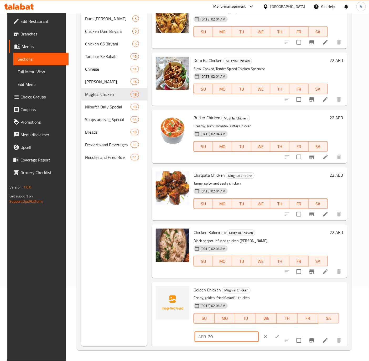
click at [221, 340] on input "20" at bounding box center [233, 337] width 51 height 11
paste input "2"
type input "22"
click at [275, 338] on icon "ok" at bounding box center [277, 337] width 5 height 5
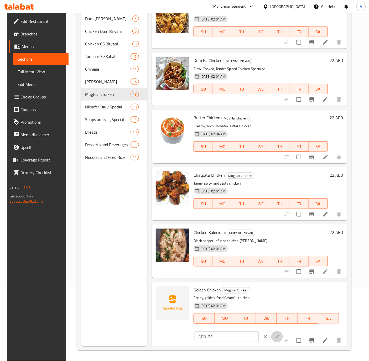
scroll to position [685, 0]
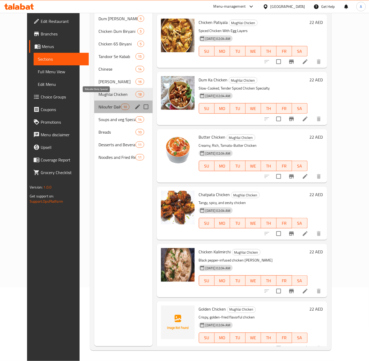
click at [99, 104] on span "Niloufer Daily Special" at bounding box center [110, 107] width 22 height 6
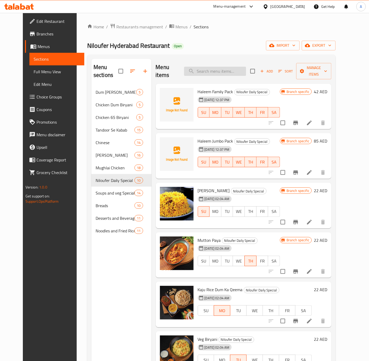
click at [213, 72] on input "search" at bounding box center [215, 71] width 62 height 9
paste input "MUTTON HALEEM (FAMILY PACK)"
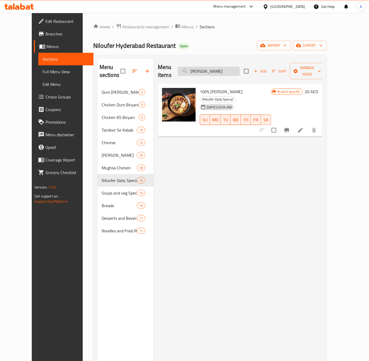
click at [220, 67] on input "MUTTON HALEEM" at bounding box center [209, 71] width 62 height 9
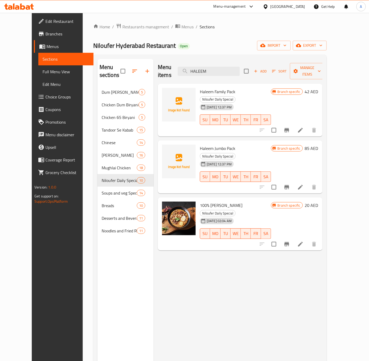
type input "HALEEM"
click at [319, 88] on h6 "42 AED" at bounding box center [311, 91] width 13 height 7
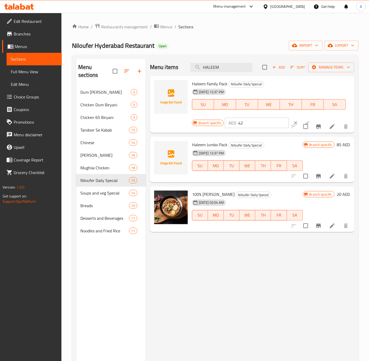
click at [257, 124] on input "42" at bounding box center [263, 123] width 51 height 11
click at [257, 124] on input "45" at bounding box center [263, 123] width 51 height 11
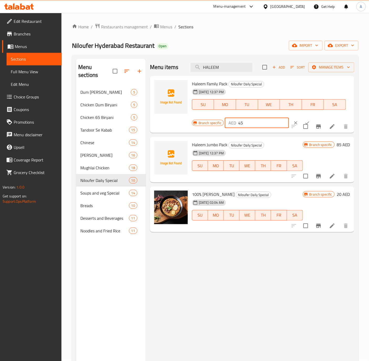
click at [257, 124] on input "45" at bounding box center [263, 123] width 51 height 11
type input "45"
click at [306, 120] on div at bounding box center [301, 123] width 23 height 12
click at [304, 120] on button "ok" at bounding box center [308, 123] width 12 height 12
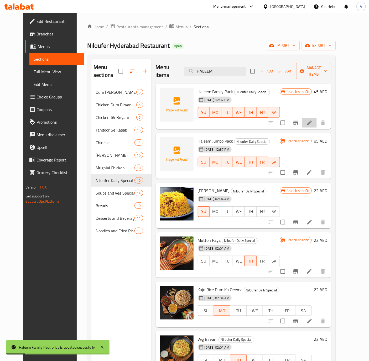
click at [317, 118] on li at bounding box center [309, 122] width 15 height 9
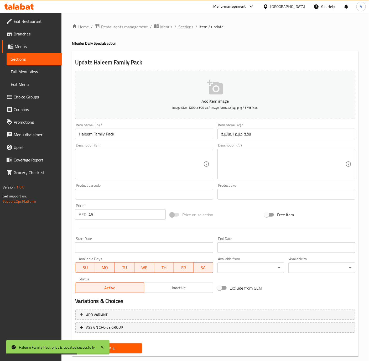
click at [185, 25] on span "Sections" at bounding box center [185, 27] width 15 height 6
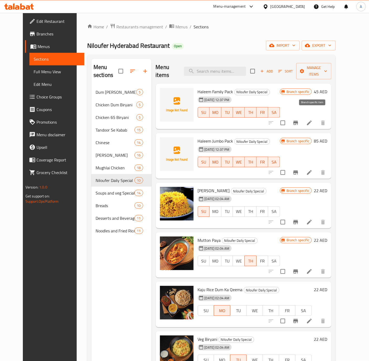
click at [299, 120] on icon "Branch-specific-item" at bounding box center [296, 123] width 6 height 6
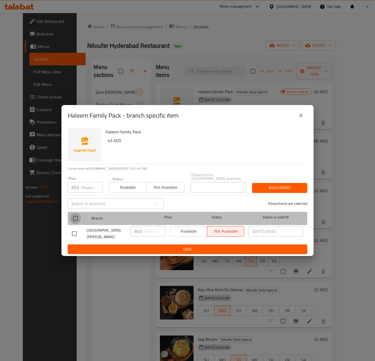
click at [76, 216] on input "checkbox" at bounding box center [75, 218] width 11 height 11
checkbox input "true"
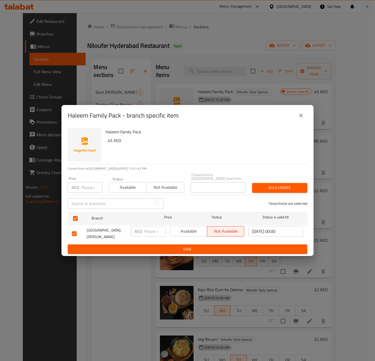
click at [89, 185] on input "number" at bounding box center [91, 187] width 21 height 11
paste input "45"
type input "45"
click at [271, 193] on button "Bulk update" at bounding box center [279, 188] width 55 height 10
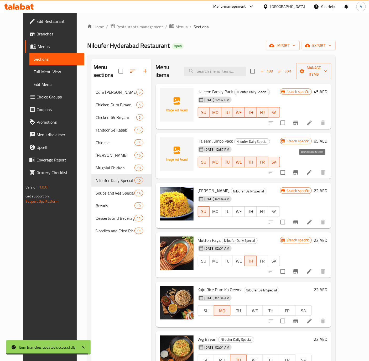
click at [299, 170] on icon "Branch-specific-item" at bounding box center [296, 173] width 6 height 6
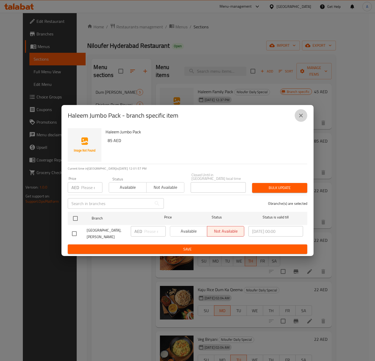
click at [300, 121] on button "close" at bounding box center [301, 115] width 13 height 13
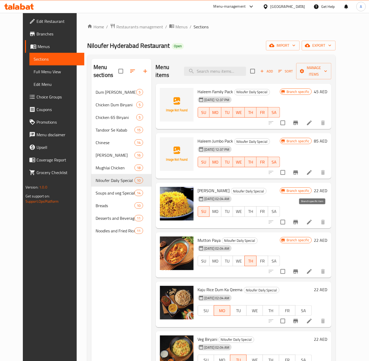
click at [299, 219] on icon "Branch-specific-item" at bounding box center [296, 222] width 6 height 6
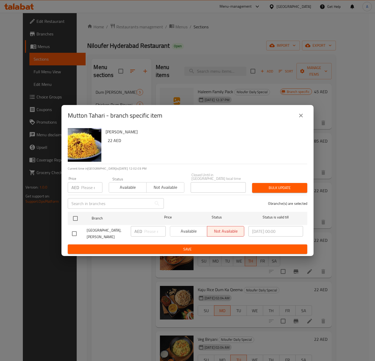
click at [301, 117] on icon "close" at bounding box center [301, 115] width 6 height 6
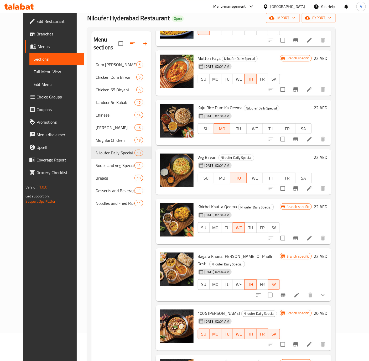
scroll to position [39, 0]
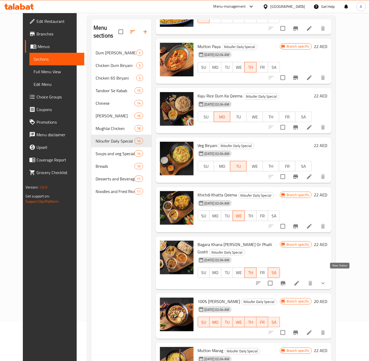
click at [326, 280] on icon "show more" at bounding box center [323, 283] width 6 height 6
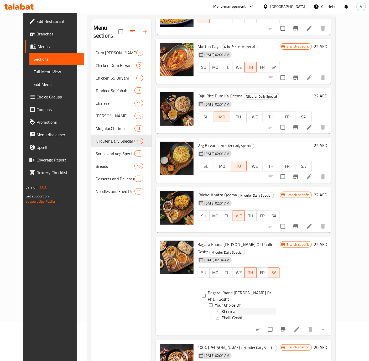
click at [222, 309] on span "Khorma" at bounding box center [229, 312] width 14 height 6
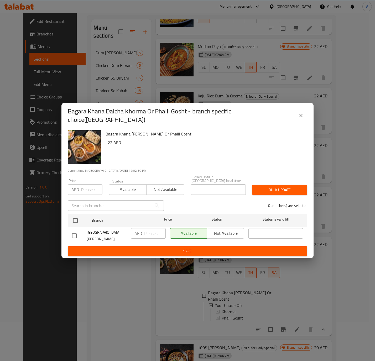
click at [304, 113] on button "close" at bounding box center [301, 115] width 13 height 13
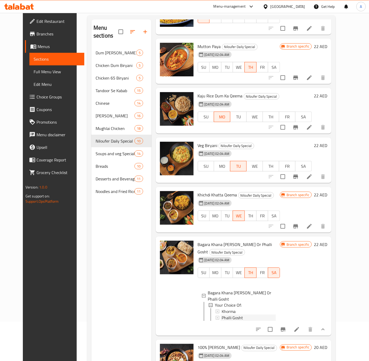
click at [226, 315] on span "Phalli Gosht" at bounding box center [232, 318] width 21 height 6
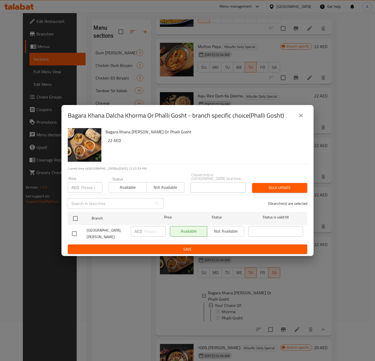
click at [304, 118] on icon "close" at bounding box center [301, 115] width 6 height 6
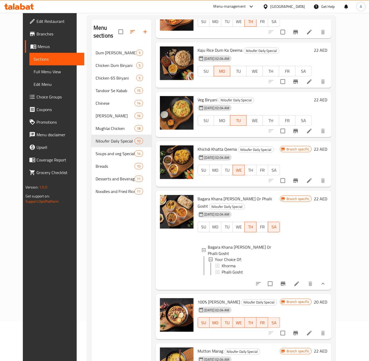
scroll to position [74, 0]
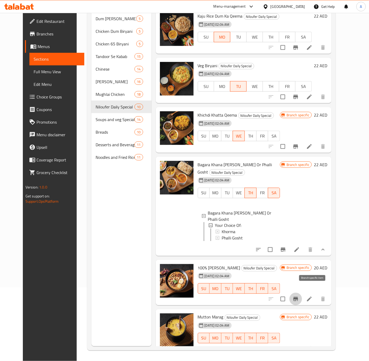
click at [299, 296] on icon "Branch-specific-item" at bounding box center [296, 299] width 6 height 6
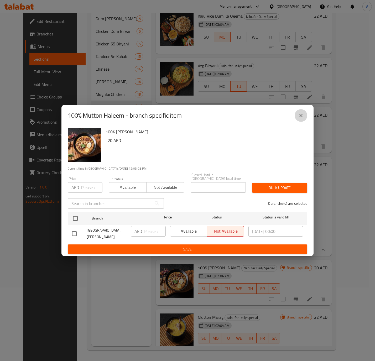
click at [302, 115] on icon "close" at bounding box center [301, 116] width 4 height 4
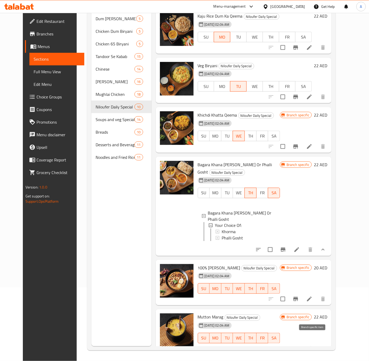
click at [302, 343] on button "Branch-specific-item" at bounding box center [296, 349] width 13 height 13
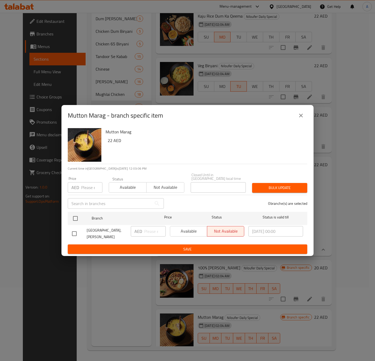
click at [306, 116] on button "close" at bounding box center [301, 115] width 13 height 13
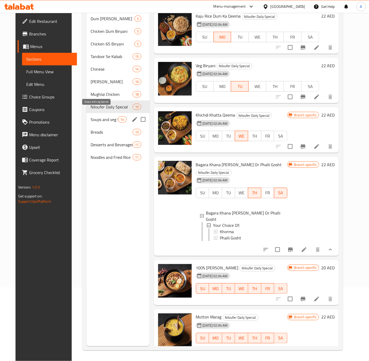
click at [100, 116] on span "Soups and veg Special" at bounding box center [104, 119] width 27 height 6
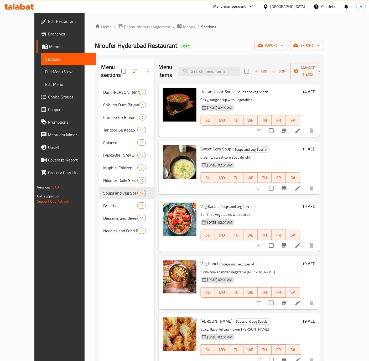
drag, startPoint x: 334, startPoint y: 82, endPoint x: 275, endPoint y: 97, distance: 60.2
click at [316, 88] on h6 "14 AED" at bounding box center [308, 91] width 13 height 7
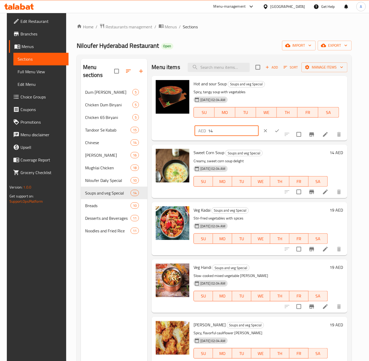
click at [212, 130] on input "14" at bounding box center [233, 131] width 51 height 11
paste input "6"
type input "16"
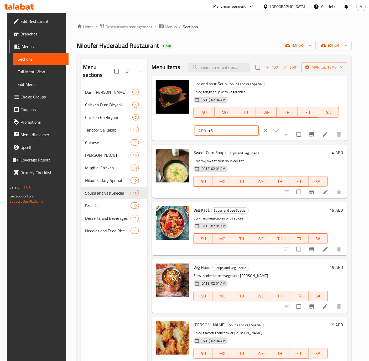
click at [275, 132] on icon "ok" at bounding box center [277, 131] width 4 height 3
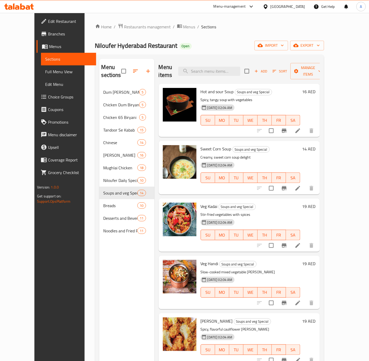
drag, startPoint x: 335, startPoint y: 140, endPoint x: 293, endPoint y: 162, distance: 46.8
click at [316, 145] on h6 "14 AED" at bounding box center [308, 148] width 13 height 7
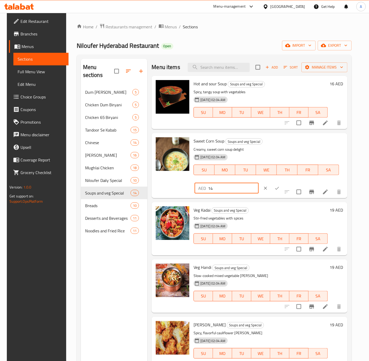
click at [224, 192] on input "14" at bounding box center [233, 188] width 51 height 11
paste input "6"
type input "16"
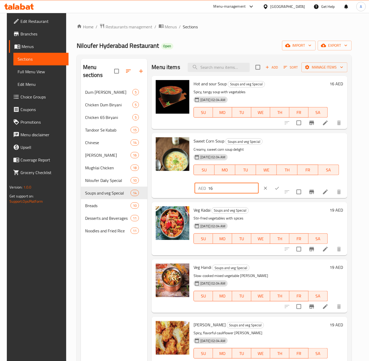
click at [275, 186] on icon "ok" at bounding box center [277, 188] width 5 height 5
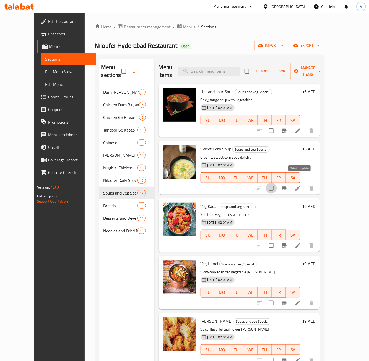
click at [277, 183] on input "checkbox" at bounding box center [271, 188] width 11 height 11
checkbox input "true"
click at [277, 125] on input "checkbox" at bounding box center [271, 130] width 11 height 11
click at [325, 72] on button "Manage items" at bounding box center [308, 71] width 35 height 16
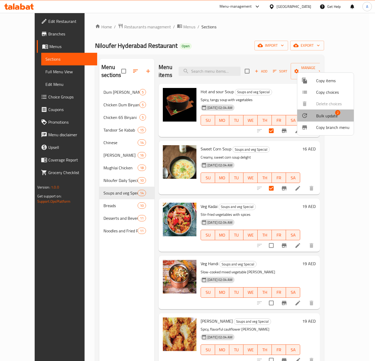
click at [330, 117] on span "Bulk update" at bounding box center [327, 116] width 22 height 6
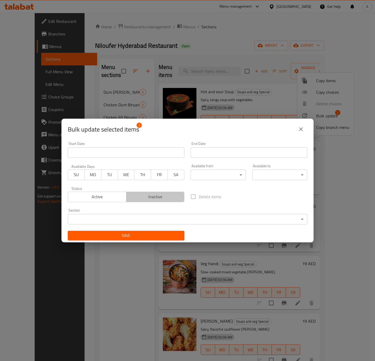
click at [158, 199] on span "Inactive" at bounding box center [156, 197] width 54 height 8
click at [147, 236] on span "Save" at bounding box center [126, 236] width 108 height 7
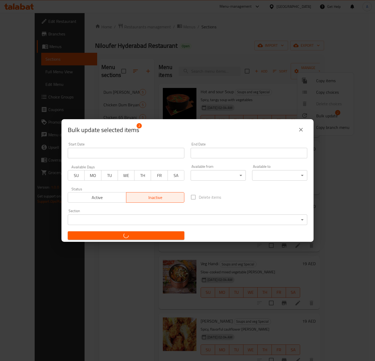
checkbox input "false"
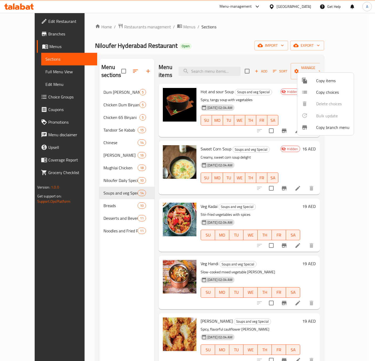
click at [101, 171] on div at bounding box center [187, 180] width 375 height 361
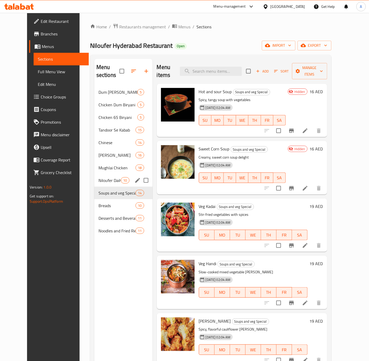
click at [96, 176] on div "Niloufer Daily Special 10" at bounding box center [123, 180] width 58 height 13
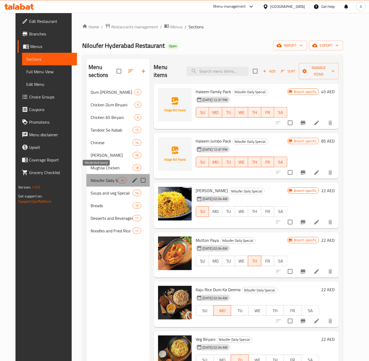
click at [95, 177] on span "Niloufer Daily Special" at bounding box center [104, 180] width 27 height 6
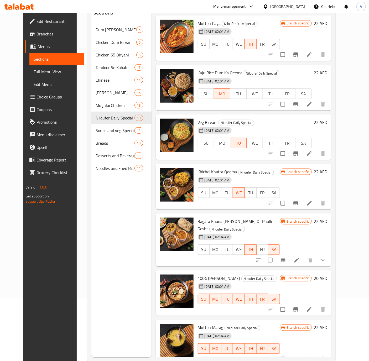
scroll to position [74, 0]
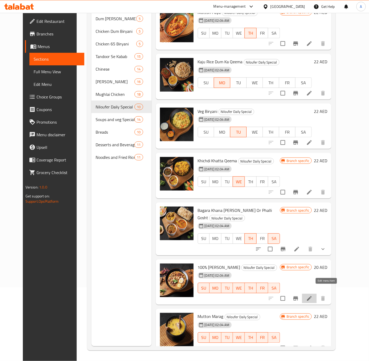
click at [312, 296] on icon at bounding box center [309, 298] width 5 height 5
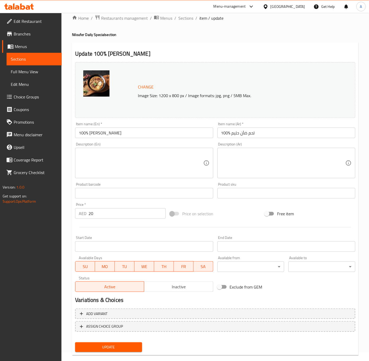
scroll to position [17, 0]
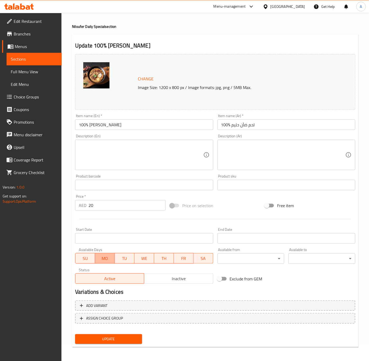
click at [105, 261] on span "MO" at bounding box center [105, 259] width 16 height 8
click at [124, 261] on span "TU" at bounding box center [125, 259] width 16 height 8
click at [143, 260] on span "WE" at bounding box center [145, 259] width 16 height 8
click at [166, 260] on span "TH" at bounding box center [164, 259] width 16 height 8
click at [136, 128] on input "100% Mutton Haleem" at bounding box center [144, 125] width 138 height 11
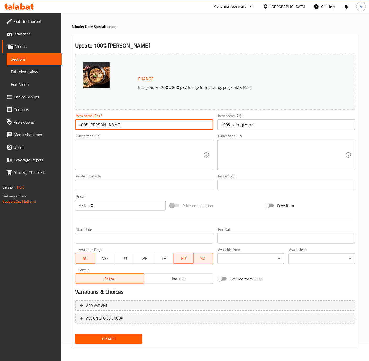
click at [75, 335] on button "Update" at bounding box center [108, 340] width 67 height 10
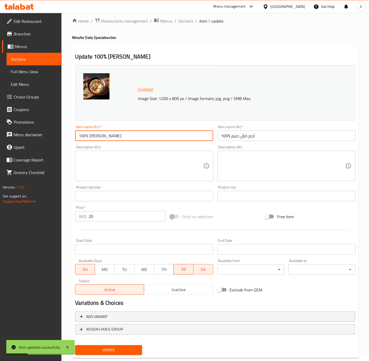
scroll to position [0, 0]
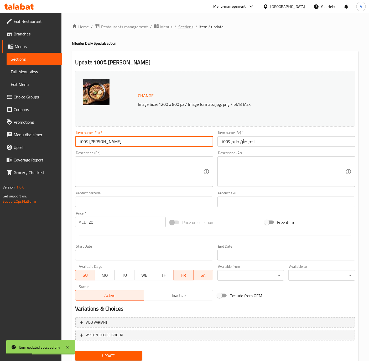
click at [190, 25] on span "Sections" at bounding box center [185, 27] width 15 height 6
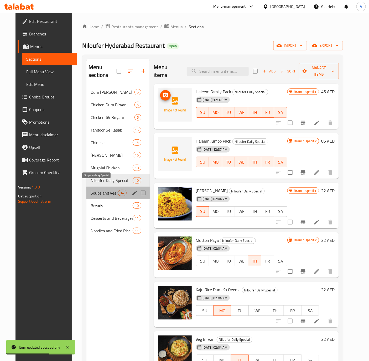
click at [99, 190] on span "Soups and veg Special" at bounding box center [104, 193] width 27 height 6
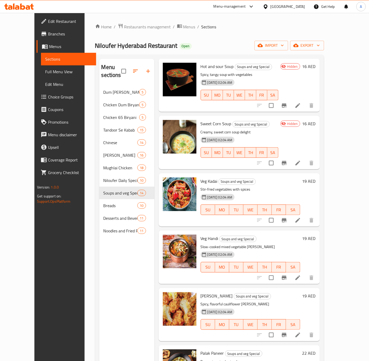
scroll to position [39, 0]
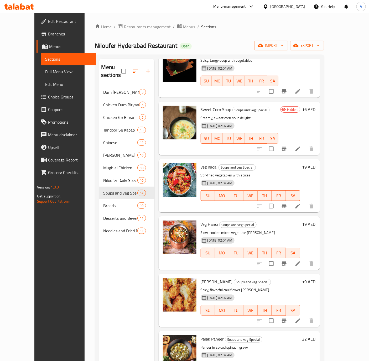
drag, startPoint x: 335, startPoint y: 158, endPoint x: 290, endPoint y: 176, distance: 49.0
click at [316, 163] on h6 "19 AED" at bounding box center [308, 166] width 13 height 7
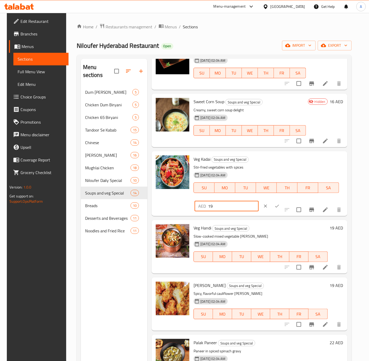
click at [222, 211] on input "19" at bounding box center [233, 206] width 51 height 11
paste input "22"
type input "22"
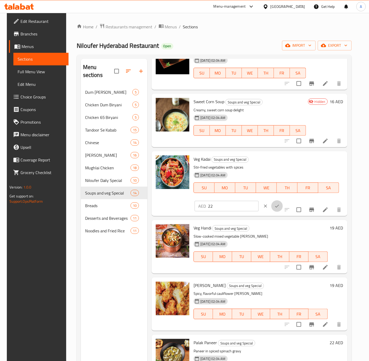
click at [275, 205] on icon "ok" at bounding box center [277, 206] width 5 height 5
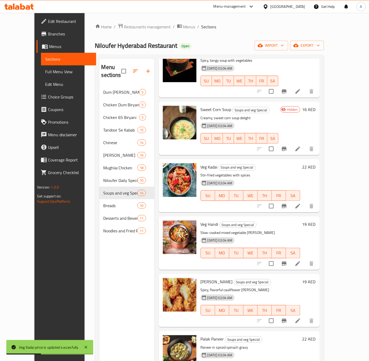
click at [316, 221] on h6 "19 AED" at bounding box center [308, 224] width 13 height 7
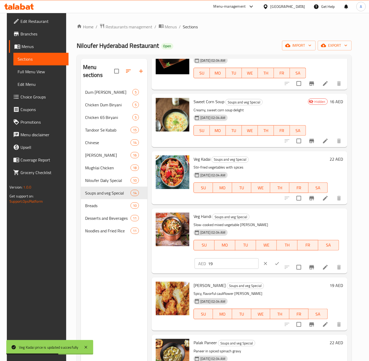
click at [213, 260] on input "19" at bounding box center [233, 264] width 51 height 11
paste input "22"
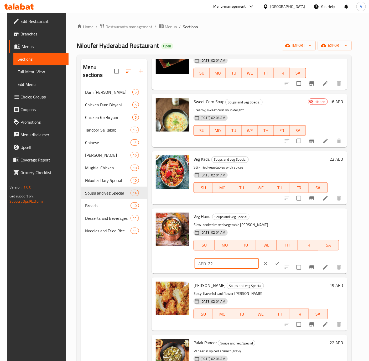
type input "22"
click at [275, 263] on icon "ok" at bounding box center [277, 263] width 5 height 5
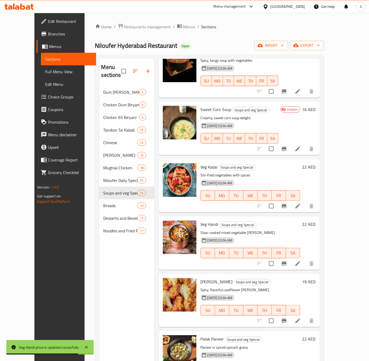
scroll to position [118, 0]
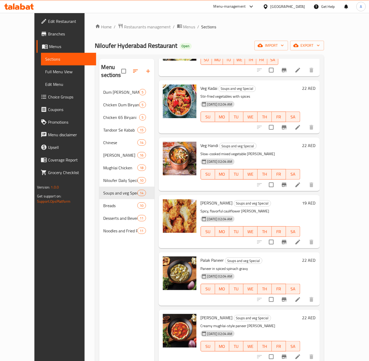
click at [316, 199] on h6 "19 AED" at bounding box center [308, 202] width 13 height 7
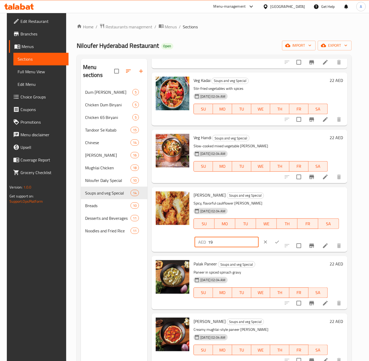
click at [214, 244] on input "19" at bounding box center [233, 242] width 51 height 11
paste input "22"
type input "22"
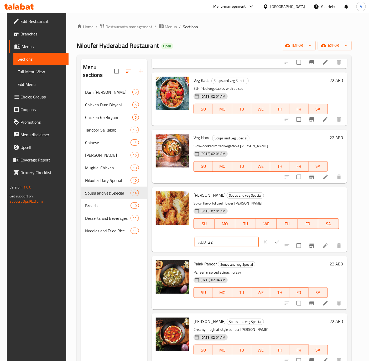
click at [271, 239] on button "ok" at bounding box center [277, 243] width 12 height 12
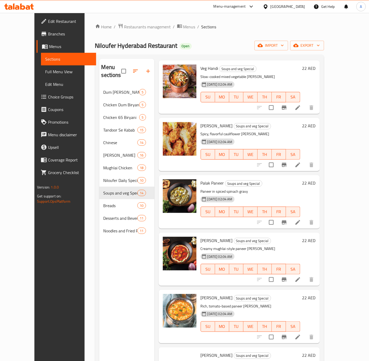
scroll to position [197, 0]
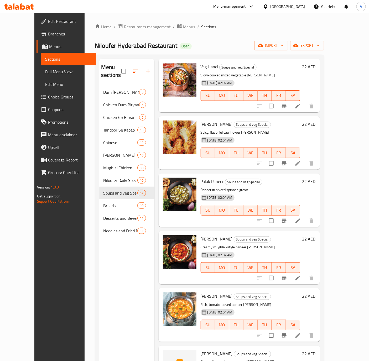
drag, startPoint x: 335, startPoint y: 173, endPoint x: 284, endPoint y: 194, distance: 55.2
click at [316, 178] on h6 "22 AED" at bounding box center [308, 181] width 13 height 7
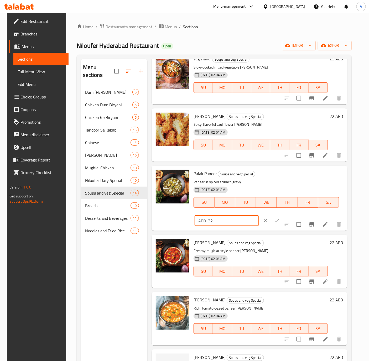
click at [221, 221] on input "22" at bounding box center [233, 221] width 51 height 11
paste input "4"
type input "24"
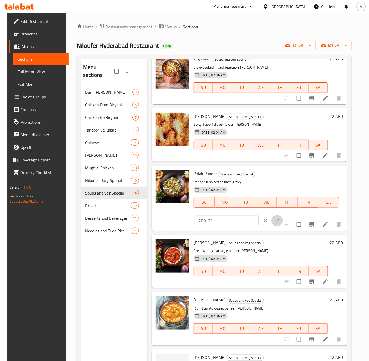
click at [272, 218] on button "ok" at bounding box center [277, 221] width 12 height 12
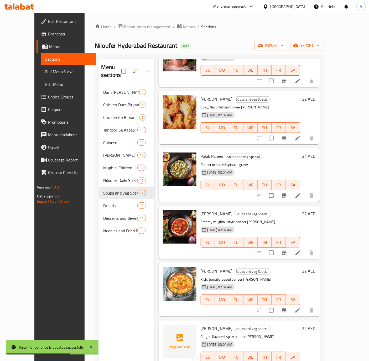
scroll to position [237, 0]
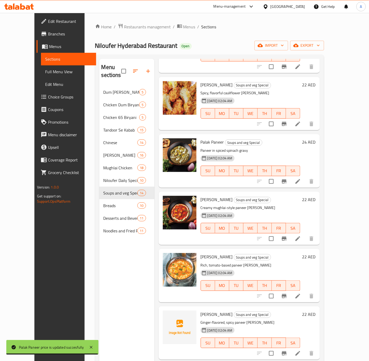
click at [316, 196] on h6 "22 AED" at bounding box center [308, 199] width 13 height 7
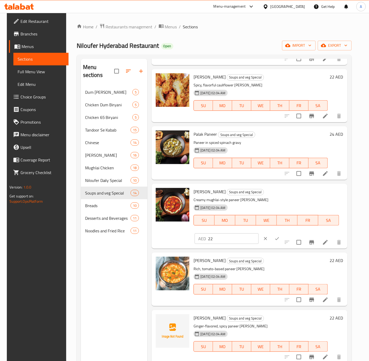
click at [220, 237] on input "22" at bounding box center [233, 239] width 51 height 11
paste input "4"
type input "24"
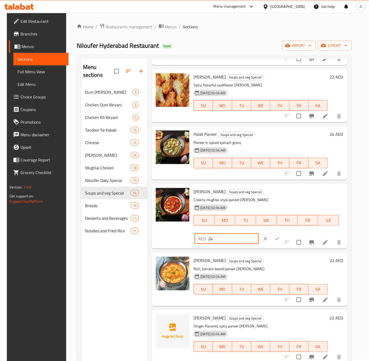
click at [275, 239] on icon "ok" at bounding box center [277, 239] width 4 height 3
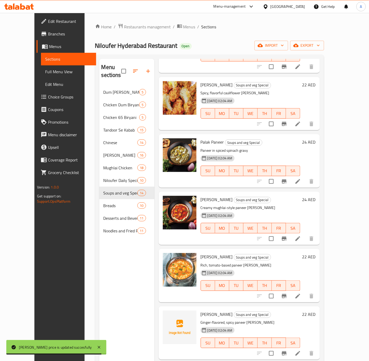
click at [316, 253] on h6 "22 AED" at bounding box center [308, 256] width 13 height 7
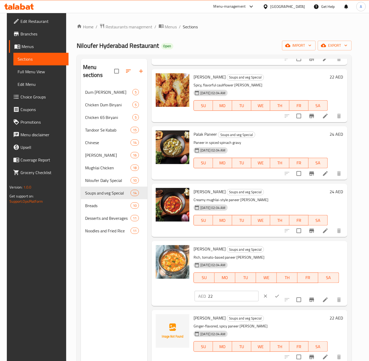
click at [221, 298] on input "22" at bounding box center [233, 296] width 51 height 11
paste input "4"
type input "24"
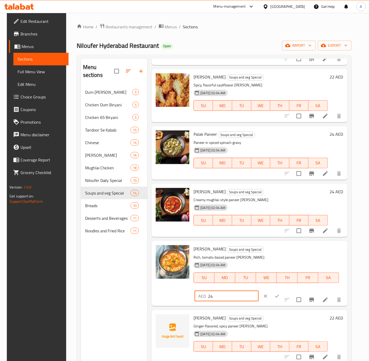
click at [275, 295] on icon "ok" at bounding box center [277, 296] width 5 height 5
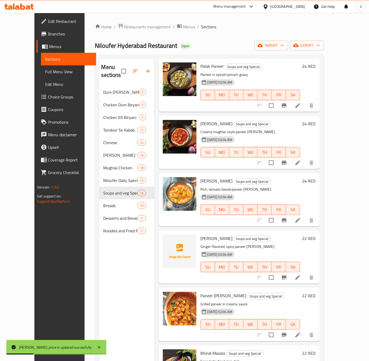
scroll to position [315, 0]
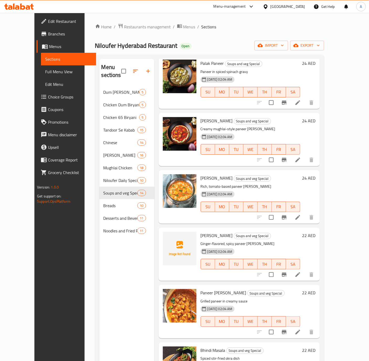
click at [316, 232] on h6 "22 AED" at bounding box center [308, 235] width 13 height 7
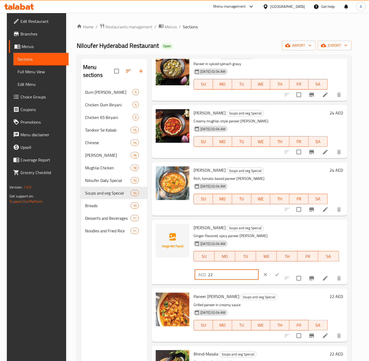
click at [219, 279] on input "22" at bounding box center [233, 275] width 51 height 11
paste input "4"
type input "24"
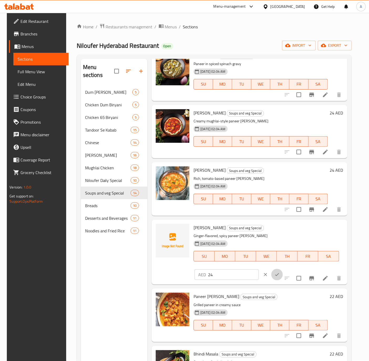
click at [275, 274] on icon "ok" at bounding box center [277, 274] width 5 height 5
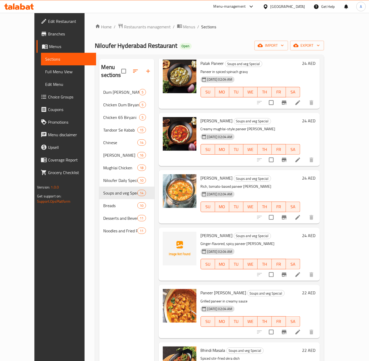
click at [316, 289] on h6 "22 AED" at bounding box center [308, 292] width 13 height 7
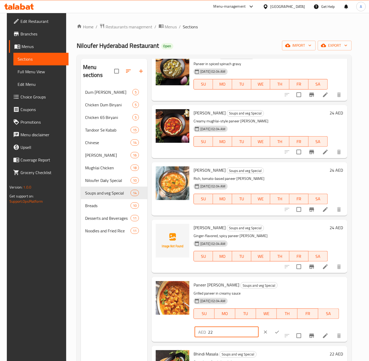
click at [223, 333] on input "22" at bounding box center [233, 332] width 51 height 11
paste input "4"
type input "24"
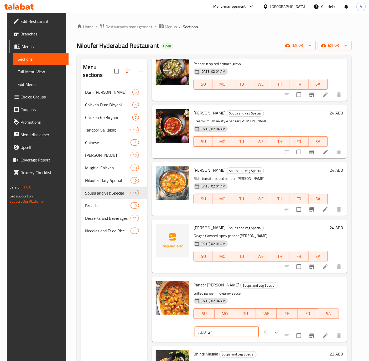
click at [271, 332] on button "ok" at bounding box center [277, 333] width 12 height 12
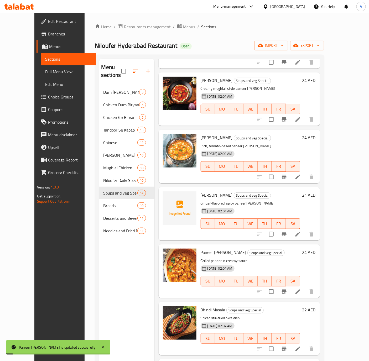
scroll to position [394, 0]
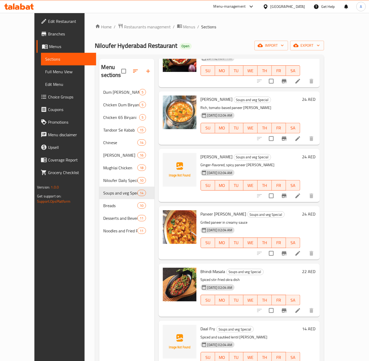
click at [316, 268] on h6 "22 AED" at bounding box center [308, 271] width 13 height 7
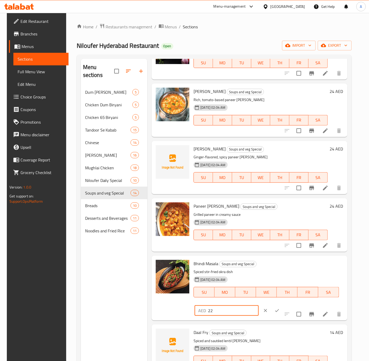
click at [216, 312] on input "22" at bounding box center [233, 311] width 51 height 11
paste input "4"
type input "24"
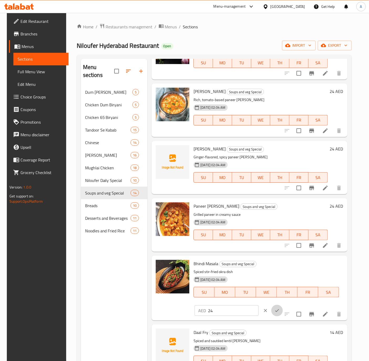
click at [275, 309] on icon "ok" at bounding box center [277, 310] width 5 height 5
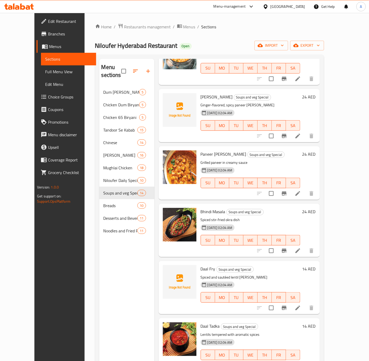
scroll to position [455, 0]
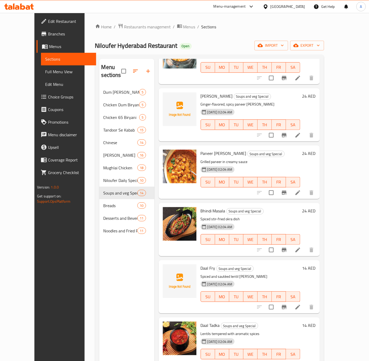
click at [316, 265] on h6 "14 AED" at bounding box center [308, 268] width 13 height 7
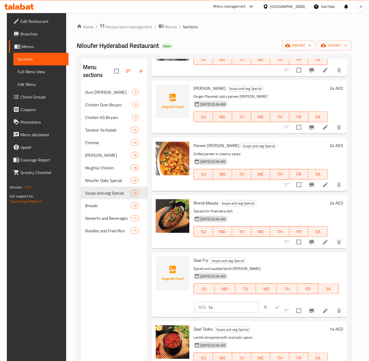
click at [208, 307] on input "14" at bounding box center [233, 307] width 51 height 11
paste input "6"
type input "16"
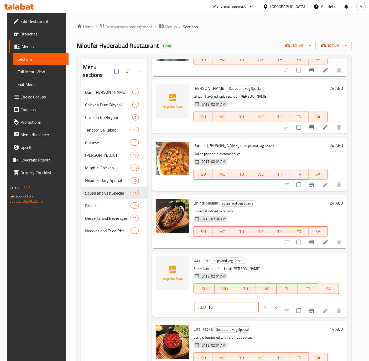
click at [275, 305] on icon "ok" at bounding box center [277, 307] width 5 height 5
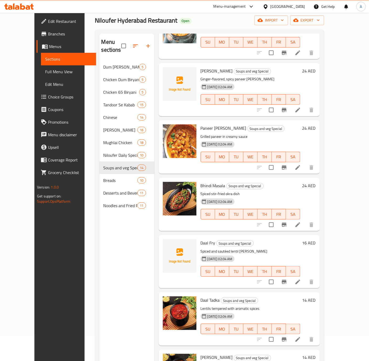
scroll to position [39, 0]
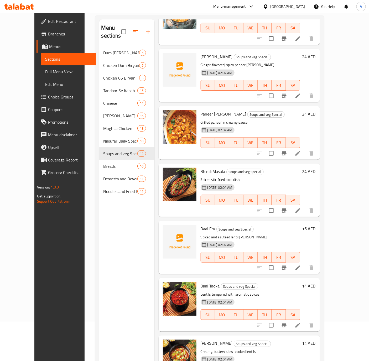
click at [316, 283] on h6 "14 AED" at bounding box center [308, 286] width 13 height 7
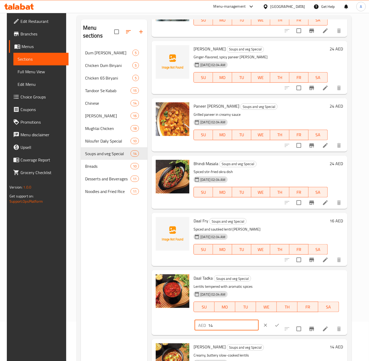
click at [218, 327] on input "14" at bounding box center [233, 325] width 51 height 11
paste input "6"
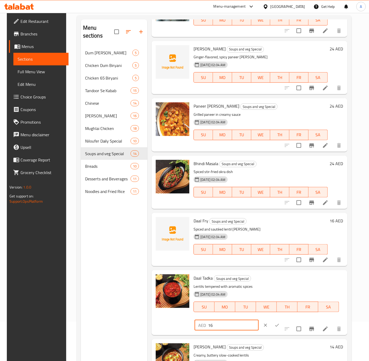
type input "16"
click at [274, 324] on button "ok" at bounding box center [277, 326] width 12 height 12
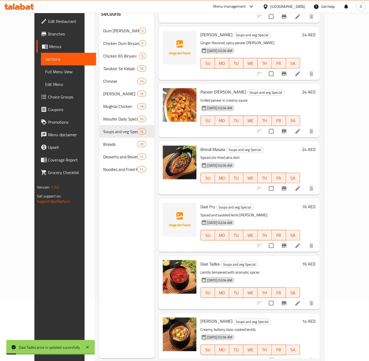
scroll to position [74, 0]
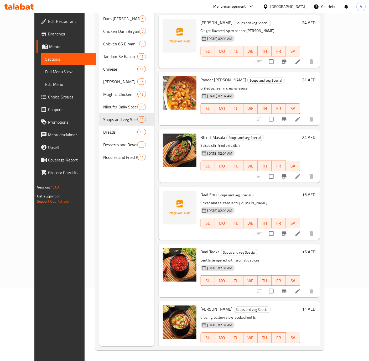
click at [316, 306] on h6 "14 AED" at bounding box center [308, 309] width 13 height 7
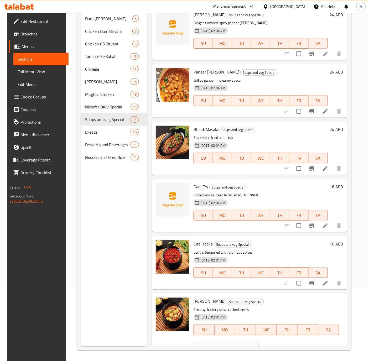
scroll to position [467, 0]
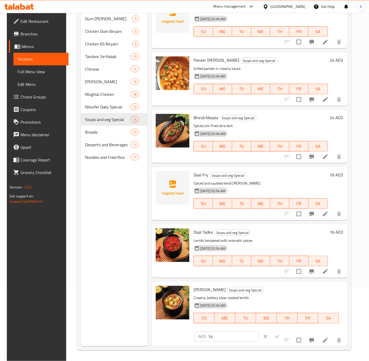
click at [222, 335] on input "14" at bounding box center [233, 337] width 51 height 11
paste input "6"
type input "16"
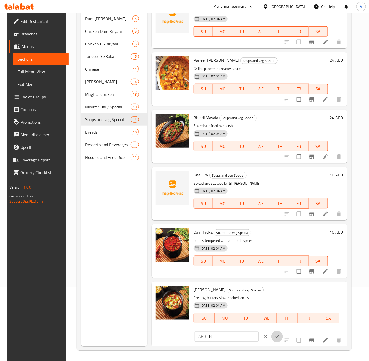
click at [275, 336] on icon "ok" at bounding box center [277, 336] width 5 height 5
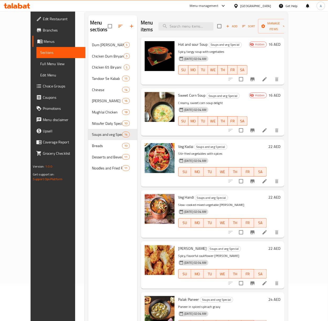
scroll to position [0, 0]
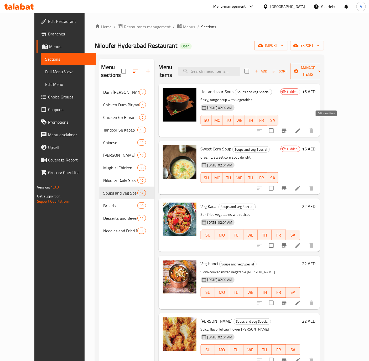
drag, startPoint x: 327, startPoint y: 125, endPoint x: 290, endPoint y: 111, distance: 38.8
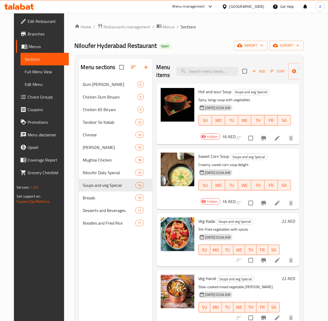
drag, startPoint x: 290, startPoint y: 111, endPoint x: 192, endPoint y: 47, distance: 118.2
click at [192, 47] on div "Niloufer Hyderabad Restaurant Open import export" at bounding box center [189, 46] width 229 height 10
click at [255, 73] on span "Add" at bounding box center [259, 71] width 14 height 6
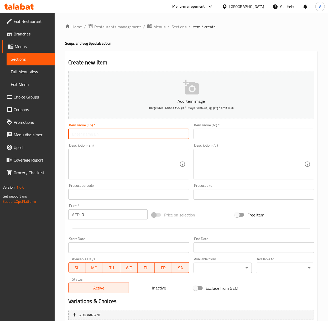
click at [74, 136] on input "text" at bounding box center [128, 134] width 121 height 11
paste input "Hot and sour Soup"
click at [96, 133] on input "Chicken Hot and sour Soup" at bounding box center [128, 134] width 121 height 11
click at [104, 133] on input "Chicken Hot And sour Soup" at bounding box center [128, 134] width 121 height 11
type input "Chicken Hot And Sour Soup"
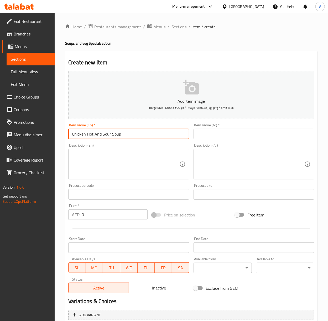
click at [243, 130] on input "text" at bounding box center [254, 134] width 121 height 11
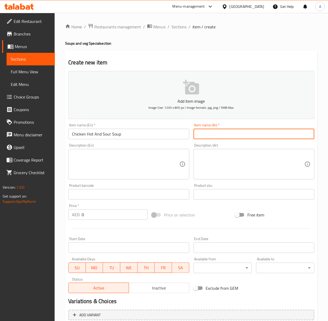
paste input "شوربة حارة وحامضة"
click at [299, 138] on input "شوربة حارة وحامضة" at bounding box center [254, 134] width 121 height 11
type input "شوربة دجاج حارة وحامضة"
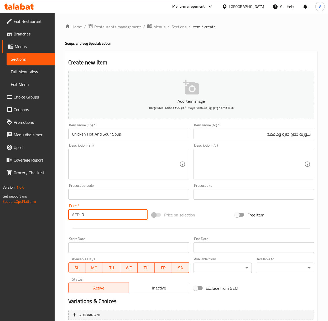
click at [96, 215] on input "0" at bounding box center [115, 214] width 66 height 11
type input "16"
click at [134, 130] on input "Chicken Hot And Sour Soup" at bounding box center [128, 134] width 121 height 11
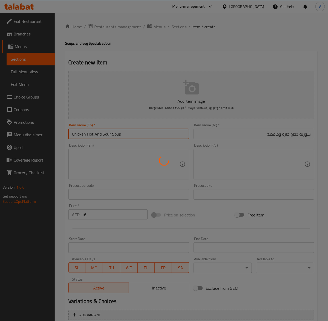
type input "0"
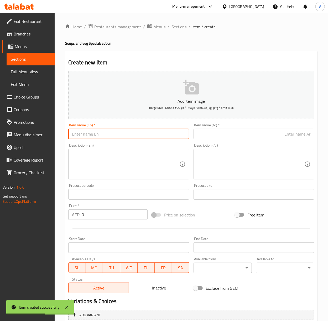
click at [83, 134] on input "text" at bounding box center [128, 134] width 121 height 11
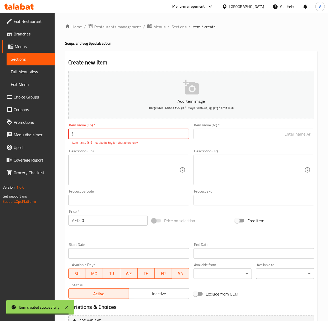
type input "}"
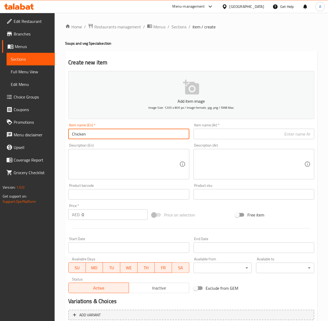
paste input "Sweet Corn Soup"
type input "Chicken Sweet Corn Soup"
click at [235, 133] on input "text" at bounding box center [254, 134] width 121 height 11
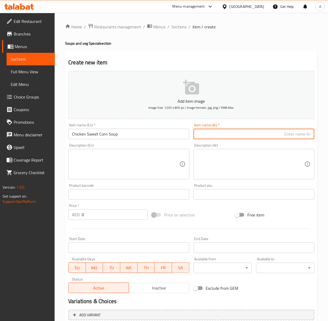
paste input "شوربة الذرة الحلوة"
click at [300, 136] on input "شوربة الذرة الحلوة" at bounding box center [254, 134] width 121 height 11
type input "شوربة دجاج بالذرة الحلوة"
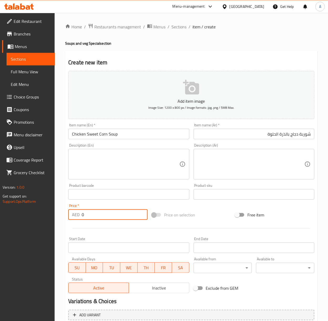
click at [102, 219] on input "0" at bounding box center [115, 214] width 66 height 11
type input "16"
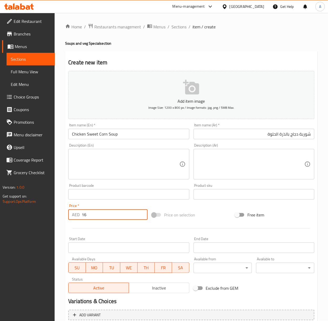
click at [134, 134] on input "Chicken Sweet Corn Soup" at bounding box center [128, 134] width 121 height 11
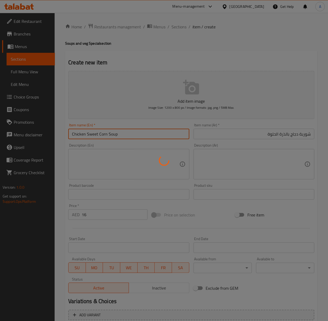
type input "0"
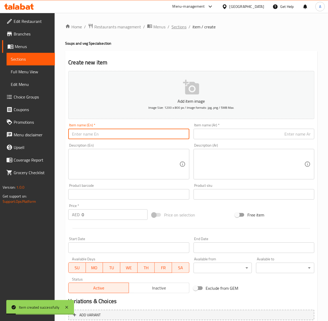
click at [174, 28] on span "Sections" at bounding box center [179, 27] width 15 height 6
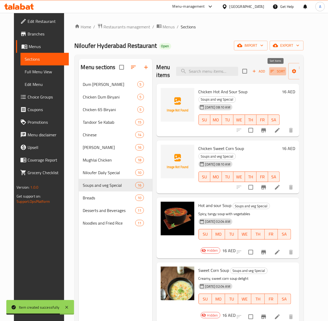
click at [271, 71] on icon "button" at bounding box center [273, 71] width 4 height 2
click at [270, 72] on icon "button" at bounding box center [272, 71] width 5 height 5
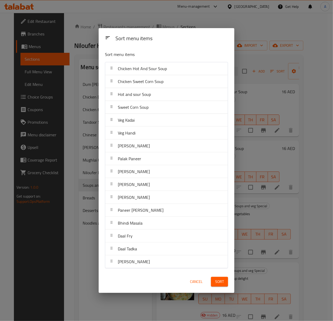
drag, startPoint x: 145, startPoint y: 69, endPoint x: 148, endPoint y: 79, distance: 10.3
click at [147, 77] on nav "Chicken Hot And Sour Soup Chicken Sweet Corn Soup Hot and sour Soup Sweet Corn …" at bounding box center [166, 165] width 123 height 207
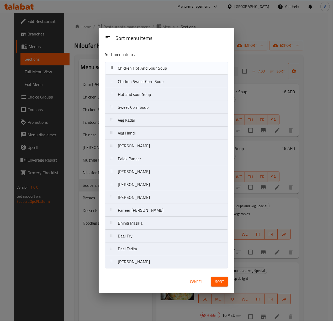
drag, startPoint x: 152, startPoint y: 121, endPoint x: 156, endPoint y: 159, distance: 38.1
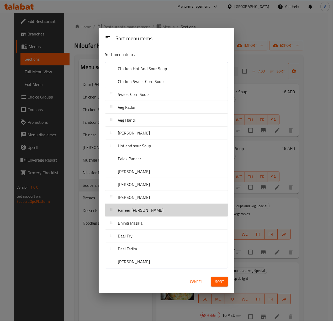
click at [161, 212] on div "Paneer Tikka Masala" at bounding box center [166, 210] width 119 height 13
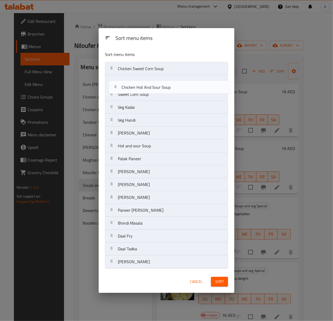
drag, startPoint x: 158, startPoint y: 66, endPoint x: 166, endPoint y: 120, distance: 54.7
click at [164, 98] on nav "Chicken Hot And Sour Soup Chicken Sweet Corn Soup Sweet Corn Soup Veg Kadai Veg…" at bounding box center [166, 165] width 123 height 207
drag, startPoint x: 166, startPoint y: 120, endPoint x: 167, endPoint y: 125, distance: 4.3
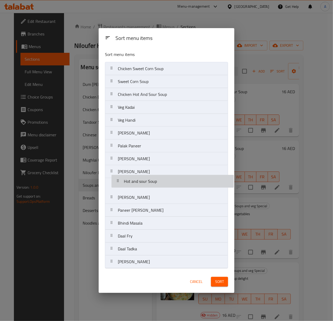
drag, startPoint x: 171, startPoint y: 167, endPoint x: 176, endPoint y: 171, distance: 5.9
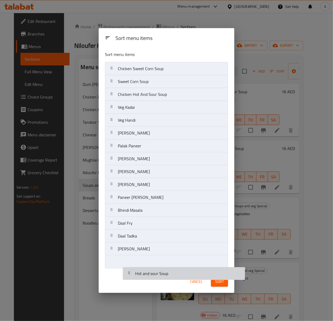
drag, startPoint x: 160, startPoint y: 183, endPoint x: 177, endPoint y: 274, distance: 92.6
click at [177, 274] on div "Sort menu items Sort menu items Chicken Sweet Corn Soup Sweet Corn Soup Chicken…" at bounding box center [167, 160] width 136 height 265
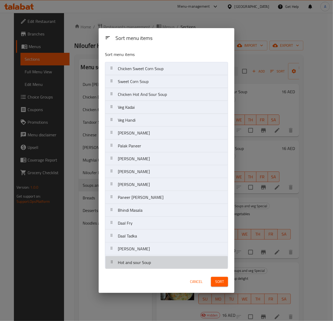
click at [177, 274] on div "Cancel Sort" at bounding box center [167, 282] width 136 height 22
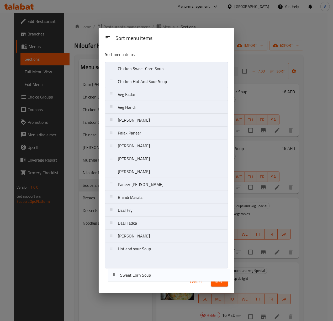
drag, startPoint x: 143, startPoint y: 80, endPoint x: 146, endPoint y: 276, distance: 196.3
click at [146, 276] on div "Sort menu items Sort menu items Chicken Sweet Corn Soup Sweet Corn Soup Chicken…" at bounding box center [167, 160] width 136 height 265
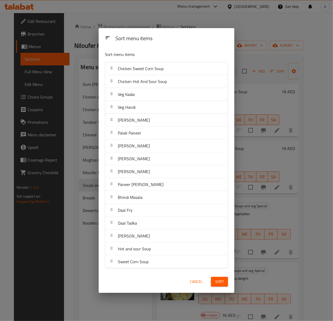
click at [139, 68] on span "Chicken Sweet Corn Soup" at bounding box center [141, 69] width 46 height 8
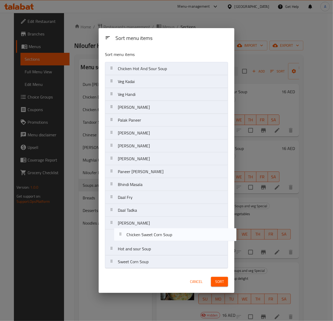
drag, startPoint x: 139, startPoint y: 68, endPoint x: 148, endPoint y: 237, distance: 169.2
click at [148, 237] on nav "Chicken Sweet Corn Soup Chicken Hot And Sour Soup Veg Kadai Veg Handi Gobi Masa…" at bounding box center [166, 165] width 123 height 207
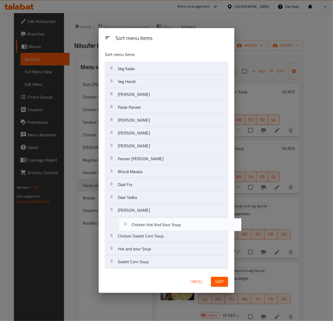
drag, startPoint x: 137, startPoint y: 68, endPoint x: 152, endPoint y: 233, distance: 164.9
click at [152, 233] on nav "Chicken Hot And Sour Soup Veg Kadai Veg Handi Gobi Masala Palak Paneer Paneer M…" at bounding box center [166, 165] width 123 height 207
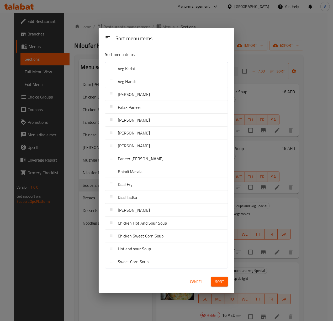
click at [222, 284] on span "Sort" at bounding box center [219, 282] width 9 height 7
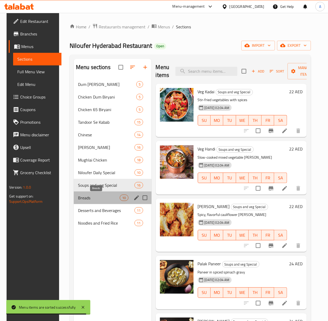
click at [98, 201] on span "Breads" at bounding box center [99, 198] width 42 height 6
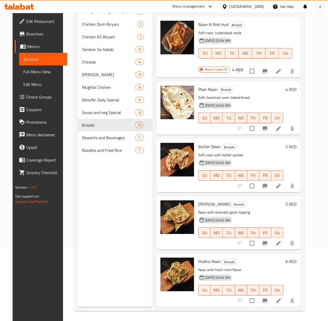
scroll to position [74, 0]
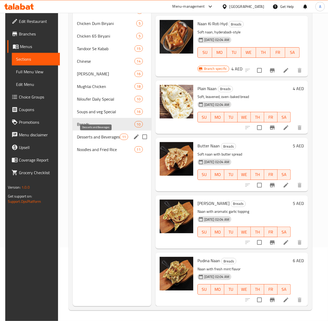
click at [91, 140] on span "Desserts and Beverages" at bounding box center [98, 137] width 43 height 6
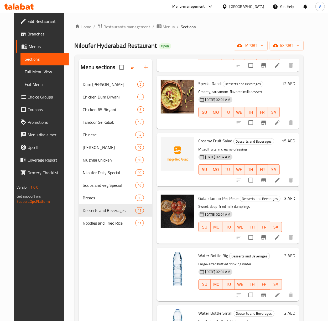
scroll to position [315, 0]
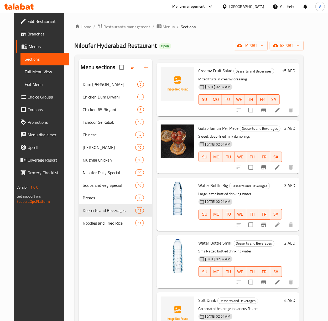
click at [261, 254] on div "04-09-2024 02:04 AM SU MO TU WE TH FR SA" at bounding box center [241, 268] width 88 height 28
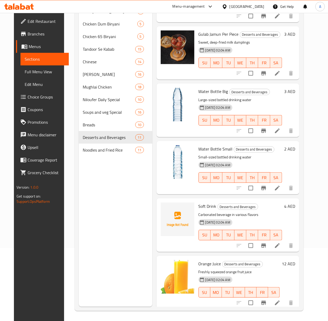
scroll to position [74, 0]
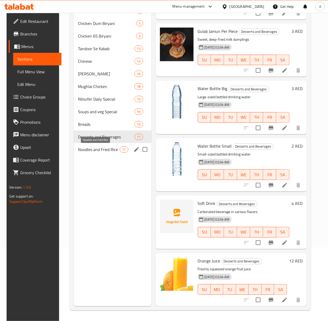
click at [97, 147] on span "Noodles and Fried Rice" at bounding box center [99, 149] width 42 height 6
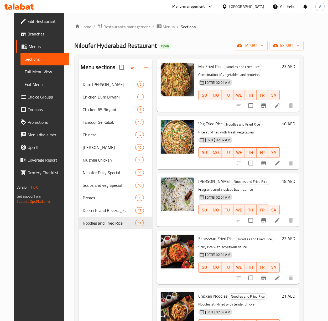
scroll to position [175, 0]
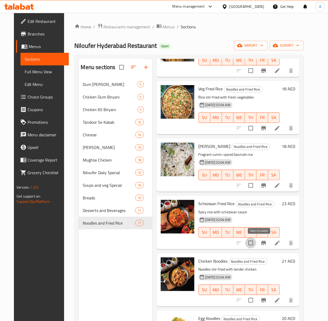
click at [256, 243] on input "checkbox" at bounding box center [250, 243] width 11 height 11
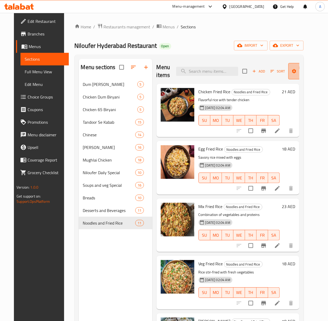
click at [303, 73] on span "Manage items" at bounding box center [306, 71] width 27 height 13
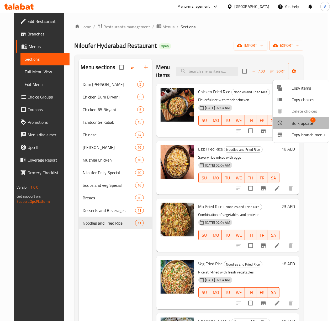
click at [295, 120] on span "Bulk update" at bounding box center [303, 123] width 22 height 6
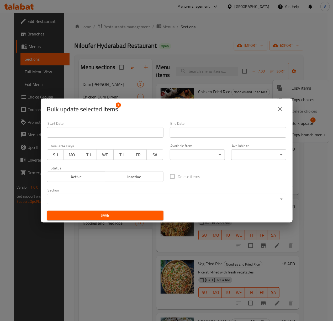
click at [139, 174] on span "Inactive" at bounding box center [134, 177] width 54 height 8
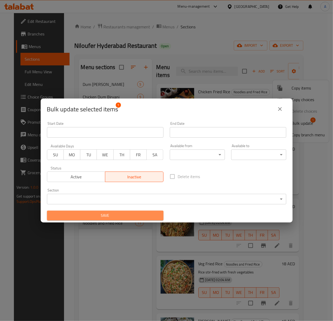
click at [129, 215] on span "Save" at bounding box center [105, 215] width 108 height 7
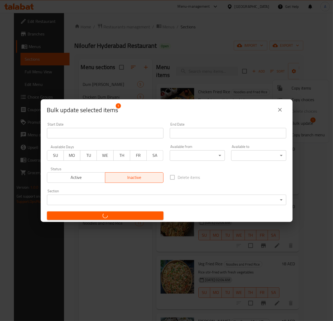
checkbox input "false"
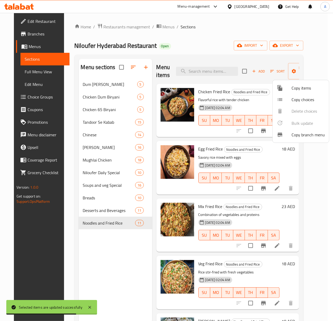
click at [217, 248] on div at bounding box center [166, 160] width 333 height 321
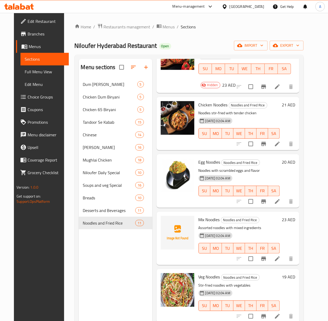
scroll to position [70, 0]
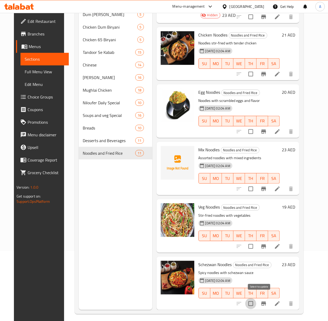
click at [256, 298] on input "checkbox" at bounding box center [250, 303] width 11 height 11
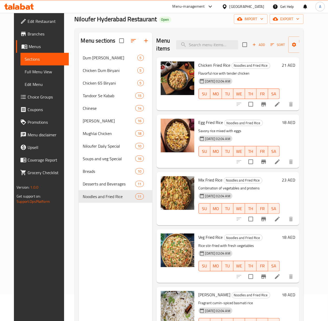
scroll to position [0, 0]
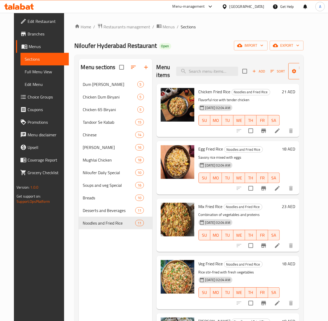
click at [302, 71] on span "Manage items" at bounding box center [306, 71] width 27 height 13
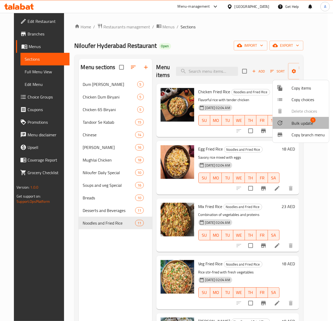
click at [286, 123] on div at bounding box center [284, 123] width 15 height 6
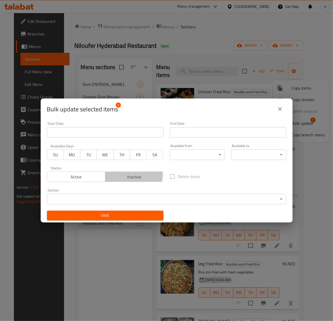
click at [124, 175] on span "Inactive" at bounding box center [134, 177] width 54 height 8
click at [129, 213] on span "Save" at bounding box center [105, 215] width 108 height 7
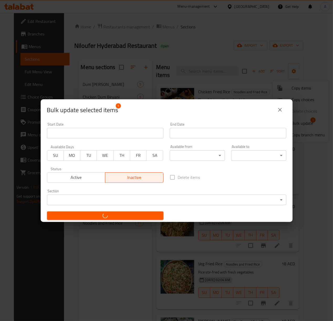
checkbox input "false"
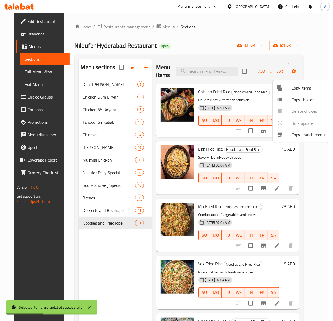
click at [283, 212] on div at bounding box center [166, 160] width 333 height 321
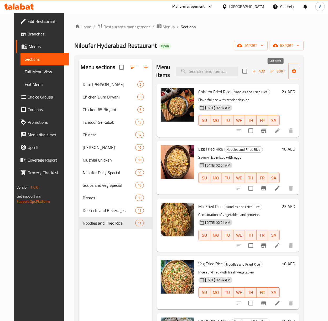
click at [270, 72] on icon "button" at bounding box center [272, 71] width 5 height 5
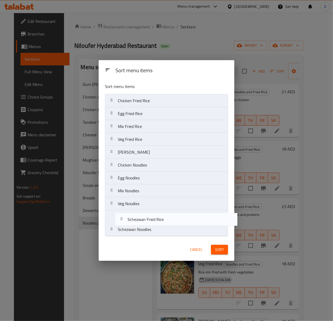
drag, startPoint x: 142, startPoint y: 167, endPoint x: 153, endPoint y: 225, distance: 59.8
click at [153, 225] on nav "Chicken Fried Rice Egg Fried Rice Mix Fried Rice Veg Fried Rice Jeera Rice Sche…" at bounding box center [166, 165] width 123 height 142
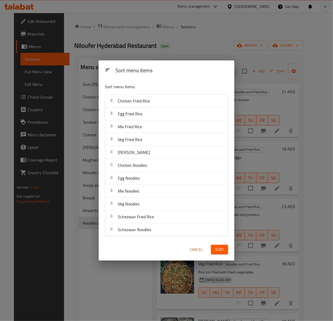
click at [217, 253] on span "Sort" at bounding box center [219, 250] width 9 height 7
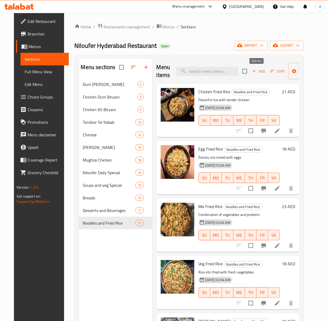
click at [253, 70] on icon "button" at bounding box center [254, 71] width 5 height 5
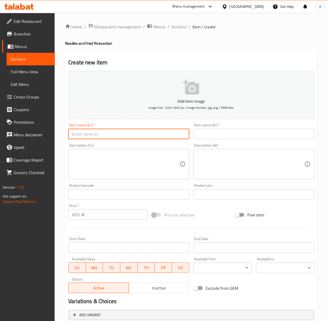
click at [77, 137] on input "text" at bounding box center [128, 134] width 121 height 11
type input "}"
paste input "Schezwan Noodles"
type input "Chicken Schezwan Noodles"
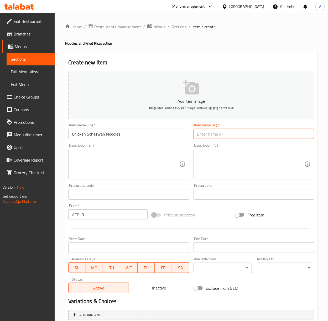
click at [236, 134] on input "text" at bounding box center [254, 134] width 121 height 11
paste input "نودلز سيشوان"
click at [301, 139] on input "نودلز سيشوان" at bounding box center [254, 134] width 121 height 11
type input "نودلز دجاج سيشوان"
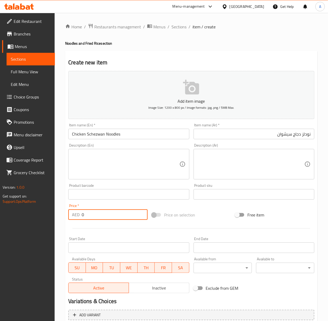
click at [89, 216] on input "0" at bounding box center [115, 214] width 66 height 11
paste input "22"
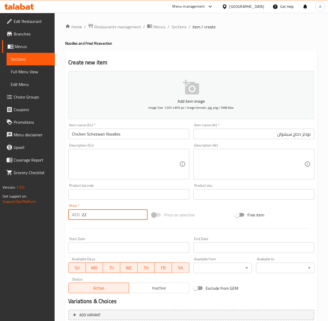
type input "22"
click at [130, 137] on input "Chicken Schezwan Noodles" at bounding box center [128, 134] width 121 height 11
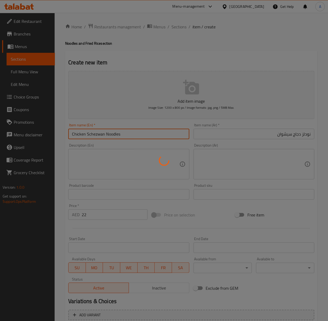
type input "0"
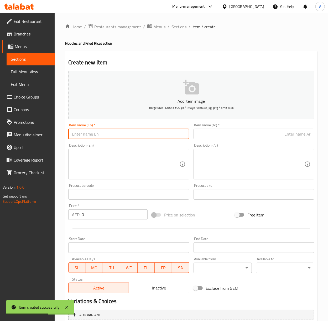
click at [273, 136] on input "text" at bounding box center [254, 134] width 121 height 11
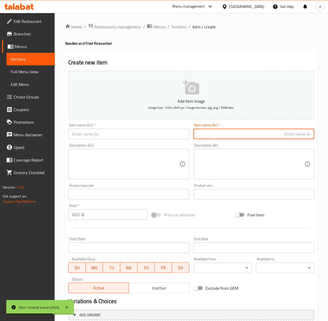
paste input "22"
type input "22"
click at [290, 128] on div "Item name (Ar)   * 22 Item name (Ar) *" at bounding box center [254, 131] width 121 height 16
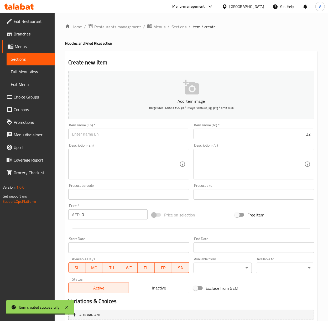
click at [294, 134] on input "22" at bounding box center [254, 134] width 121 height 11
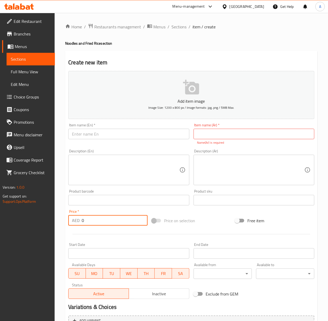
click at [111, 222] on input "0" at bounding box center [115, 220] width 66 height 11
type input "19"
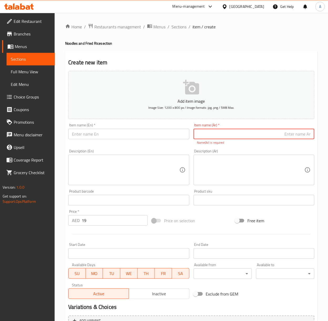
click at [278, 138] on input "text" at bounding box center [254, 134] width 121 height 11
paste input "نودلز سيشوان"
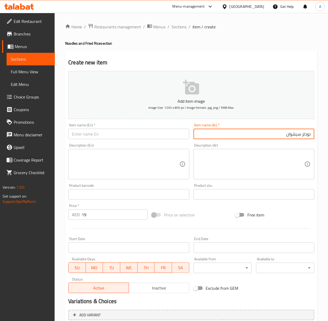
click at [301, 135] on input "نودلز سيشوان" at bounding box center [254, 134] width 121 height 11
type input "نودلز خضروات سيشوان"
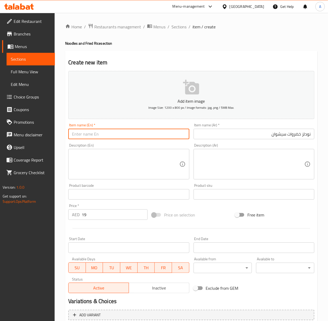
click at [140, 131] on input "text" at bounding box center [128, 134] width 121 height 11
paste input "Schezwan Noodles"
click at [122, 133] on input "Veg Schezwan Noodles" at bounding box center [128, 134] width 121 height 11
type input "Veg Schezwan Noodles"
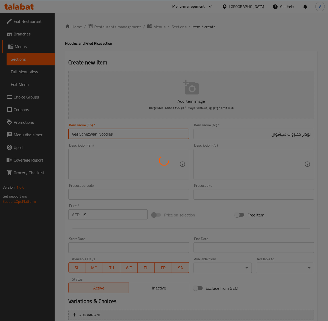
type input "0"
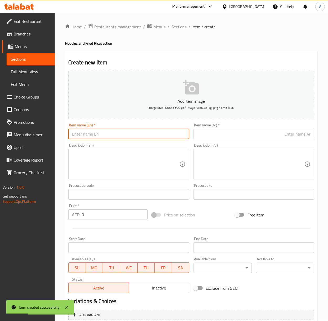
paste input "Schezwan Fried Rice"
type input "Schezwan Fried Rice"
click at [256, 127] on div "Item name (Ar)   * Item name (Ar) *" at bounding box center [254, 131] width 121 height 16
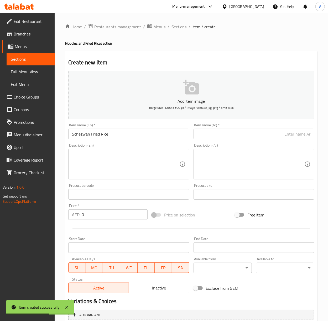
click at [254, 134] on input "text" at bounding box center [254, 134] width 121 height 11
paste
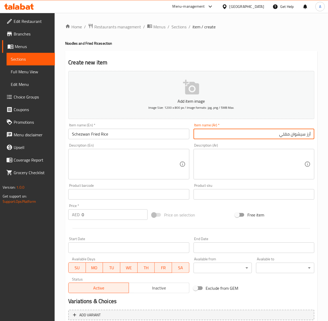
type input "أرز سيشوان مقلي"
click at [72, 133] on input "Schezwan Fried Rice" at bounding box center [128, 134] width 121 height 11
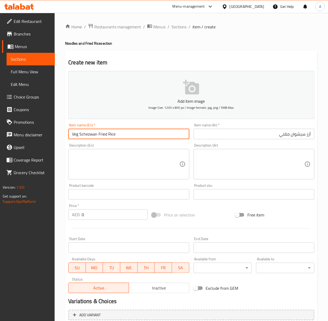
type input "Veg Schezwan Fried Rice"
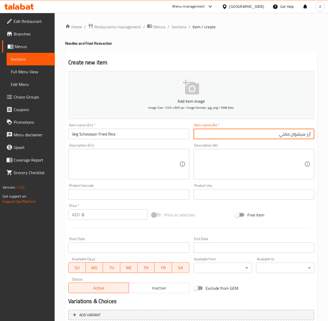
click at [311, 134] on input "أرز سيشوان مقلي" at bounding box center [254, 134] width 121 height 11
click at [291, 137] on input "أرز سيشوان مقلي" at bounding box center [254, 134] width 121 height 11
click at [306, 135] on input "أرز سيشوان مقلي" at bounding box center [254, 134] width 121 height 11
click at [290, 137] on input "أرز سيشوان مقلي" at bounding box center [254, 134] width 121 height 11
click at [278, 136] on input "أرز سيشوان مقلي" at bounding box center [254, 134] width 121 height 11
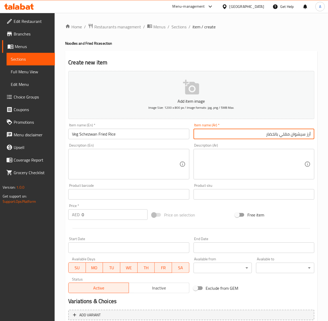
type input "أرز سيشوان مقلي بالخضار"
click at [98, 211] on input "0" at bounding box center [115, 214] width 66 height 11
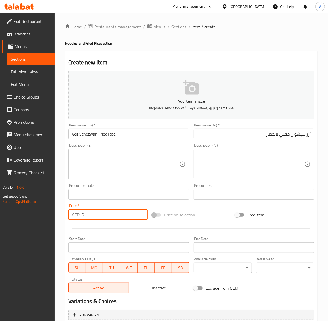
click at [98, 211] on input "0" at bounding box center [115, 214] width 66 height 11
type input "19"
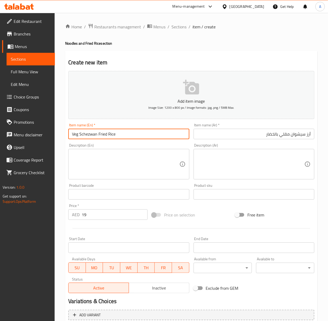
click at [115, 132] on input "Veg Schezwan Fried Rice" at bounding box center [128, 134] width 121 height 11
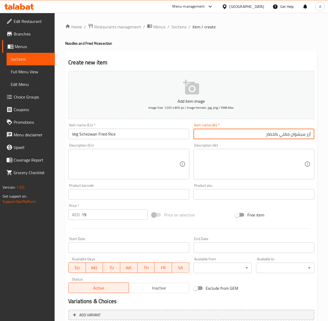
drag, startPoint x: 281, startPoint y: 134, endPoint x: 327, endPoint y: 135, distance: 46.5
click at [327, 135] on div "Home / Restaurants management / Menus / Sections / item / create Noodles and Fr…" at bounding box center [192, 192] width 274 height 358
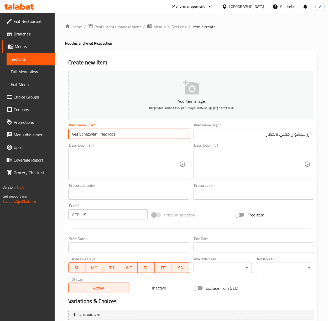
click at [125, 132] on input "Veg Schezwan Fried Rice" at bounding box center [128, 134] width 121 height 11
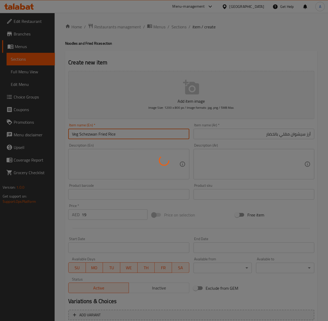
type input "0"
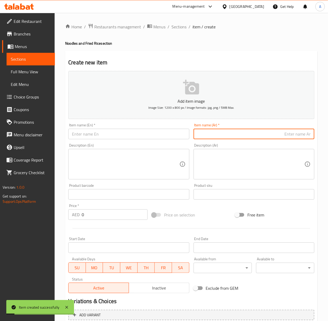
click at [299, 135] on input "text" at bounding box center [254, 134] width 121 height 11
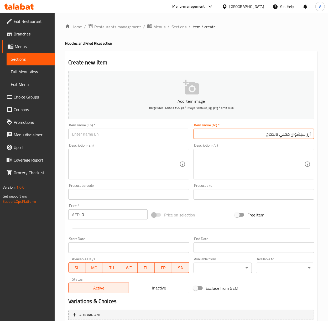
type input "أرز سيشوان مقلي بالدجاج"
click at [103, 131] on input "text" at bounding box center [128, 134] width 121 height 11
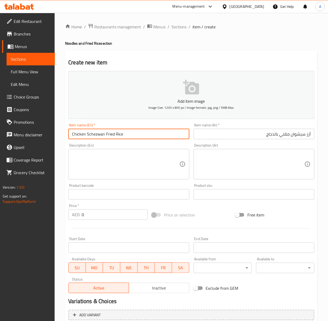
type input "Chicken Schezwan Fried Rice"
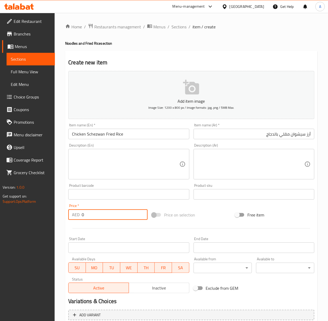
click at [89, 215] on input "0" at bounding box center [115, 214] width 66 height 11
type input "22"
click at [135, 132] on input "Chicken Schezwan Fried Rice" at bounding box center [128, 134] width 121 height 11
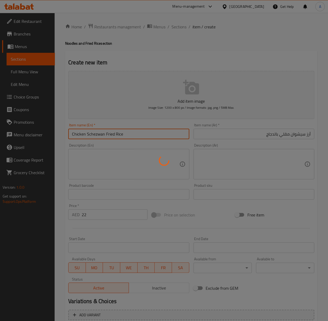
type input "0"
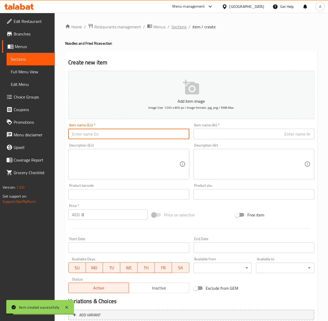
click at [183, 26] on span "Sections" at bounding box center [179, 27] width 15 height 6
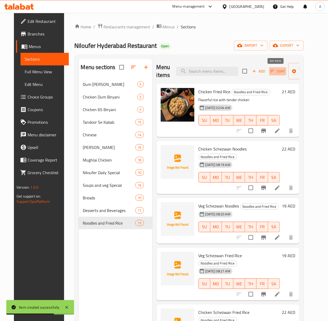
click at [271, 72] on icon "button" at bounding box center [273, 71] width 4 height 2
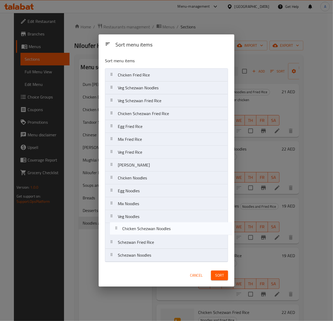
drag, startPoint x: 143, startPoint y: 88, endPoint x: 147, endPoint y: 231, distance: 142.5
click at [147, 231] on nav "Chicken Fried Rice Chicken Schezwan Noodles Veg Schezwan Noodles Veg Schezwan F…" at bounding box center [166, 165] width 123 height 194
drag, startPoint x: 150, startPoint y: 87, endPoint x: 159, endPoint y: 233, distance: 146.4
click at [159, 233] on nav "Chicken Fried Rice Veg Schezwan Noodles Veg Schezwan Fried Rice Chicken Schezwa…" at bounding box center [166, 165] width 123 height 194
drag, startPoint x: 153, startPoint y: 87, endPoint x: 161, endPoint y: 228, distance: 141.1
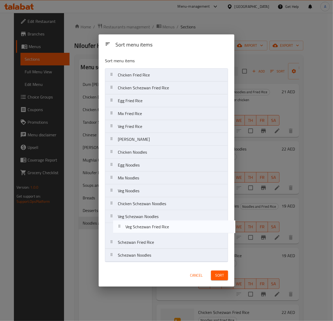
click at [161, 228] on nav "Chicken Fried Rice Veg Schezwan Fried Rice Chicken Schezwan Fried Rice Egg Frie…" at bounding box center [166, 165] width 123 height 194
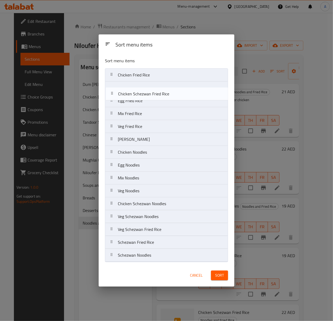
drag, startPoint x: 159, startPoint y: 89, endPoint x: 163, endPoint y: 171, distance: 82.1
click at [163, 147] on nav "Chicken Fried Rice Chicken Schezwan Fried Rice Egg Fried Rice Mix Fried Rice Ve…" at bounding box center [166, 165] width 123 height 194
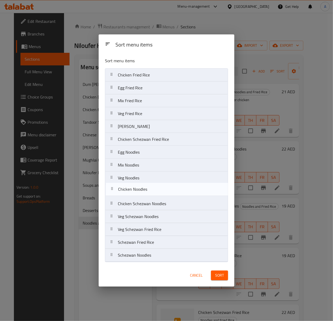
drag, startPoint x: 163, startPoint y: 171, endPoint x: 163, endPoint y: 217, distance: 45.2
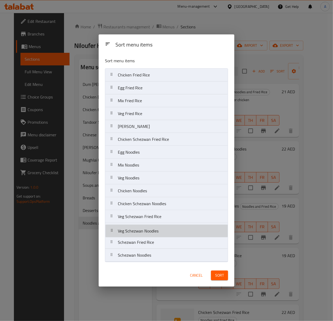
drag, startPoint x: 163, startPoint y: 217, endPoint x: 163, endPoint y: 232, distance: 15.2
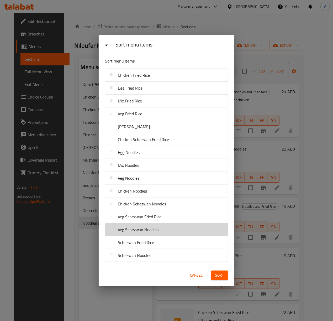
click at [163, 232] on nav "Chicken Fried Rice Egg Fried Rice Mix Fried Rice Veg Fried Rice Jeera Rice Chic…" at bounding box center [166, 166] width 123 height 194
click at [163, 232] on div "Veg Schezwan Noodles" at bounding box center [166, 229] width 119 height 13
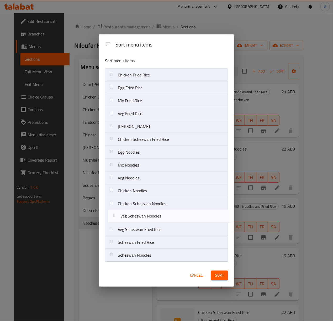
drag, startPoint x: 155, startPoint y: 235, endPoint x: 157, endPoint y: 220, distance: 15.4
click at [157, 220] on nav "Chicken Fried Rice Egg Fried Rice Mix Fried Rice Veg Fried Rice Jeera Rice Chic…" at bounding box center [166, 165] width 123 height 194
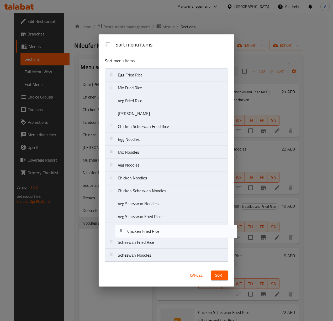
drag, startPoint x: 163, startPoint y: 74, endPoint x: 173, endPoint y: 233, distance: 159.3
click at [173, 233] on nav "Chicken Fried Rice Egg Fried Rice Mix Fried Rice Veg Fried Rice Jeera Rice Chic…" at bounding box center [166, 165] width 123 height 194
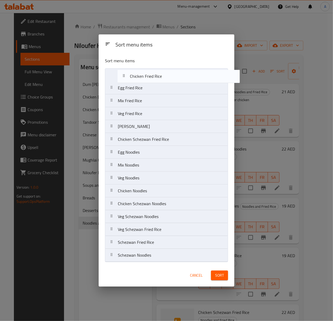
drag, startPoint x: 148, startPoint y: 229, endPoint x: 160, endPoint y: 78, distance: 151.9
click at [160, 78] on nav "Egg Fried Rice Mix Fried Rice Veg Fried Rice Jeera Rice Chicken Schezwan Fried …" at bounding box center [166, 165] width 123 height 194
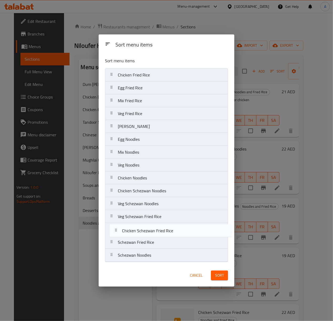
drag, startPoint x: 170, startPoint y: 140, endPoint x: 174, endPoint y: 234, distance: 93.9
click at [174, 234] on nav "Chicken Fried Rice Egg Fried Rice Mix Fried Rice Veg Fried Rice Jeera Rice Chic…" at bounding box center [166, 165] width 123 height 194
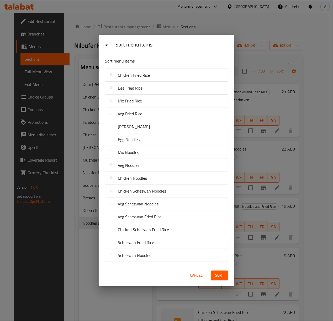
click at [217, 273] on span "Sort" at bounding box center [219, 275] width 9 height 7
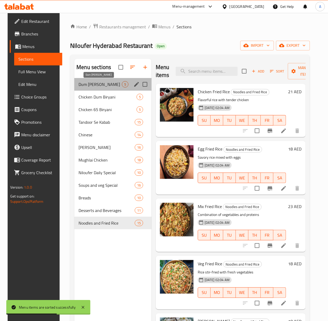
click at [84, 82] on span "Dum Biryani Mutton" at bounding box center [100, 84] width 43 height 6
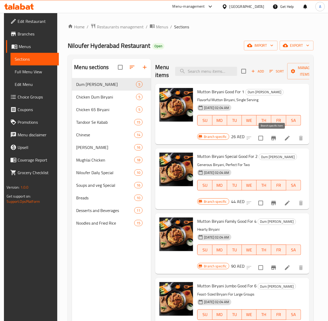
click at [274, 136] on icon "Branch-specific-item" at bounding box center [274, 138] width 6 height 6
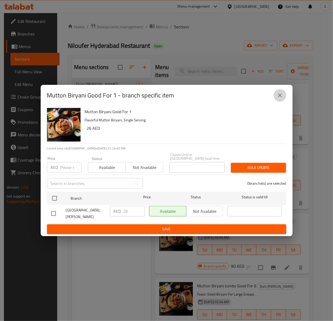
click at [279, 98] on icon "close" at bounding box center [280, 95] width 6 height 6
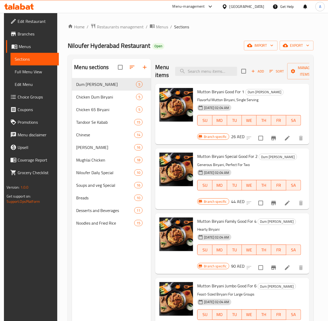
click at [234, 137] on h6 "26 AED" at bounding box center [238, 136] width 13 height 7
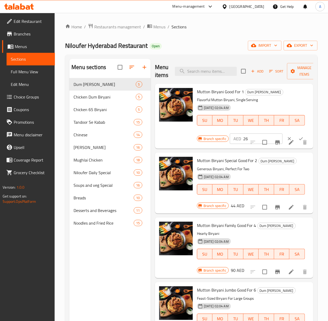
click at [248, 140] on input "26" at bounding box center [262, 139] width 39 height 11
type input "28"
click at [299, 139] on icon "ok" at bounding box center [301, 138] width 5 height 5
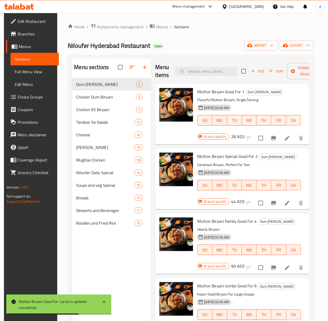
click at [233, 202] on h6 "44 AED" at bounding box center [238, 201] width 13 height 7
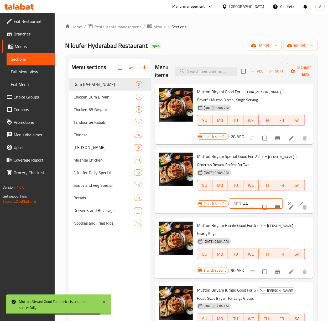
click at [245, 203] on input "44" at bounding box center [262, 203] width 39 height 11
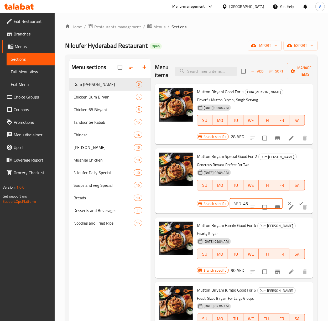
type input "46"
click at [298, 200] on button "ok" at bounding box center [301, 204] width 12 height 12
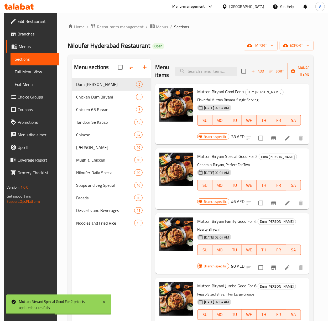
click at [234, 266] on h6 "90 AED" at bounding box center [238, 266] width 13 height 7
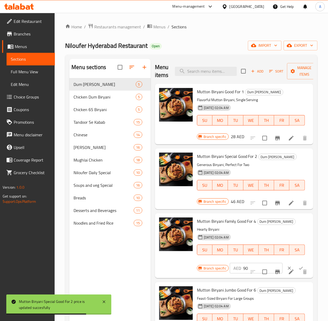
click at [245, 268] on input "90" at bounding box center [262, 268] width 39 height 11
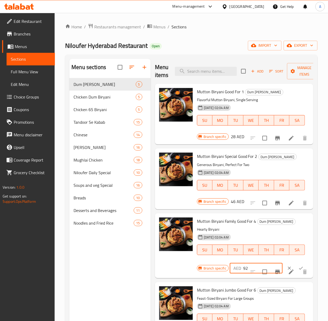
type input "92"
click at [299, 269] on icon "ok" at bounding box center [301, 268] width 5 height 5
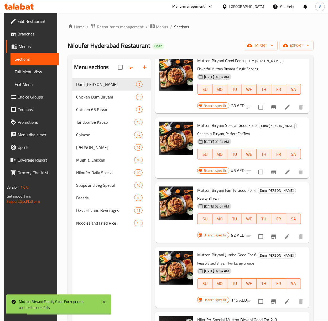
scroll to position [70, 0]
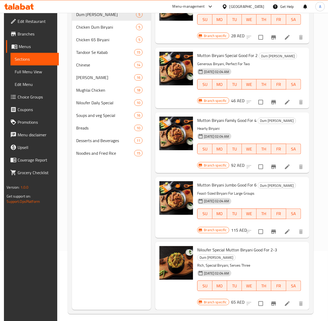
click at [235, 227] on h6 "115 AED" at bounding box center [240, 230] width 16 height 7
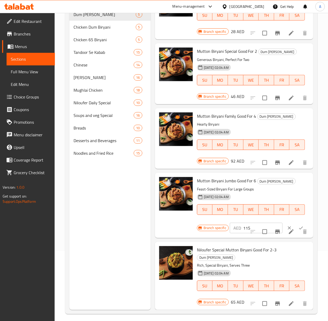
click at [243, 223] on input "115" at bounding box center [262, 228] width 39 height 11
type input "116"
click at [299, 225] on icon "ok" at bounding box center [301, 227] width 5 height 5
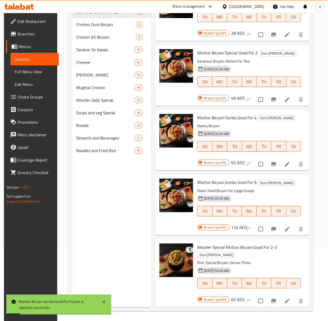
scroll to position [74, 0]
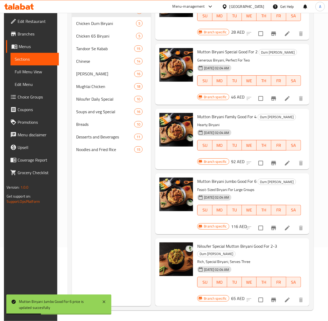
click at [232, 295] on h6 "65 AED" at bounding box center [238, 298] width 13 height 7
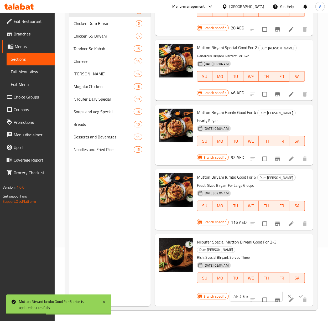
click at [232, 295] on div "AED 65 ​" at bounding box center [256, 296] width 53 height 11
click at [245, 294] on input "65" at bounding box center [262, 296] width 39 height 11
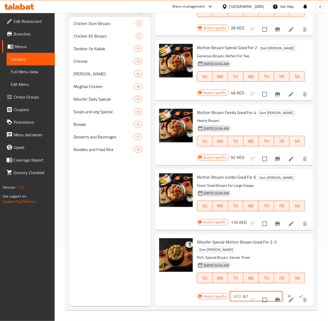
type input "67"
click at [299, 295] on icon "ok" at bounding box center [301, 296] width 5 height 5
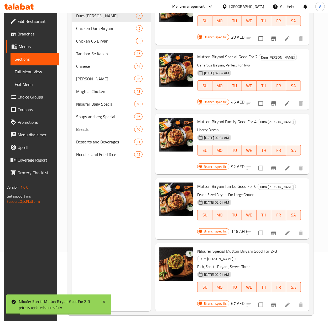
scroll to position [0, 0]
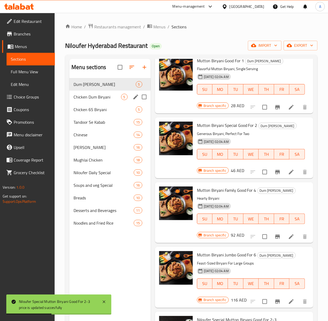
click at [104, 92] on div "Chicken Dum Biryani 5" at bounding box center [109, 97] width 81 height 13
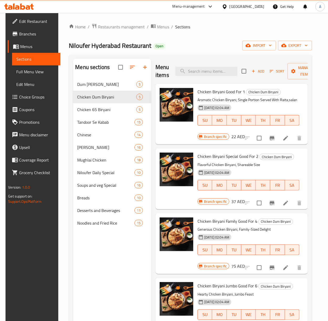
click at [233, 134] on h6 "22 AED" at bounding box center [238, 136] width 13 height 7
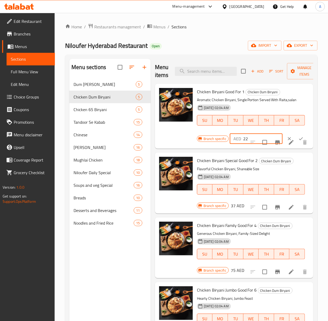
click at [250, 138] on input "22" at bounding box center [262, 139] width 39 height 11
type input "24"
click at [299, 138] on icon "ok" at bounding box center [301, 138] width 5 height 5
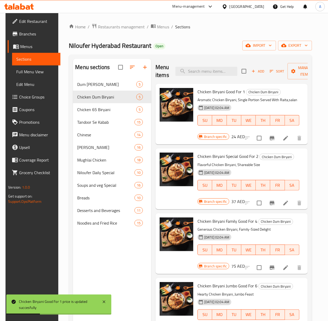
click at [233, 201] on h6 "37 AED" at bounding box center [238, 201] width 13 height 7
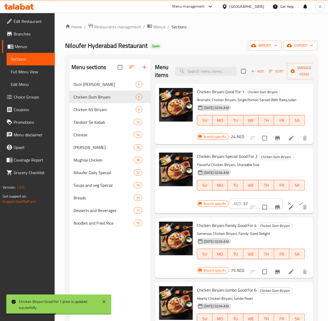
click at [245, 205] on input "37" at bounding box center [262, 203] width 39 height 11
type input "39"
click at [299, 202] on icon "ok" at bounding box center [301, 203] width 5 height 5
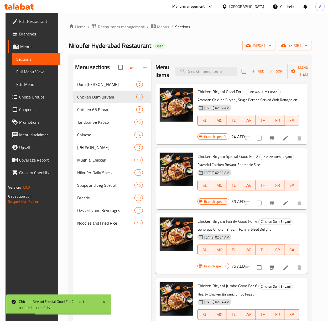
click at [236, 265] on h6 "75 AED" at bounding box center [238, 266] width 13 height 7
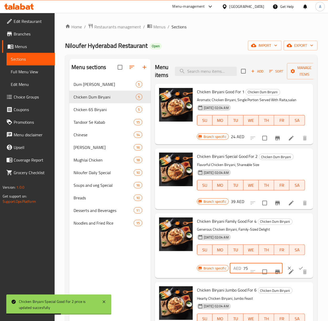
click at [245, 268] on input "75" at bounding box center [262, 268] width 39 height 11
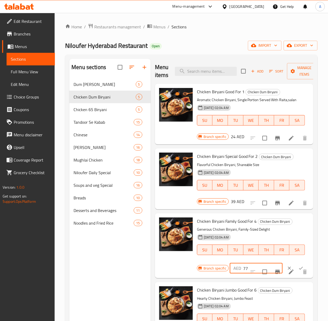
type input "77"
click at [301, 267] on button "ok" at bounding box center [301, 269] width 12 height 12
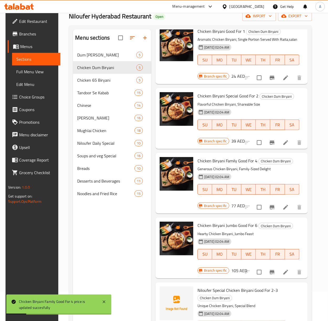
scroll to position [70, 0]
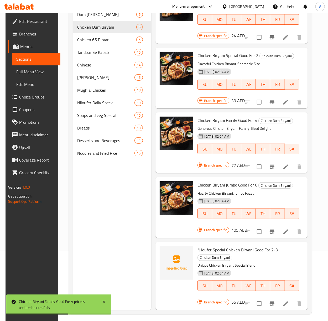
click at [234, 227] on h6 "105 AED" at bounding box center [240, 230] width 16 height 7
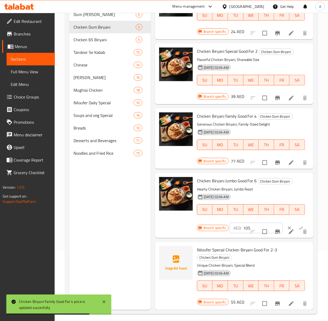
click at [248, 225] on input "105" at bounding box center [262, 228] width 39 height 11
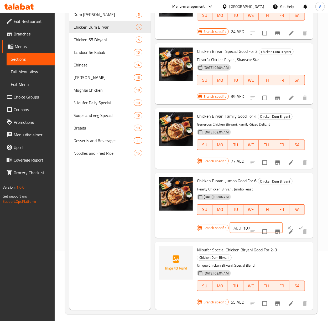
type input "107"
click at [300, 223] on button "ok" at bounding box center [301, 228] width 12 height 12
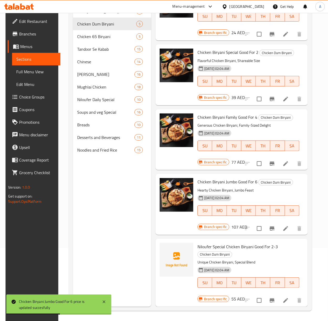
scroll to position [74, 0]
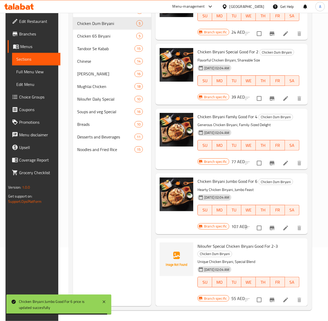
click at [232, 295] on h6 "55 AED" at bounding box center [238, 298] width 13 height 7
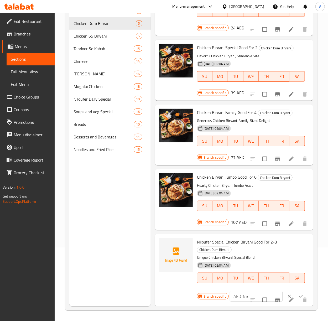
scroll to position [40, 0]
click at [243, 291] on input "55" at bounding box center [262, 296] width 39 height 11
type input "57"
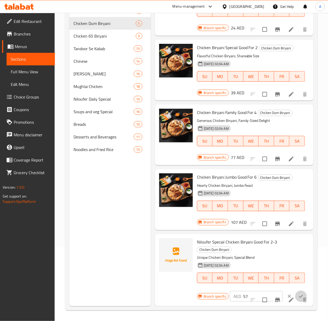
click at [299, 295] on icon "ok" at bounding box center [301, 296] width 4 height 3
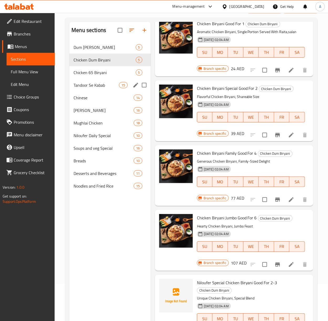
scroll to position [0, 0]
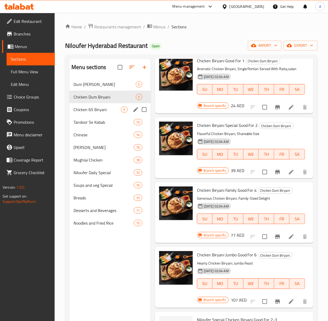
click at [88, 114] on div "Chicken 65 Biryani 5" at bounding box center [109, 109] width 81 height 13
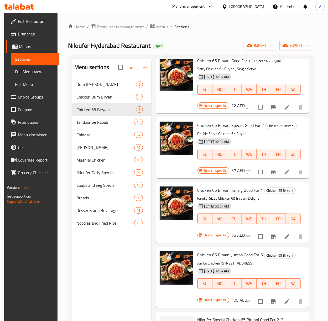
click at [233, 102] on h6 "22 AED" at bounding box center [238, 105] width 13 height 7
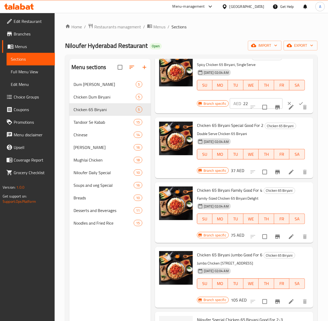
click at [243, 102] on input "22" at bounding box center [262, 103] width 39 height 11
type input "24"
click at [299, 101] on icon "ok" at bounding box center [301, 103] width 5 height 5
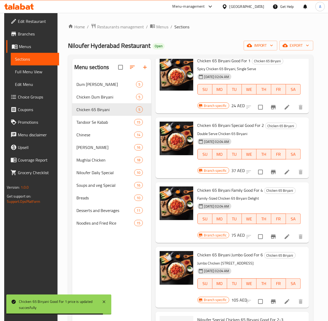
click at [232, 167] on h6 "37 AED" at bounding box center [238, 170] width 13 height 7
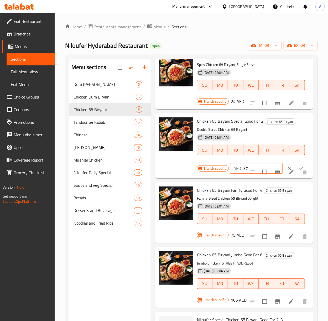
click at [247, 164] on input "37" at bounding box center [262, 168] width 39 height 11
click at [299, 166] on icon "ok" at bounding box center [301, 168] width 5 height 5
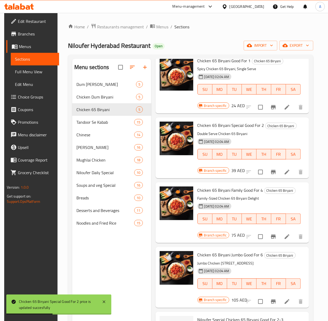
click at [232, 232] on h6 "75 AED" at bounding box center [238, 235] width 13 height 7
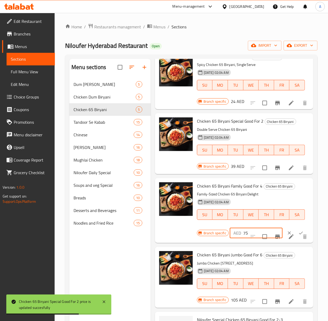
click at [249, 229] on input "75" at bounding box center [262, 233] width 39 height 11
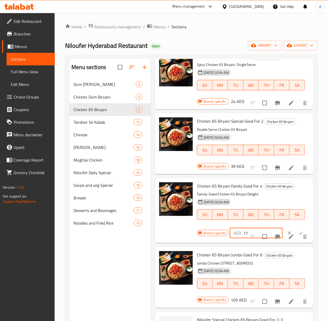
click at [299, 230] on icon "ok" at bounding box center [301, 232] width 5 height 5
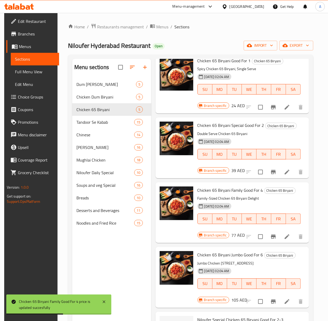
click at [235, 296] on h6 "105 AED" at bounding box center [240, 299] width 16 height 7
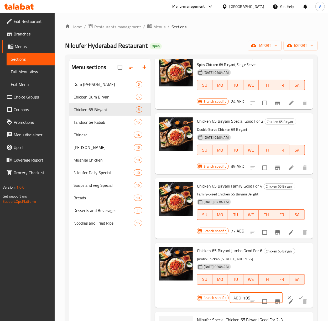
click at [247, 296] on input "105" at bounding box center [262, 298] width 39 height 11
click at [300, 294] on button "ok" at bounding box center [301, 298] width 12 height 12
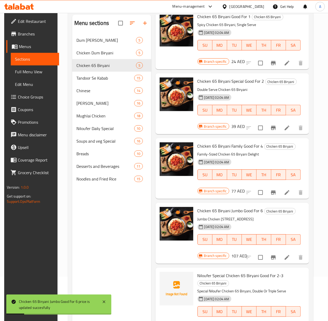
scroll to position [70, 0]
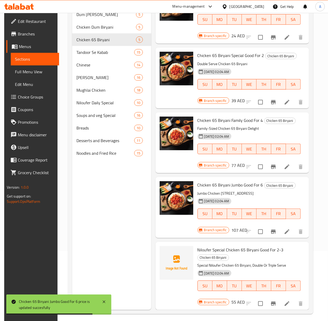
click at [233, 299] on h6 "55 AED" at bounding box center [238, 302] width 13 height 7
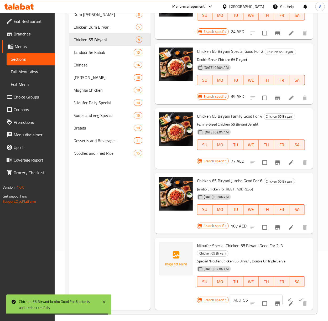
scroll to position [40, 0]
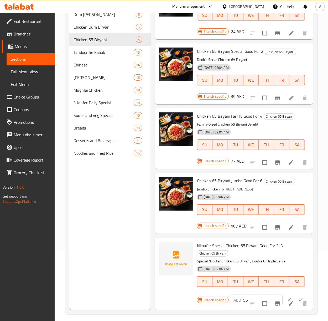
click at [245, 295] on input "55" at bounding box center [262, 300] width 39 height 11
click at [299, 297] on icon "ok" at bounding box center [301, 299] width 5 height 5
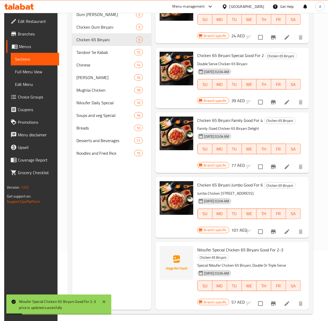
scroll to position [0, 0]
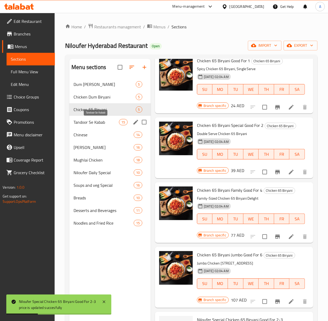
click at [96, 121] on span "Tandoor Se Kabab" at bounding box center [96, 122] width 45 height 6
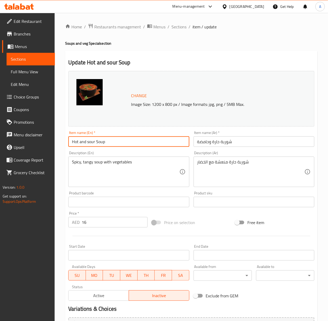
click at [103, 139] on input "Hot and sour Soup" at bounding box center [128, 141] width 121 height 11
click at [232, 143] on input "شوربة حارة وحامضة" at bounding box center [254, 141] width 121 height 11
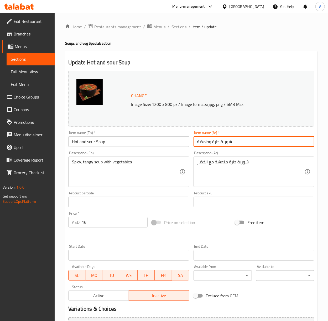
click at [232, 143] on input "شوربة حارة وحامضة" at bounding box center [254, 141] width 121 height 11
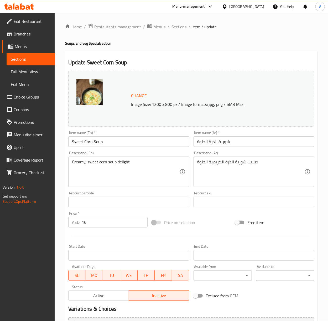
click at [108, 141] on input "Sweet Corn Soup" at bounding box center [128, 141] width 121 height 11
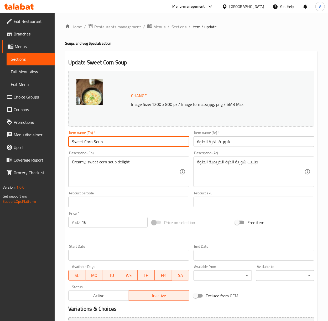
click at [108, 141] on input "Sweet Corn Soup" at bounding box center [128, 141] width 121 height 11
click at [241, 145] on input "شوربة الذرة الحلوة" at bounding box center [254, 141] width 121 height 11
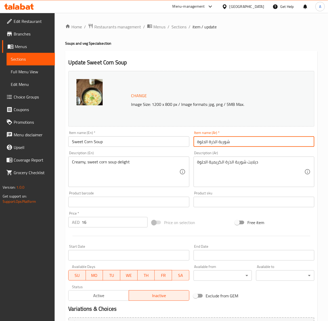
click at [241, 145] on input "شوربة الذرة الحلوة" at bounding box center [254, 141] width 121 height 11
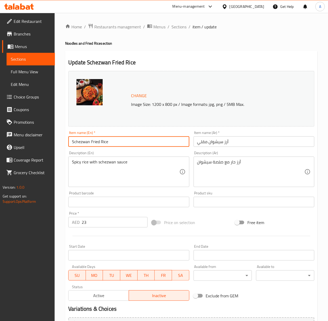
click at [106, 137] on input "Schezwan Fried Rice" at bounding box center [128, 141] width 121 height 11
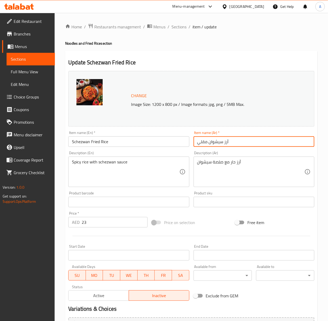
click at [233, 145] on input "أرز سيشوان مقلي" at bounding box center [254, 141] width 121 height 11
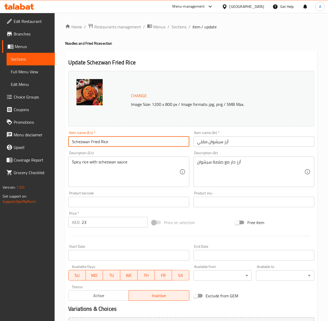
click at [106, 141] on input "Schezwan Fried Rice" at bounding box center [128, 141] width 121 height 11
drag, startPoint x: 109, startPoint y: 141, endPoint x: 55, endPoint y: 143, distance: 54.2
click at [55, 143] on div "Edit Restaurant Branches Menus Sections Full Menu View Edit Menu Choice Groups …" at bounding box center [164, 196] width 328 height 366
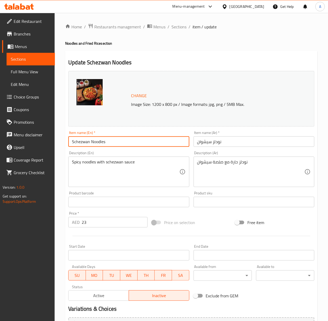
click at [207, 143] on input "نودلز سيشوان" at bounding box center [254, 141] width 121 height 11
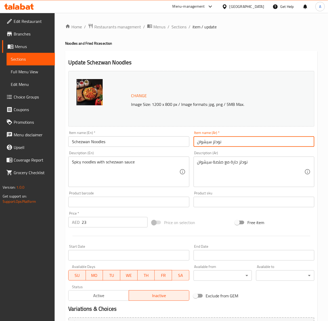
click at [207, 143] on input "نودلز سيشوان" at bounding box center [254, 141] width 121 height 11
click at [229, 146] on input "نودلز سيشوان" at bounding box center [254, 141] width 121 height 11
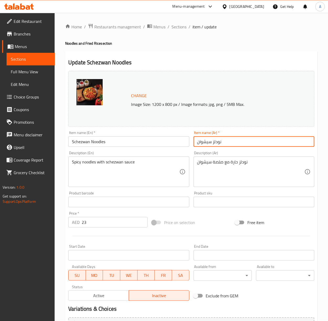
click at [89, 146] on input "Schezwan Noodles" at bounding box center [128, 141] width 121 height 11
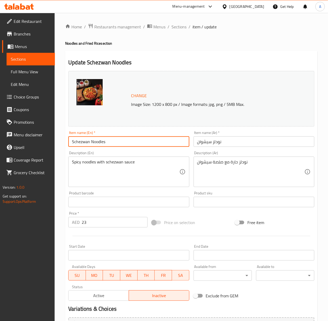
click at [89, 146] on input "Schezwan Noodles" at bounding box center [128, 141] width 121 height 11
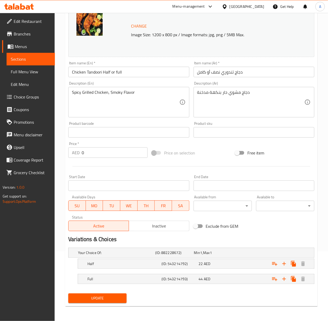
scroll to position [70, 0]
click at [207, 265] on span "AED" at bounding box center [207, 263] width 7 height 7
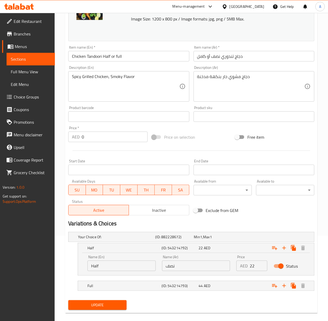
scroll to position [93, 0]
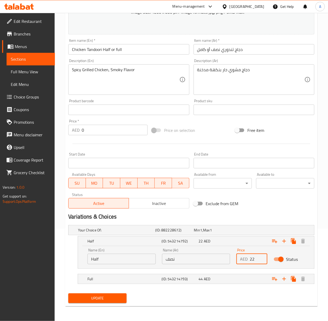
click at [253, 258] on input "22" at bounding box center [259, 259] width 18 height 11
type input "24"
click at [206, 277] on span "AED" at bounding box center [207, 279] width 7 height 7
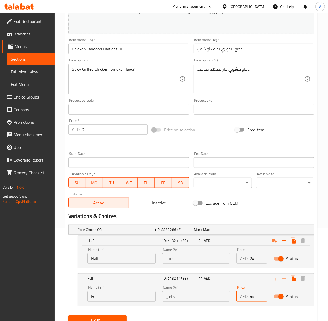
click at [250, 295] on input "44" at bounding box center [259, 296] width 18 height 11
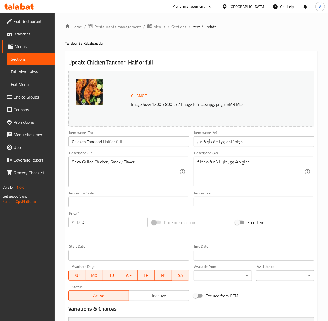
scroll to position [105, 0]
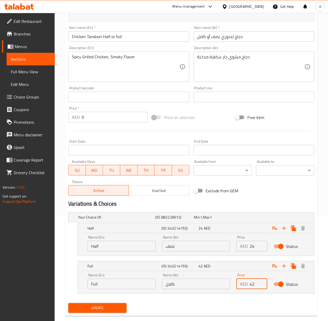
type input "42"
click at [114, 303] on div "Update" at bounding box center [97, 308] width 63 height 14
click at [100, 309] on span "Update" at bounding box center [98, 308] width 50 height 7
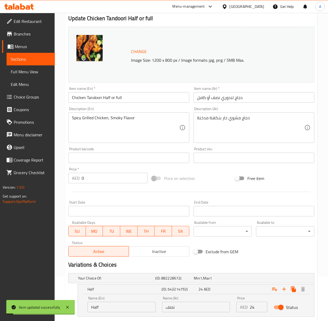
scroll to position [0, 0]
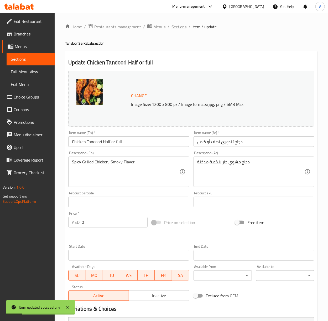
click at [173, 26] on span "Sections" at bounding box center [179, 27] width 15 height 6
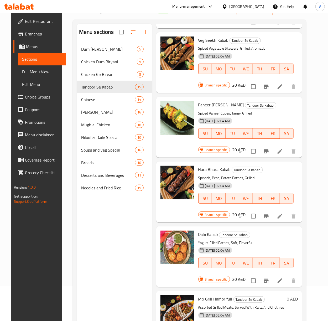
scroll to position [74, 0]
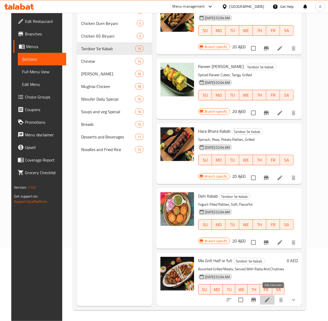
click at [270, 298] on icon at bounding box center [267, 300] width 5 height 5
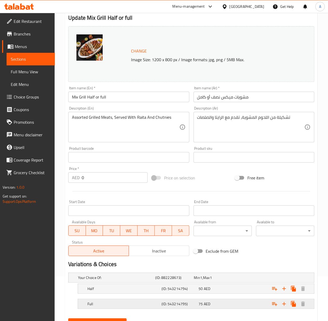
scroll to position [70, 0]
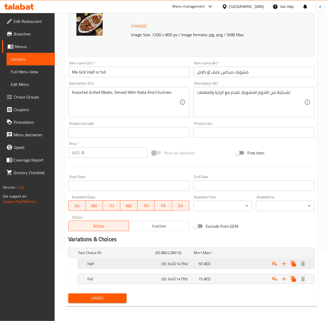
click at [185, 262] on h5 "(ID: 543214794)" at bounding box center [179, 263] width 35 height 5
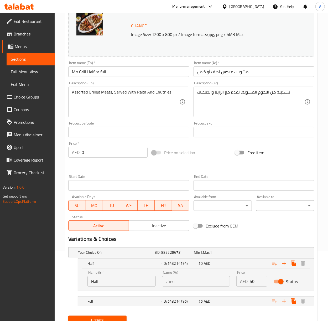
click at [254, 279] on input "50" at bounding box center [259, 281] width 18 height 11
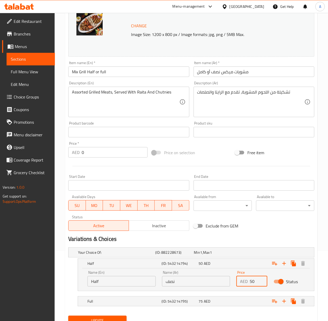
click at [254, 279] on input "50" at bounding box center [259, 281] width 18 height 11
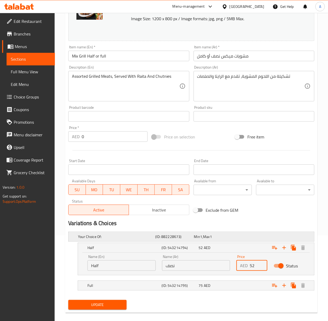
scroll to position [93, 0]
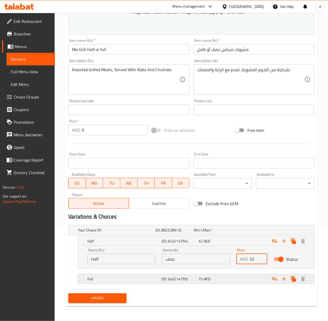
type input "52"
click at [217, 281] on div "75 AED" at bounding box center [216, 278] width 35 height 5
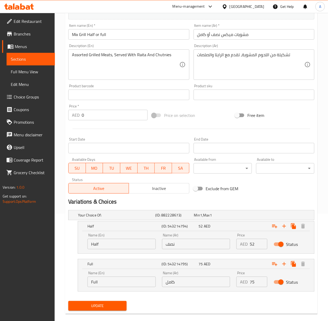
scroll to position [115, 0]
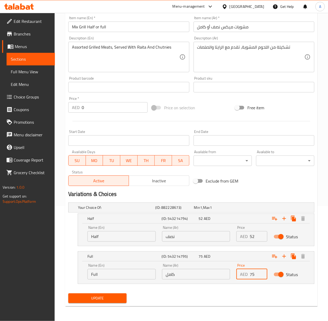
click at [250, 274] on input "75" at bounding box center [259, 274] width 18 height 11
type input "77"
click at [102, 304] on div "Update" at bounding box center [97, 298] width 63 height 14
click at [103, 300] on span "Update" at bounding box center [98, 298] width 50 height 7
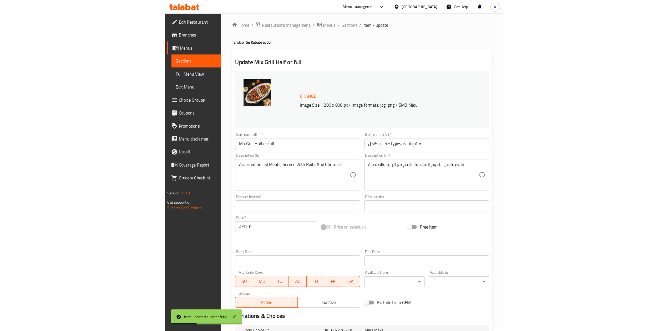
scroll to position [0, 0]
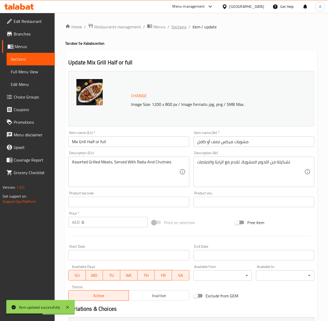
click at [174, 26] on span "Sections" at bounding box center [179, 27] width 15 height 6
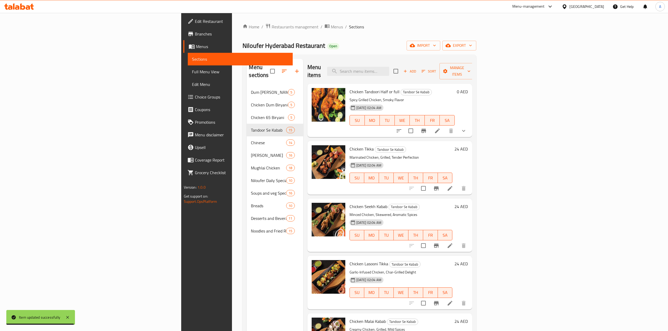
click at [247, 256] on div "Menu sections Dum Biryani Mutton 5 Chicken Dum Biryani 5 Chicken 65 Biryani 5 T…" at bounding box center [275, 224] width 56 height 331
click at [333, 46] on span "export" at bounding box center [458, 45] width 25 height 7
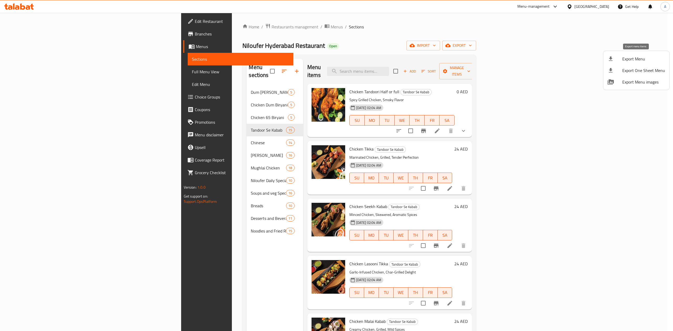
click at [333, 58] on span "Export Menu" at bounding box center [643, 59] width 43 height 6
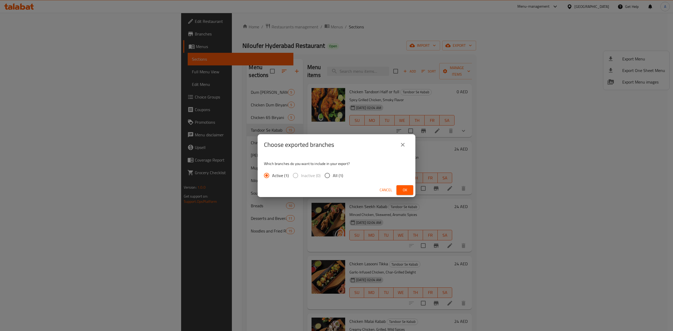
click at [327, 172] on input "All (1)" at bounding box center [327, 175] width 11 height 11
radio input "true"
click at [333, 190] on span "Ok" at bounding box center [405, 190] width 8 height 7
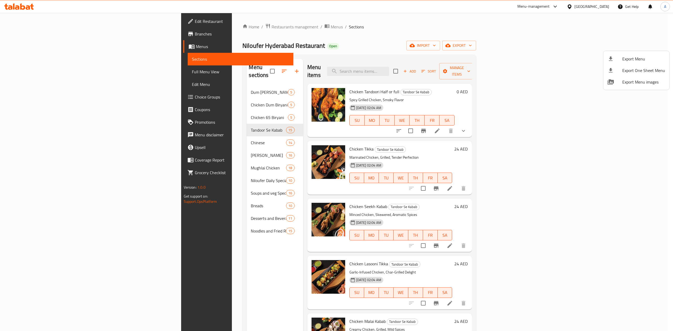
click at [16, 34] on div at bounding box center [336, 165] width 673 height 331
click at [195, 34] on span "Branches" at bounding box center [242, 34] width 95 height 6
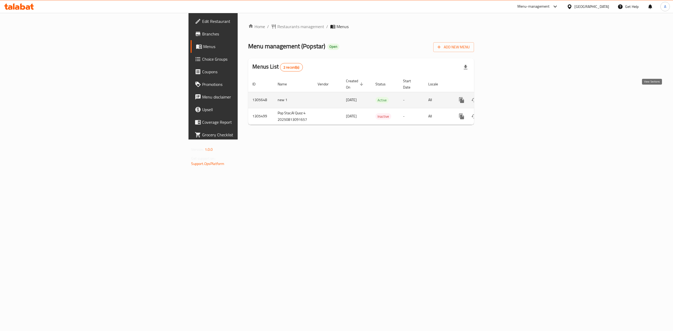
click at [506, 98] on link "enhanced table" at bounding box center [499, 100] width 13 height 13
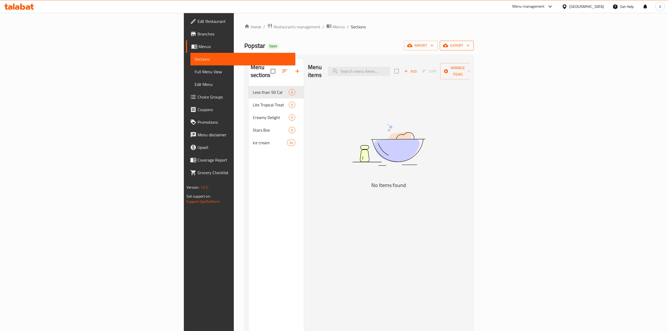
click at [469, 49] on span "export" at bounding box center [456, 45] width 25 height 7
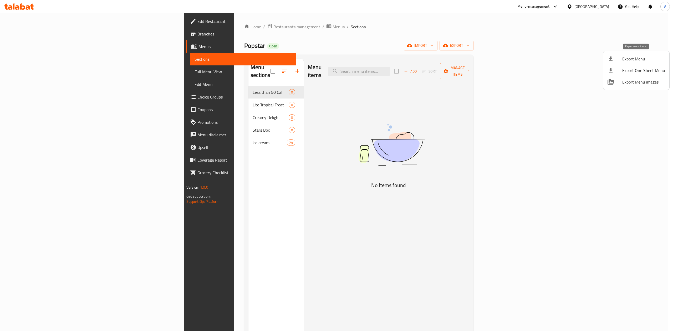
click at [618, 61] on div at bounding box center [614, 59] width 15 height 6
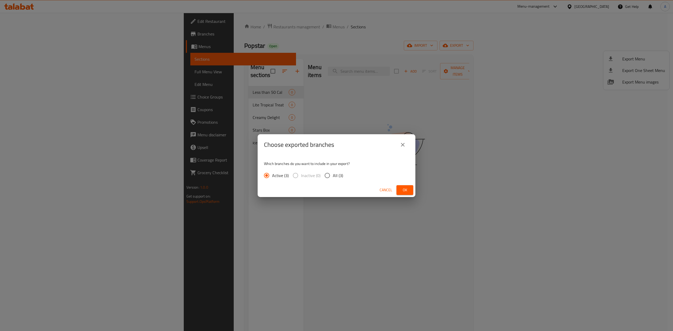
click at [331, 173] on input "All (3)" at bounding box center [327, 175] width 11 height 11
radio input "true"
click at [398, 189] on button "Ok" at bounding box center [404, 190] width 17 height 10
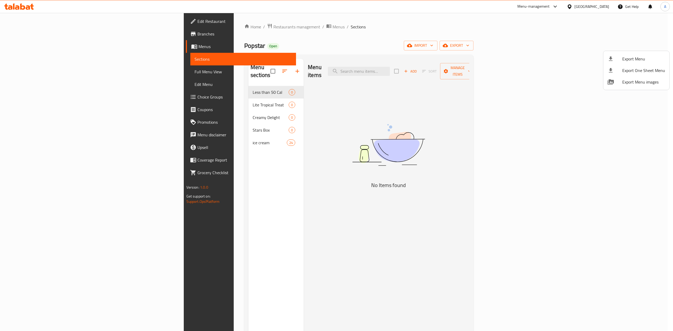
click at [194, 132] on div at bounding box center [336, 165] width 673 height 331
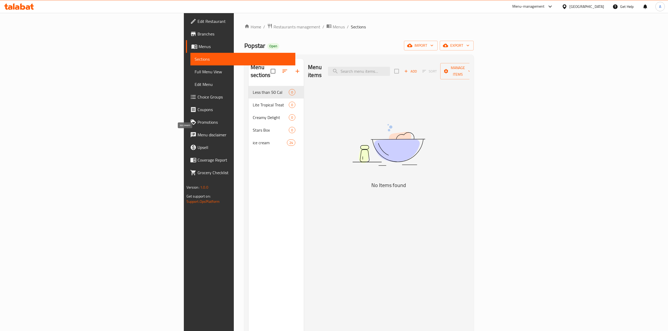
click at [253, 140] on span "ice cream" at bounding box center [270, 143] width 34 height 6
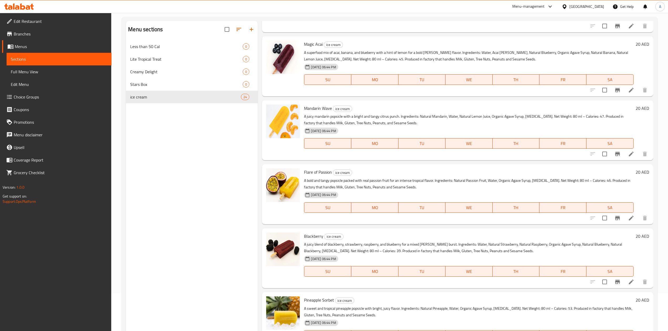
scroll to position [74, 0]
